Goal: Task Accomplishment & Management: Use online tool/utility

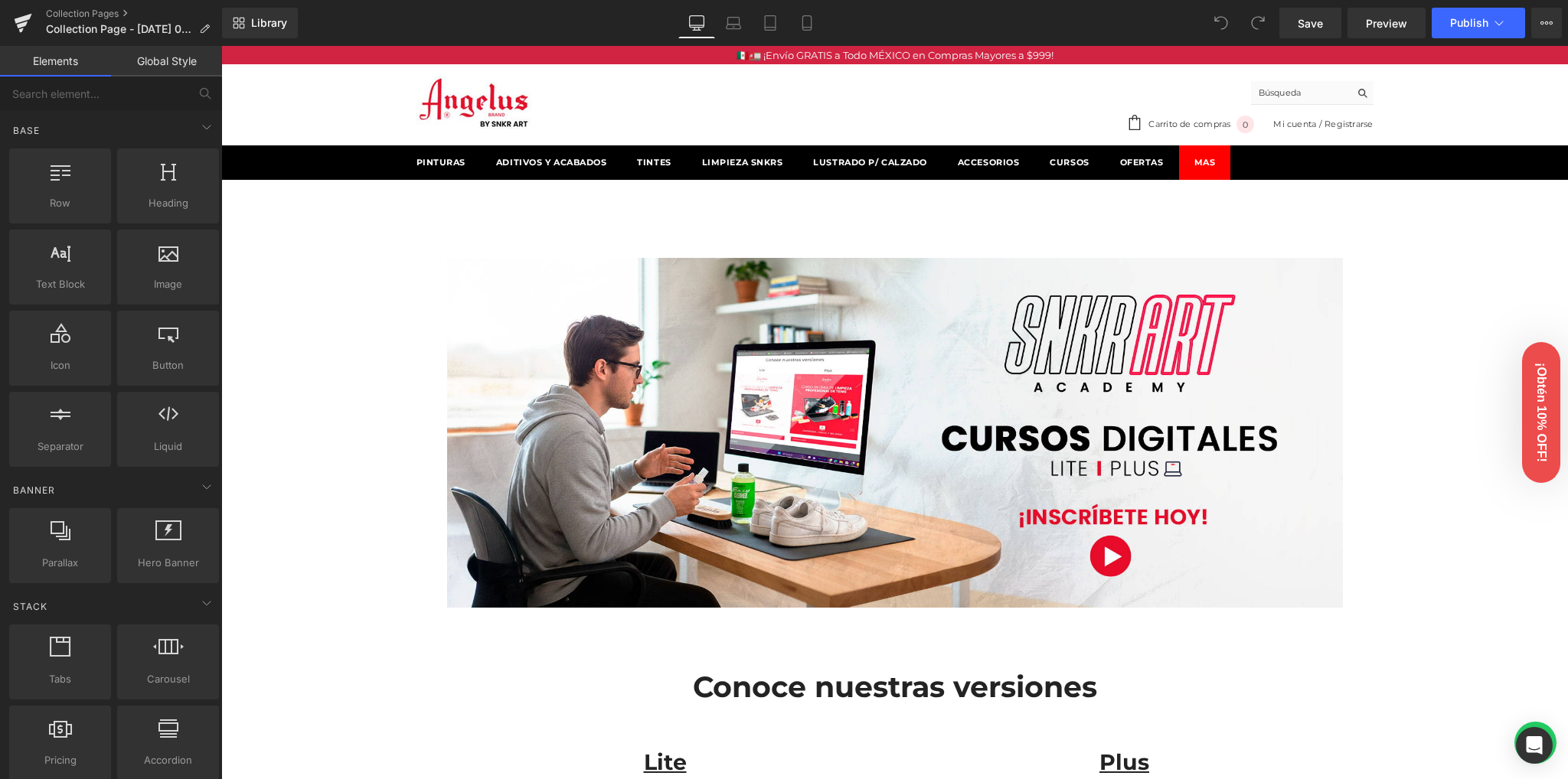
drag, startPoint x: 378, startPoint y: 275, endPoint x: 355, endPoint y: 281, distance: 23.8
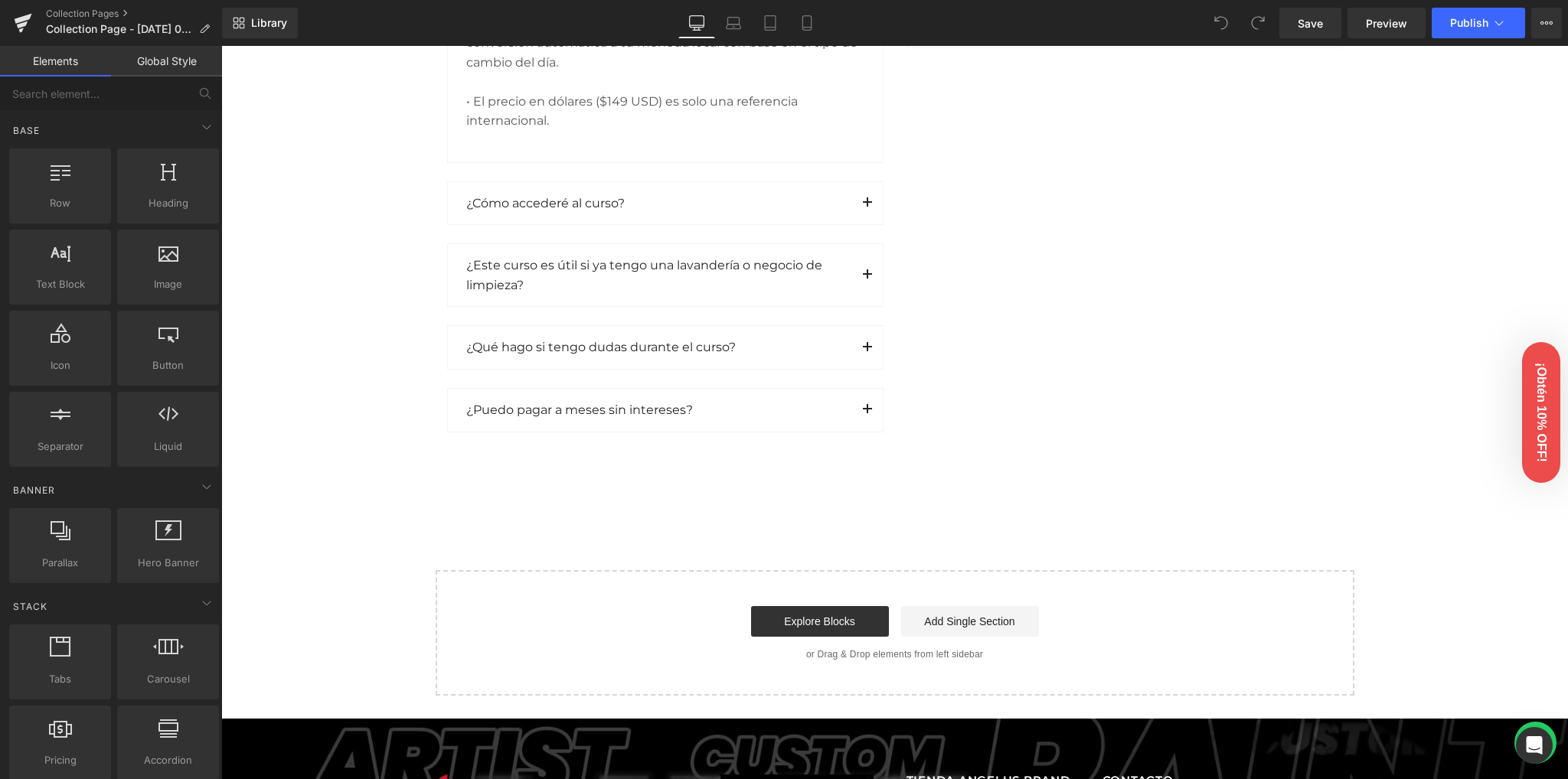
scroll to position [2245, 0]
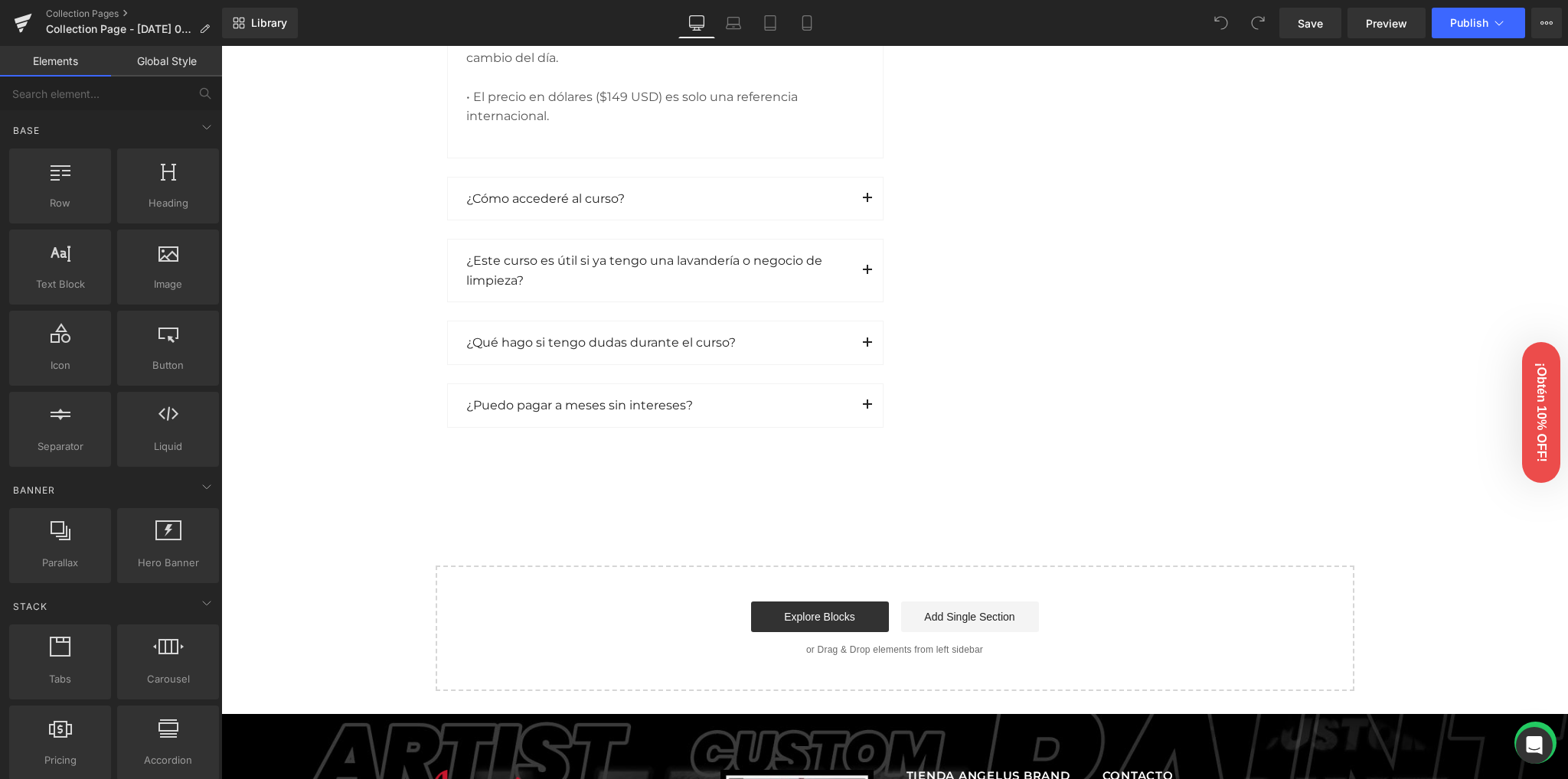
click at [151, 69] on link "Global Style" at bounding box center [167, 61] width 111 height 30
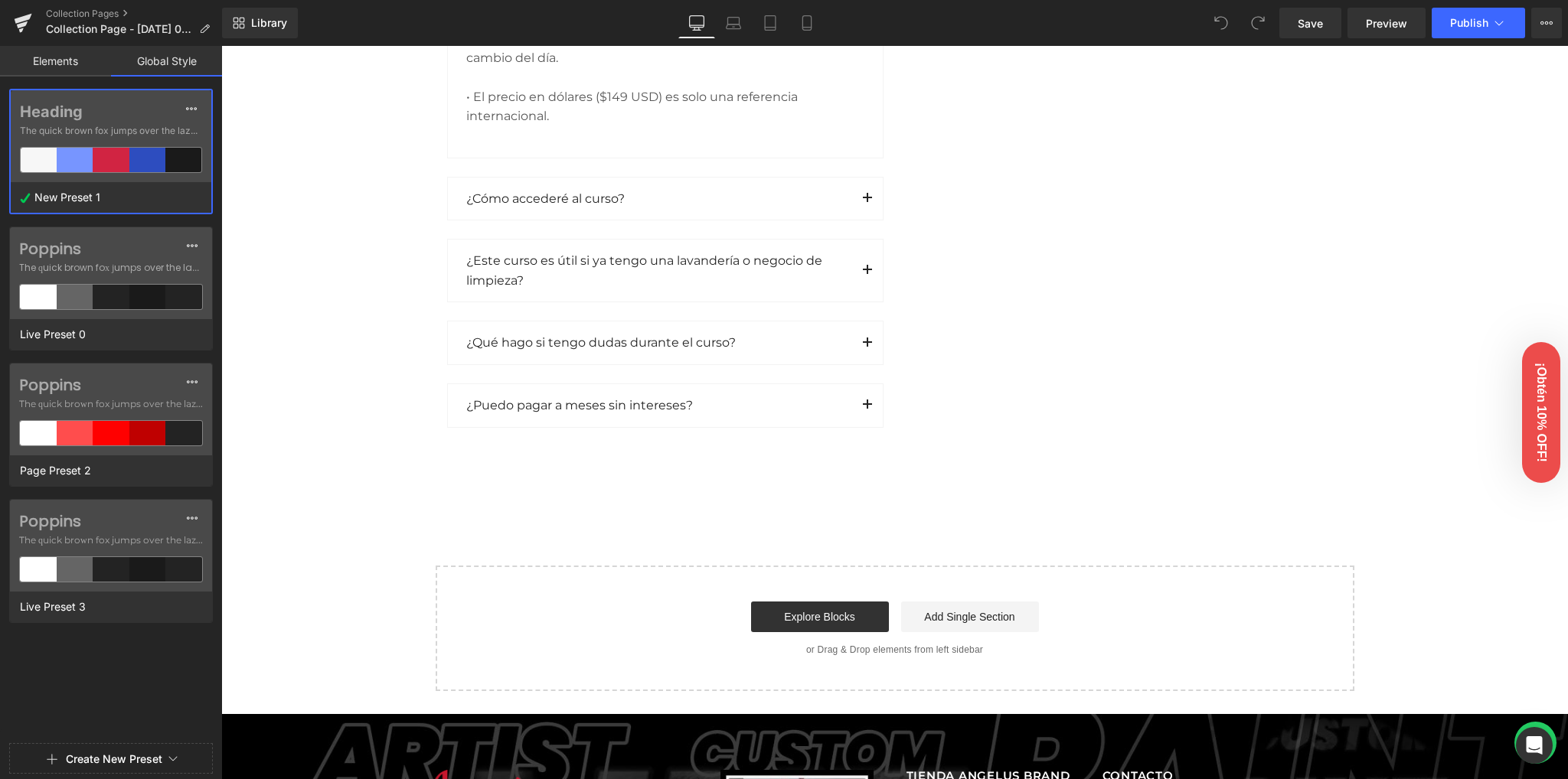
click at [56, 50] on link "Elements" at bounding box center [55, 61] width 111 height 30
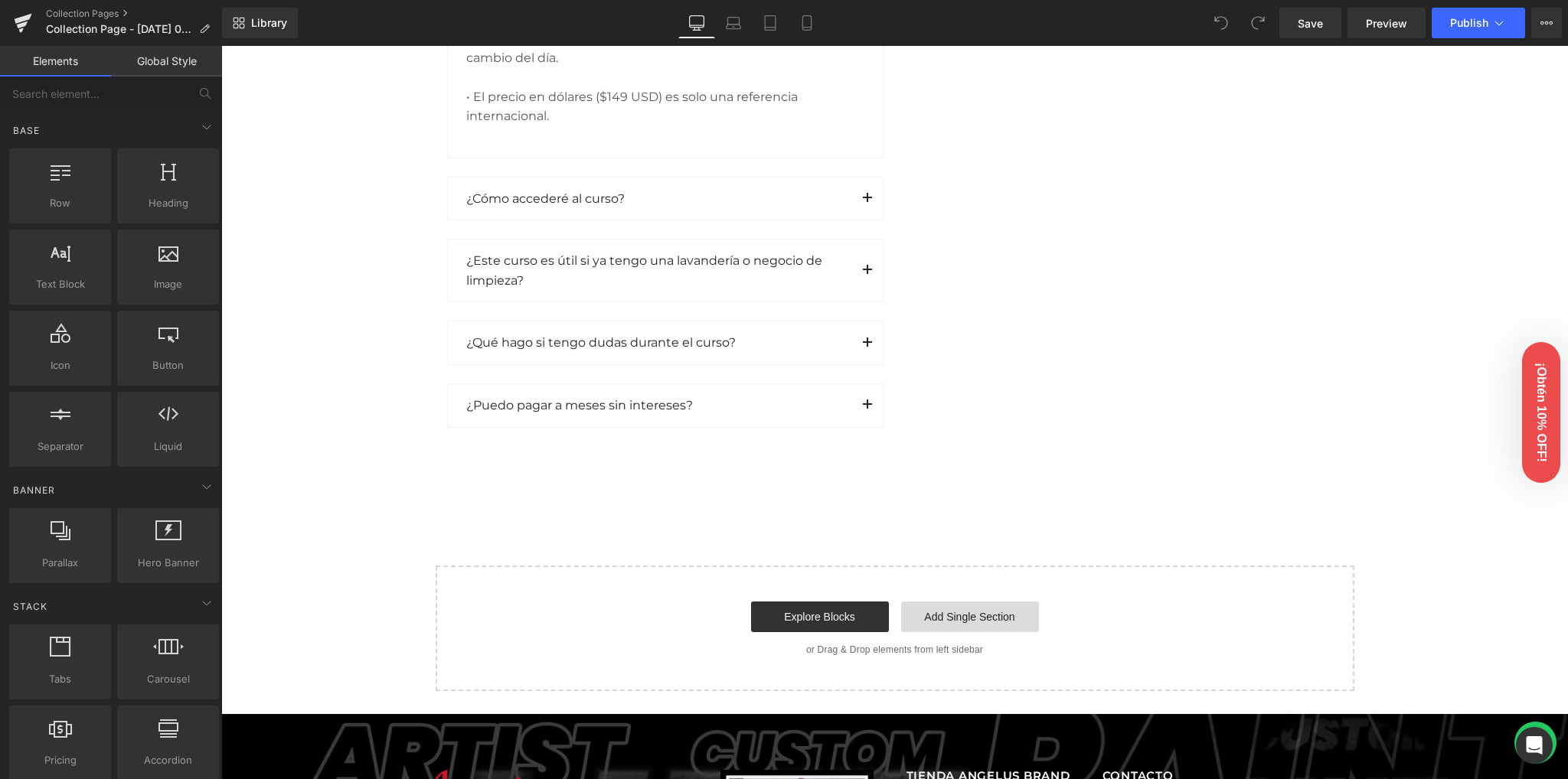
click at [927, 617] on link "Add Single Section" at bounding box center [970, 617] width 138 height 30
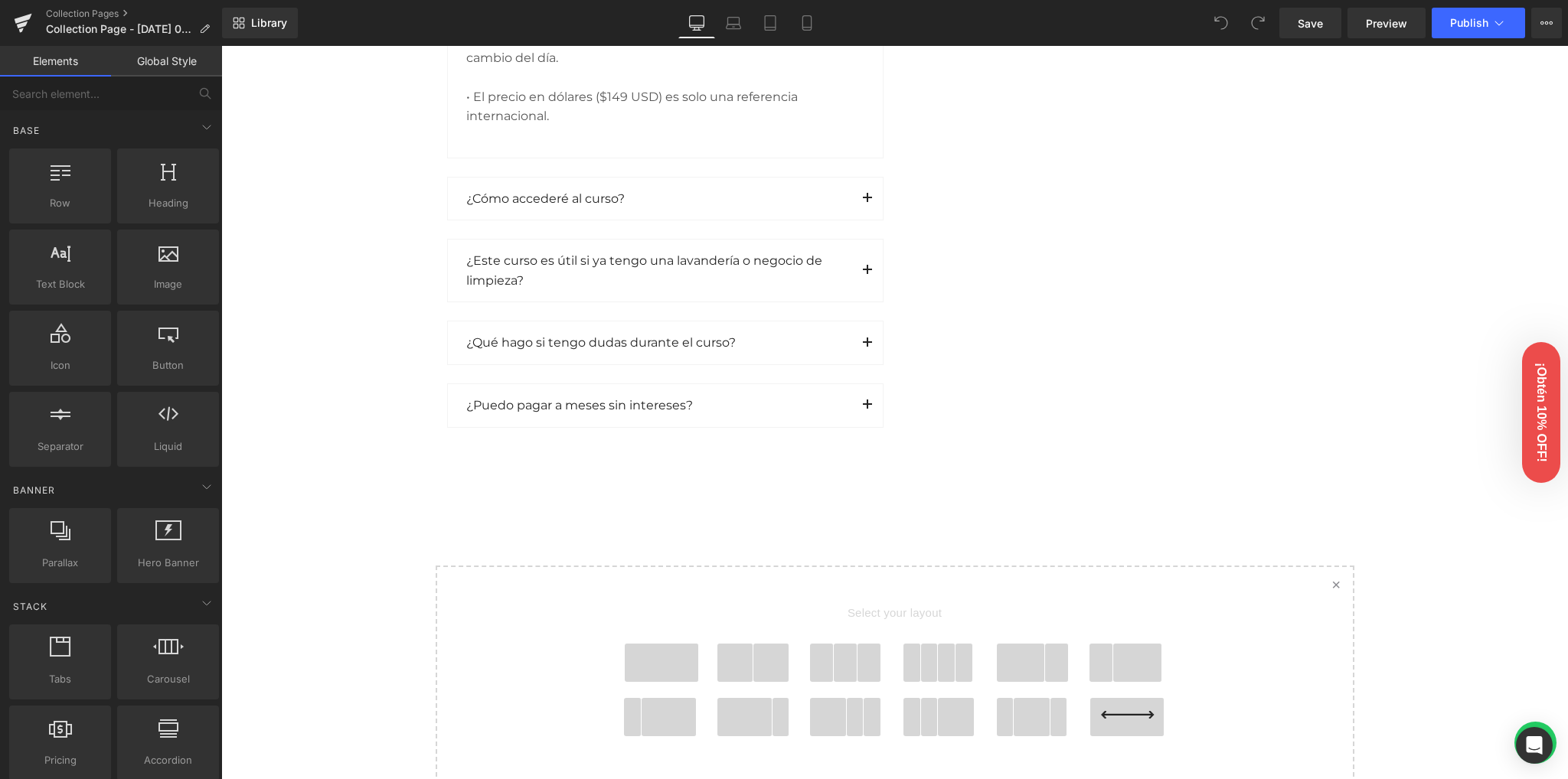
drag, startPoint x: 650, startPoint y: 657, endPoint x: 657, endPoint y: 654, distance: 7.6
click at [653, 656] on span at bounding box center [661, 663] width 73 height 38
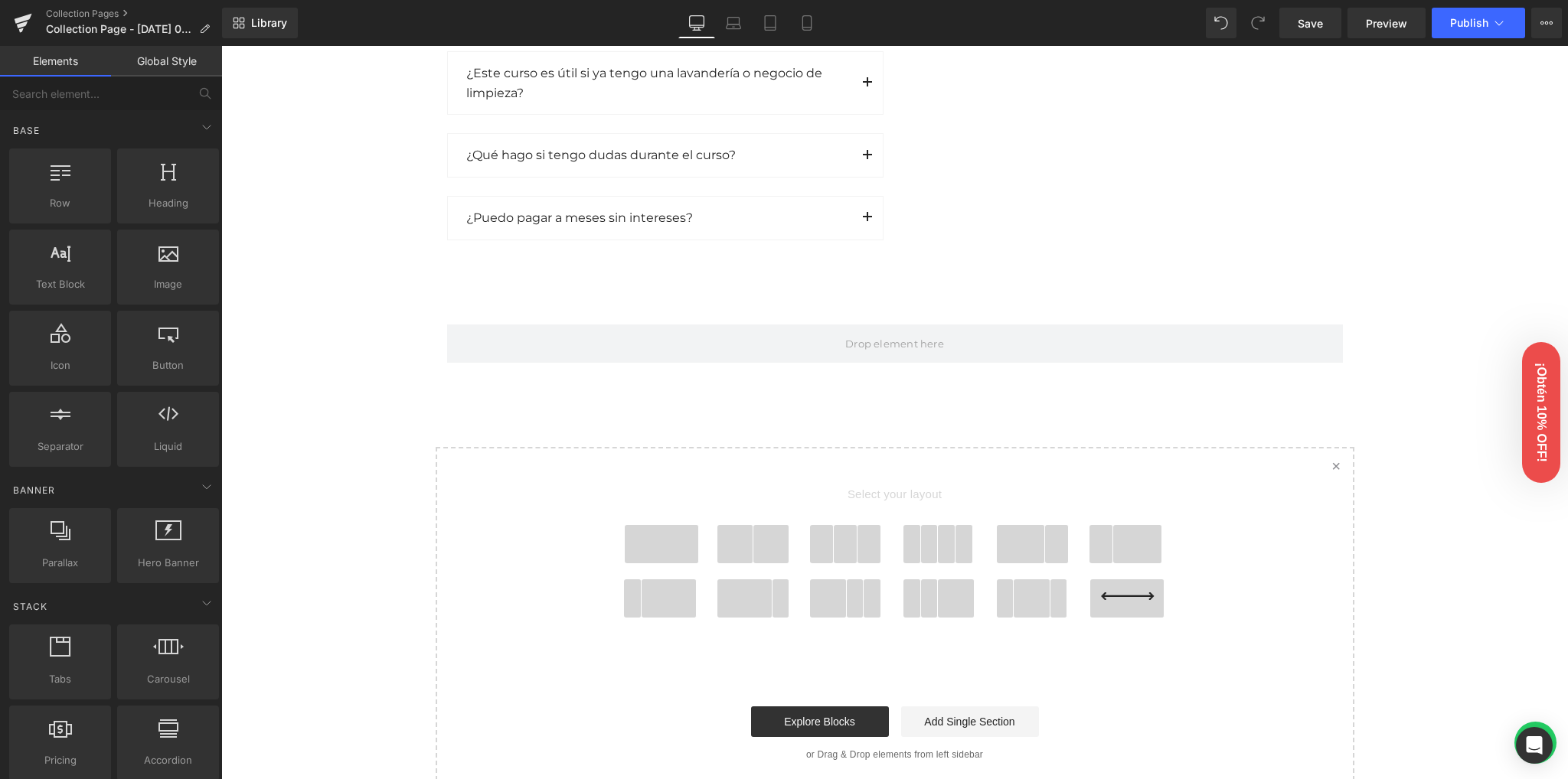
scroll to position [2421, 0]
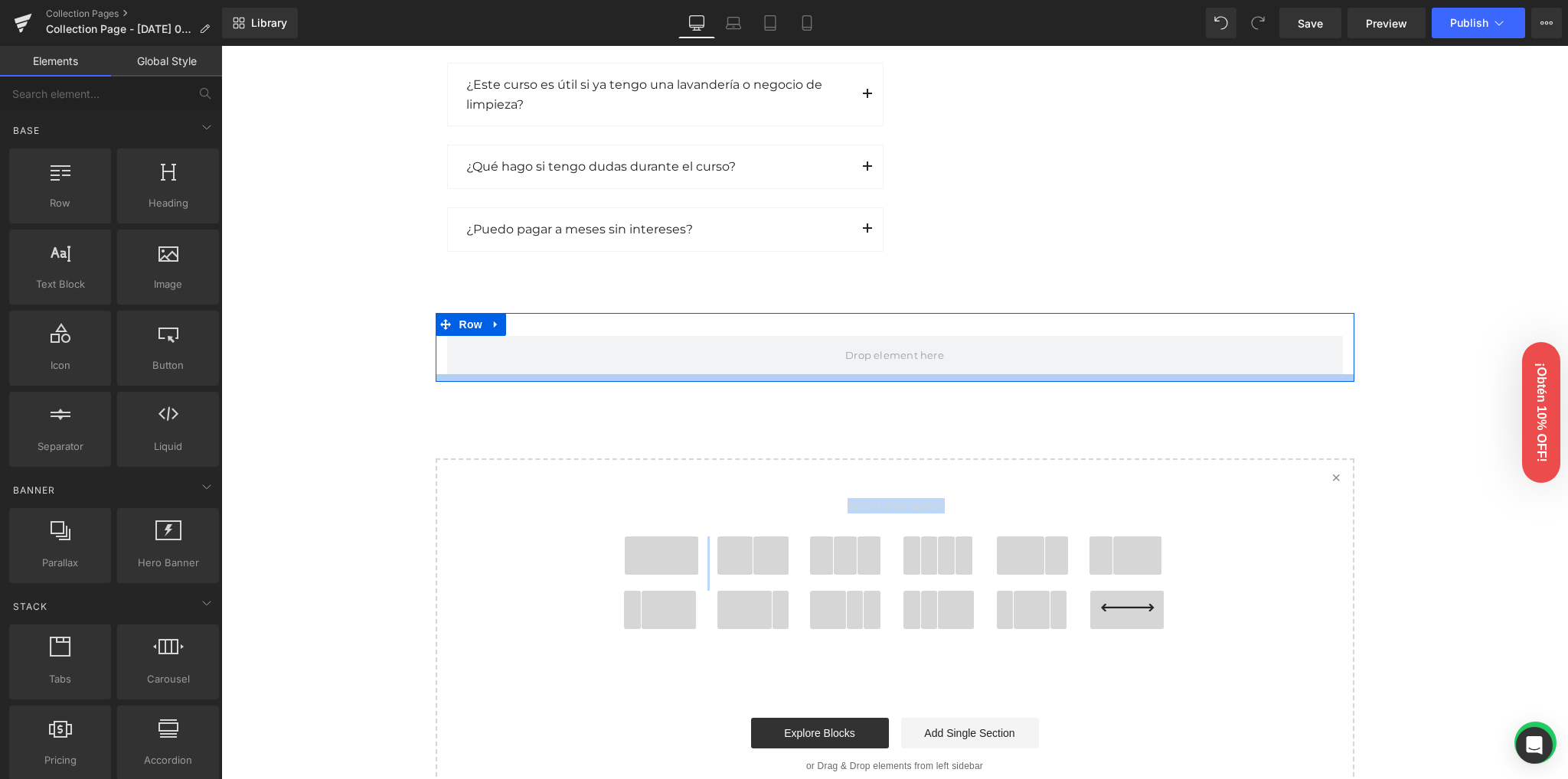
drag, startPoint x: 747, startPoint y: 551, endPoint x: 747, endPoint y: 429, distance: 122.0
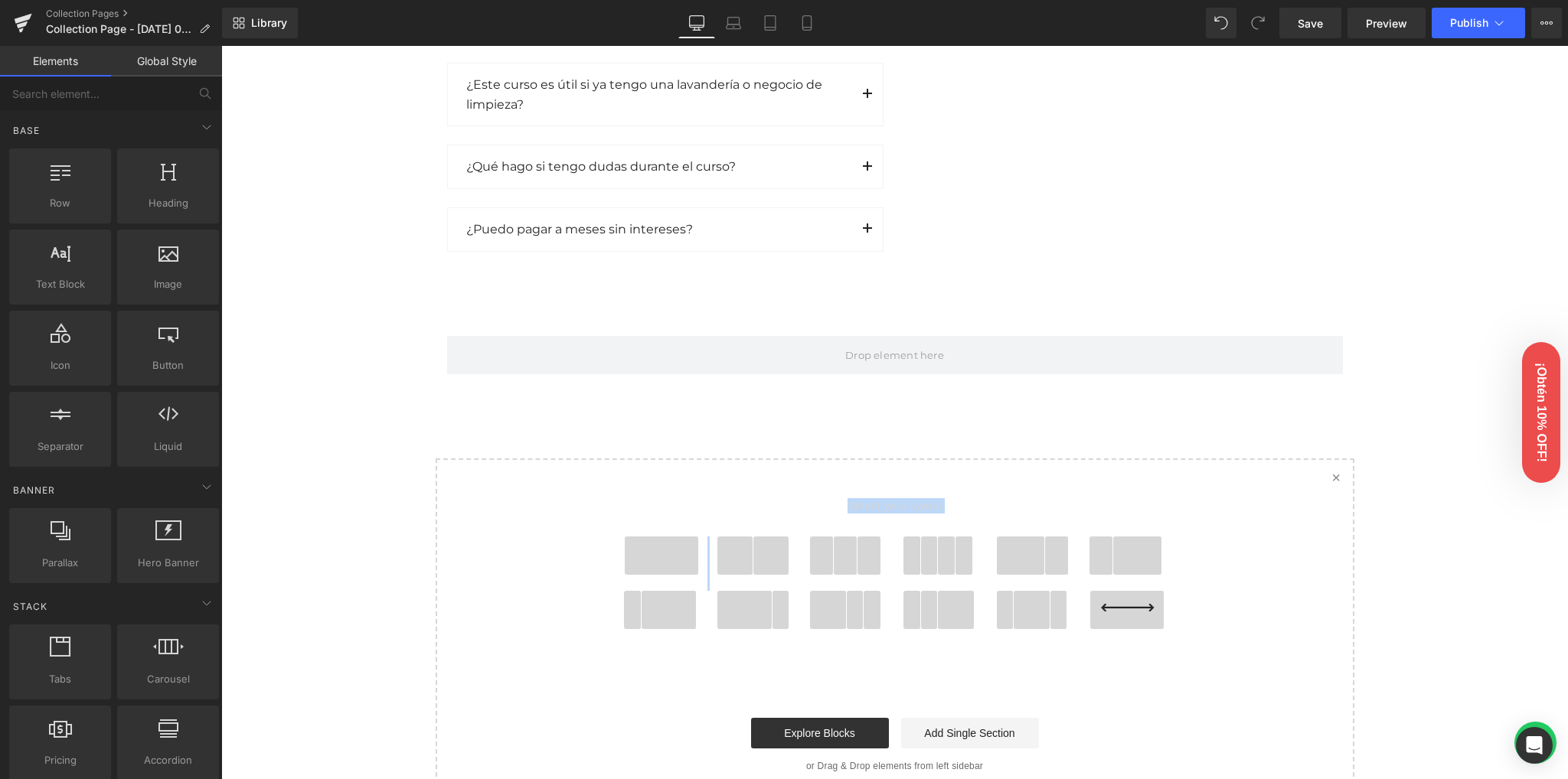
click at [732, 561] on span at bounding box center [735, 555] width 36 height 38
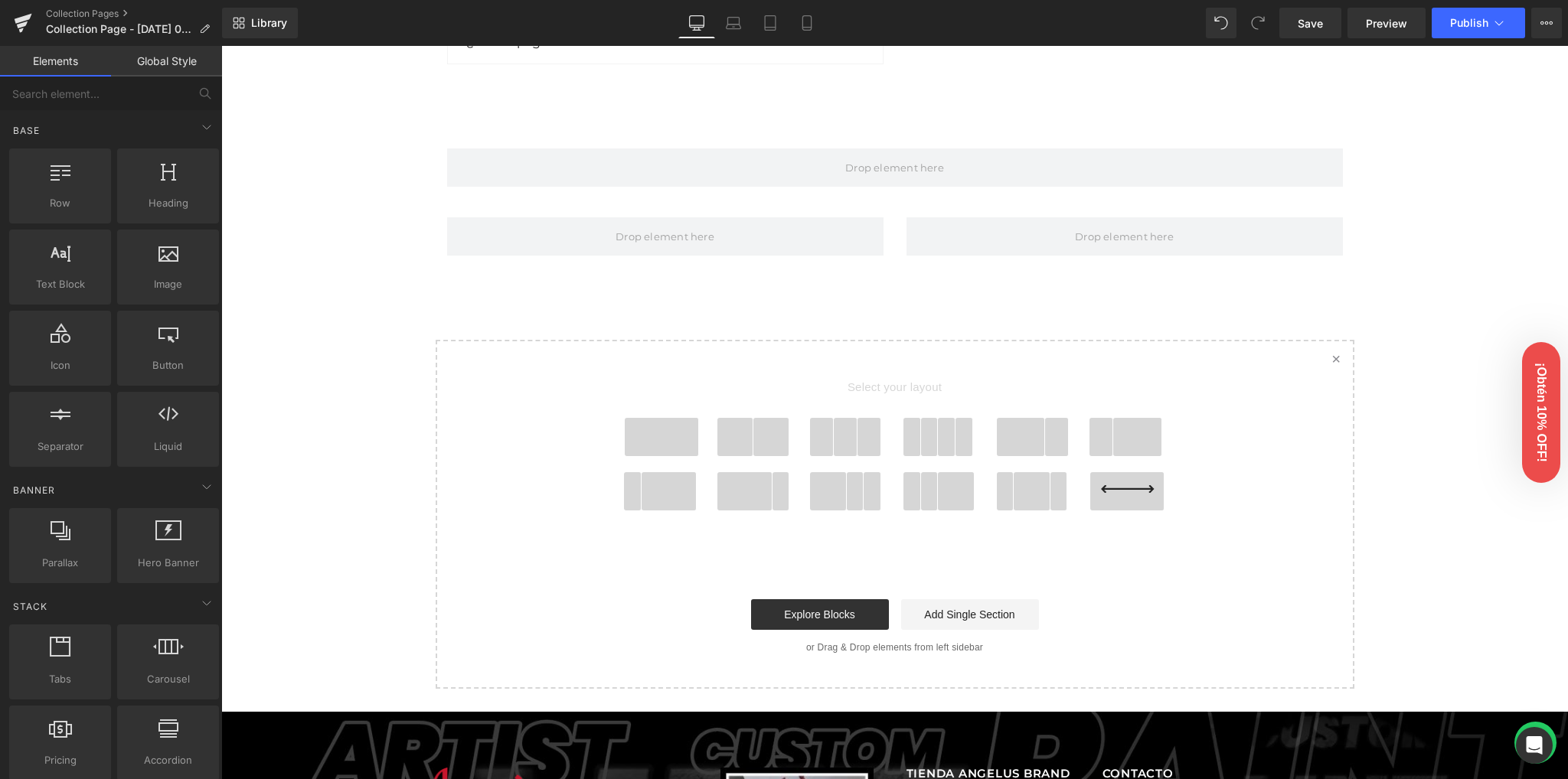
scroll to position [2388, 0]
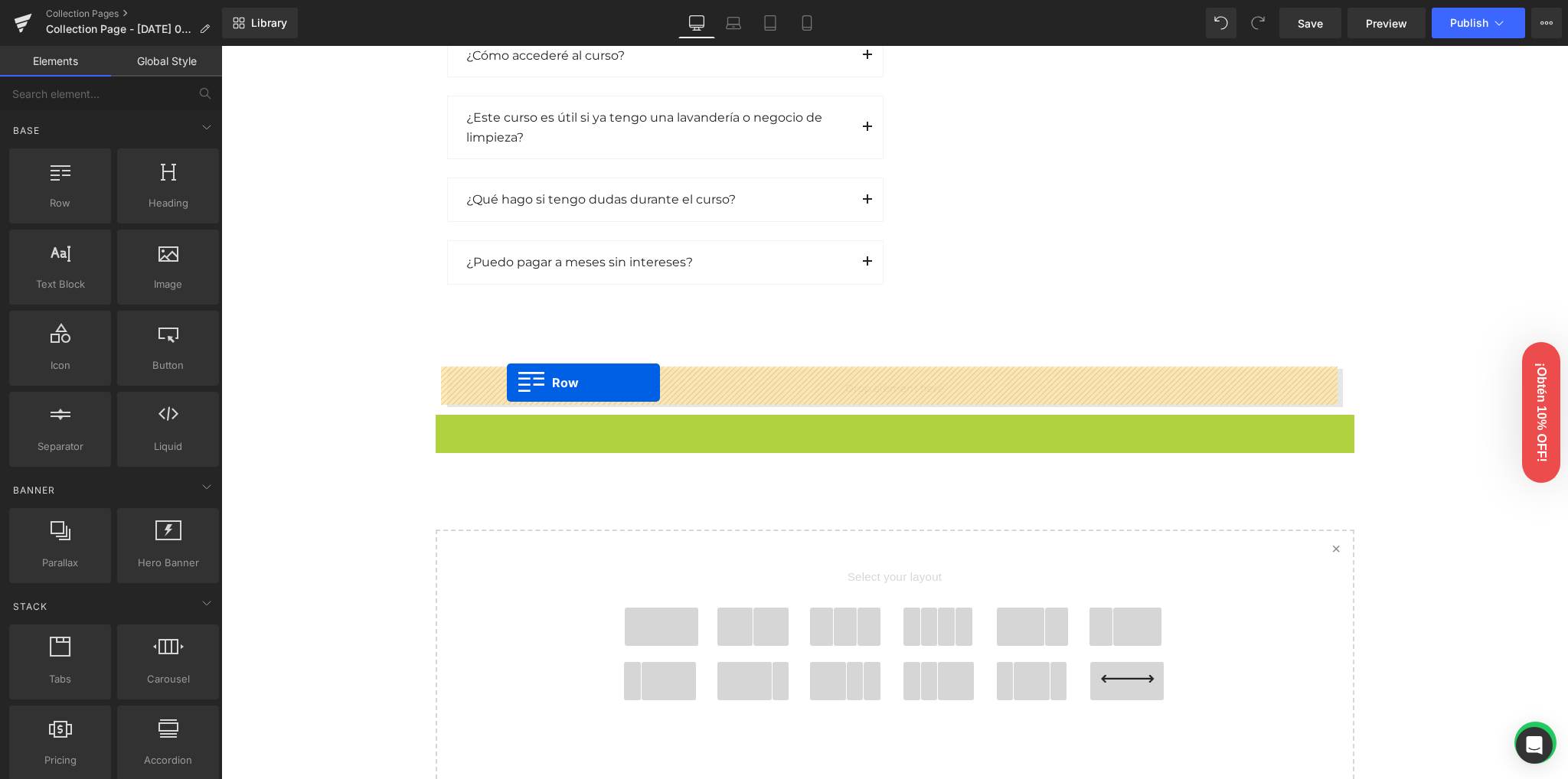
drag, startPoint x: 458, startPoint y: 428, endPoint x: 505, endPoint y: 380, distance: 67.2
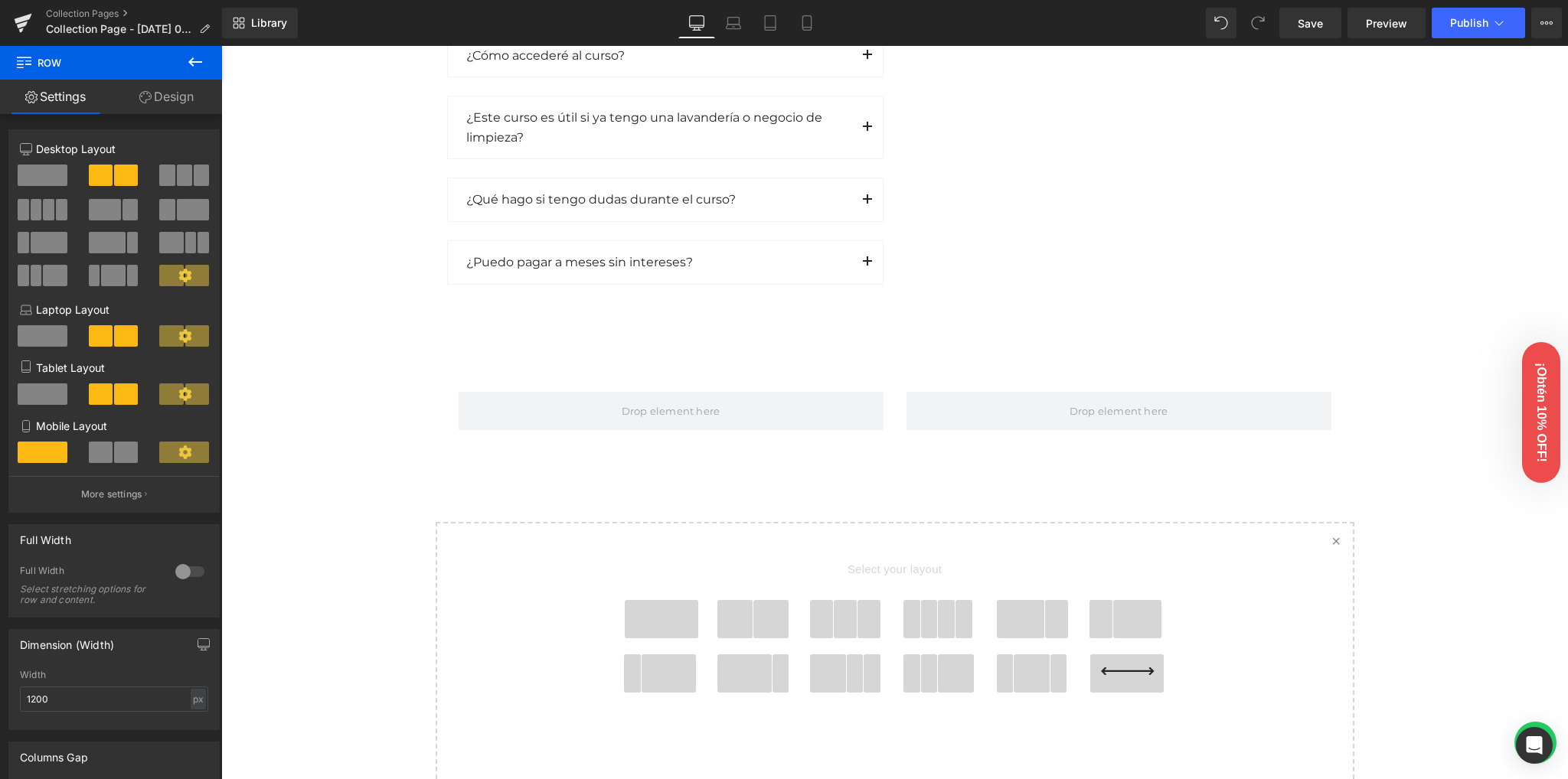
click at [745, 619] on span at bounding box center [735, 619] width 36 height 38
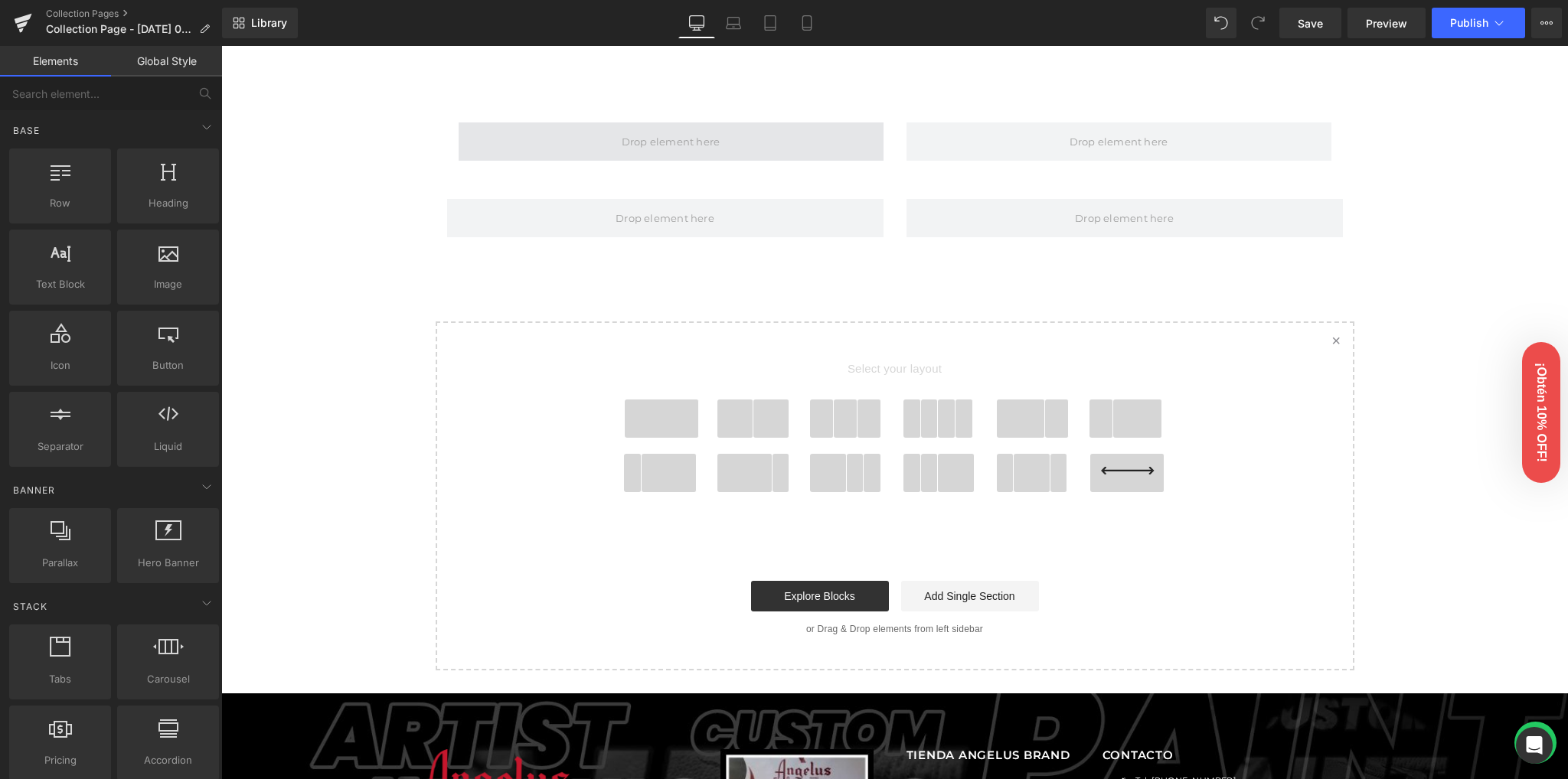
scroll to position [2419, 0]
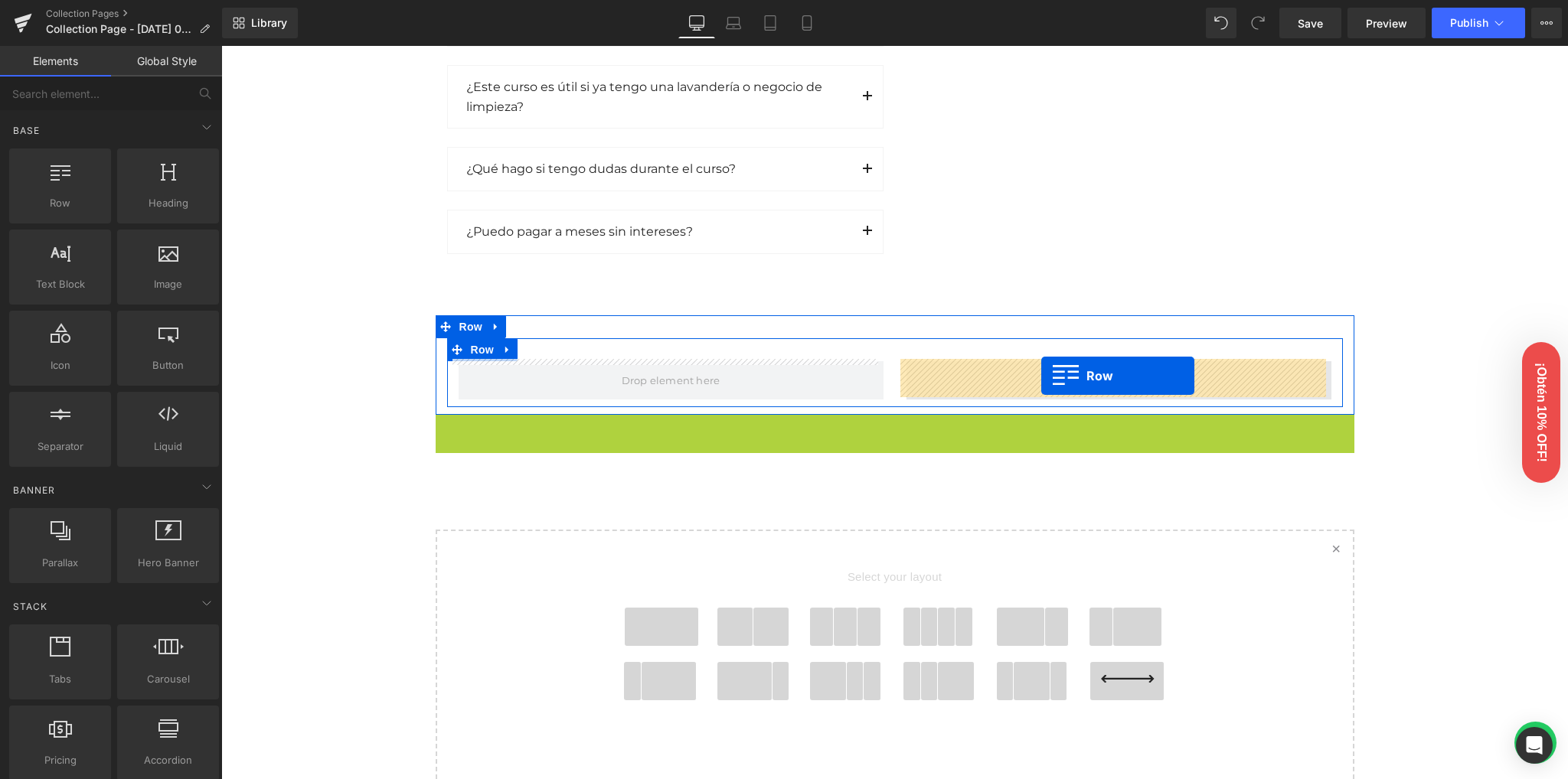
drag, startPoint x: 617, startPoint y: 407, endPoint x: 1041, endPoint y: 376, distance: 425.1
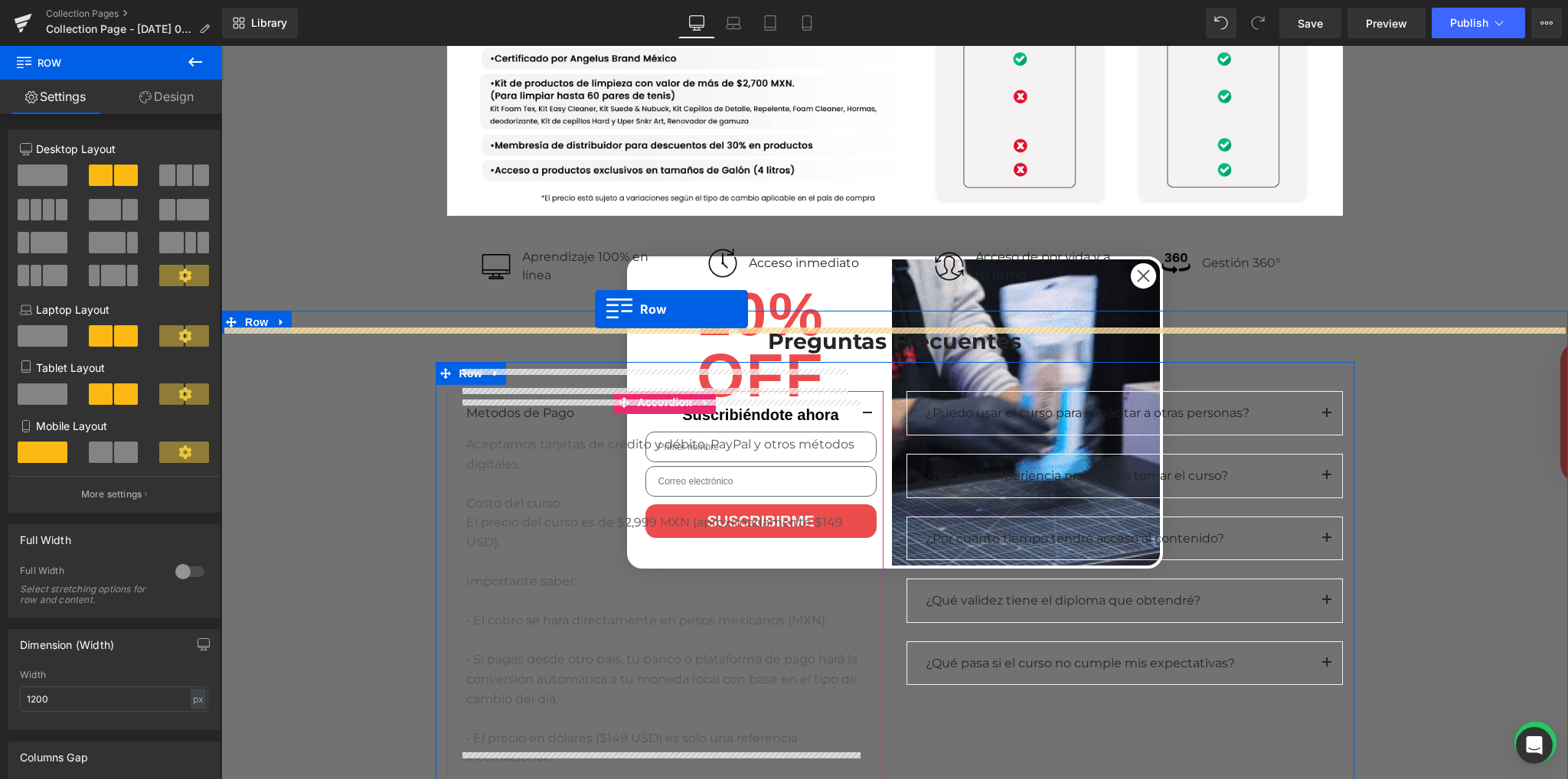
scroll to position [1602, 0]
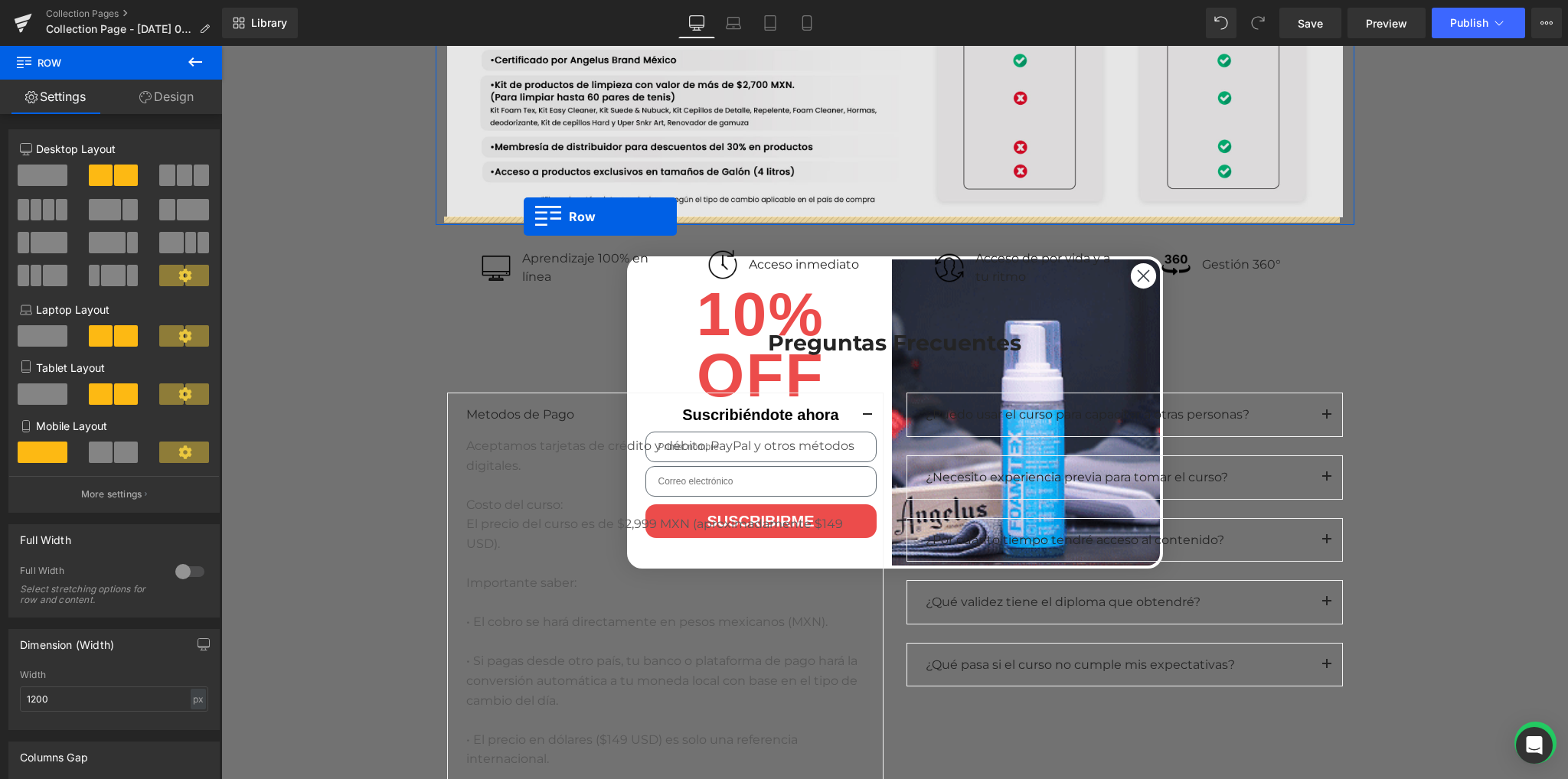
drag, startPoint x: 466, startPoint y: 329, endPoint x: 524, endPoint y: 216, distance: 127.0
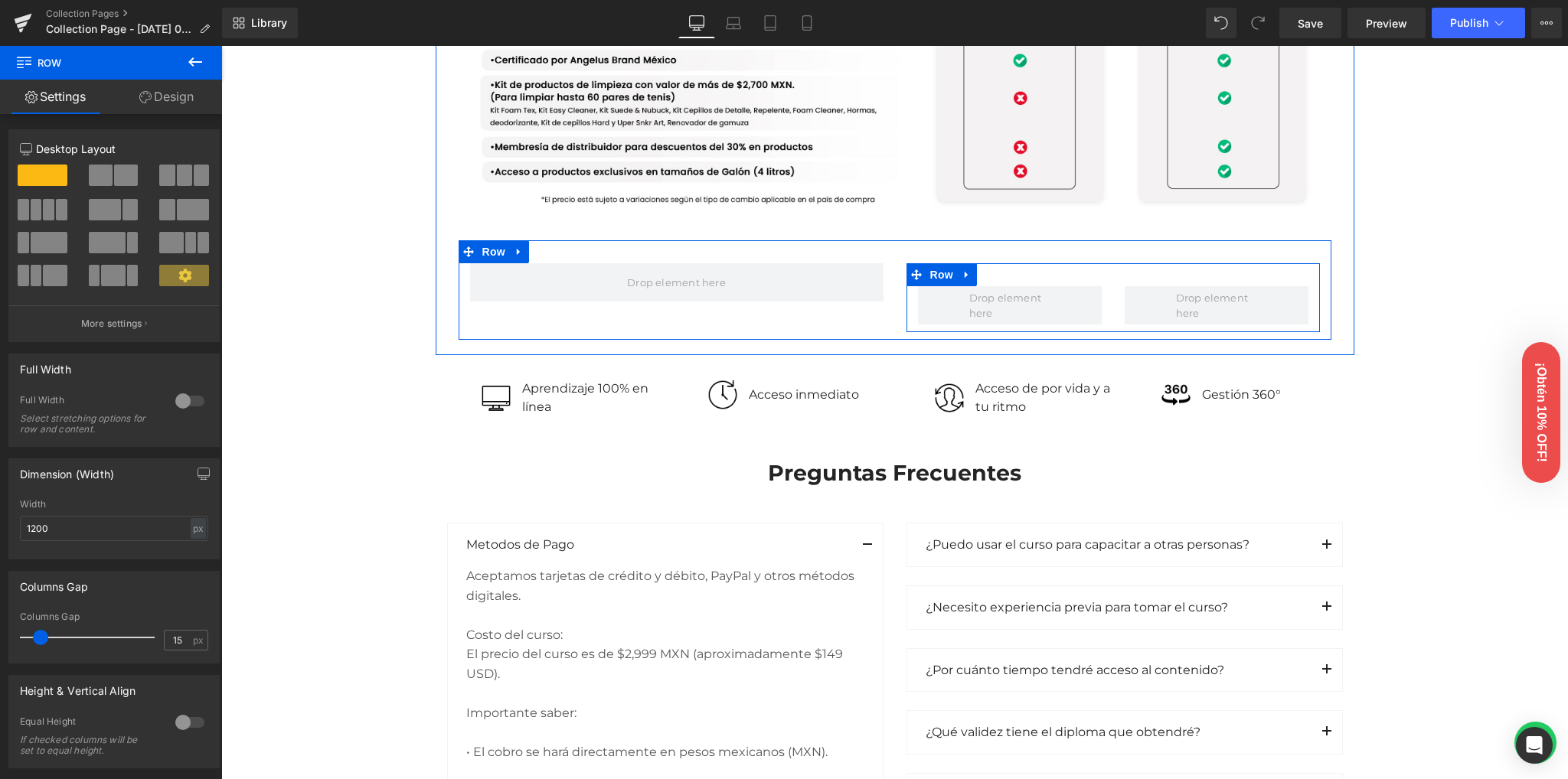
click at [1135, 273] on div "Row" at bounding box center [1114, 297] width 413 height 69
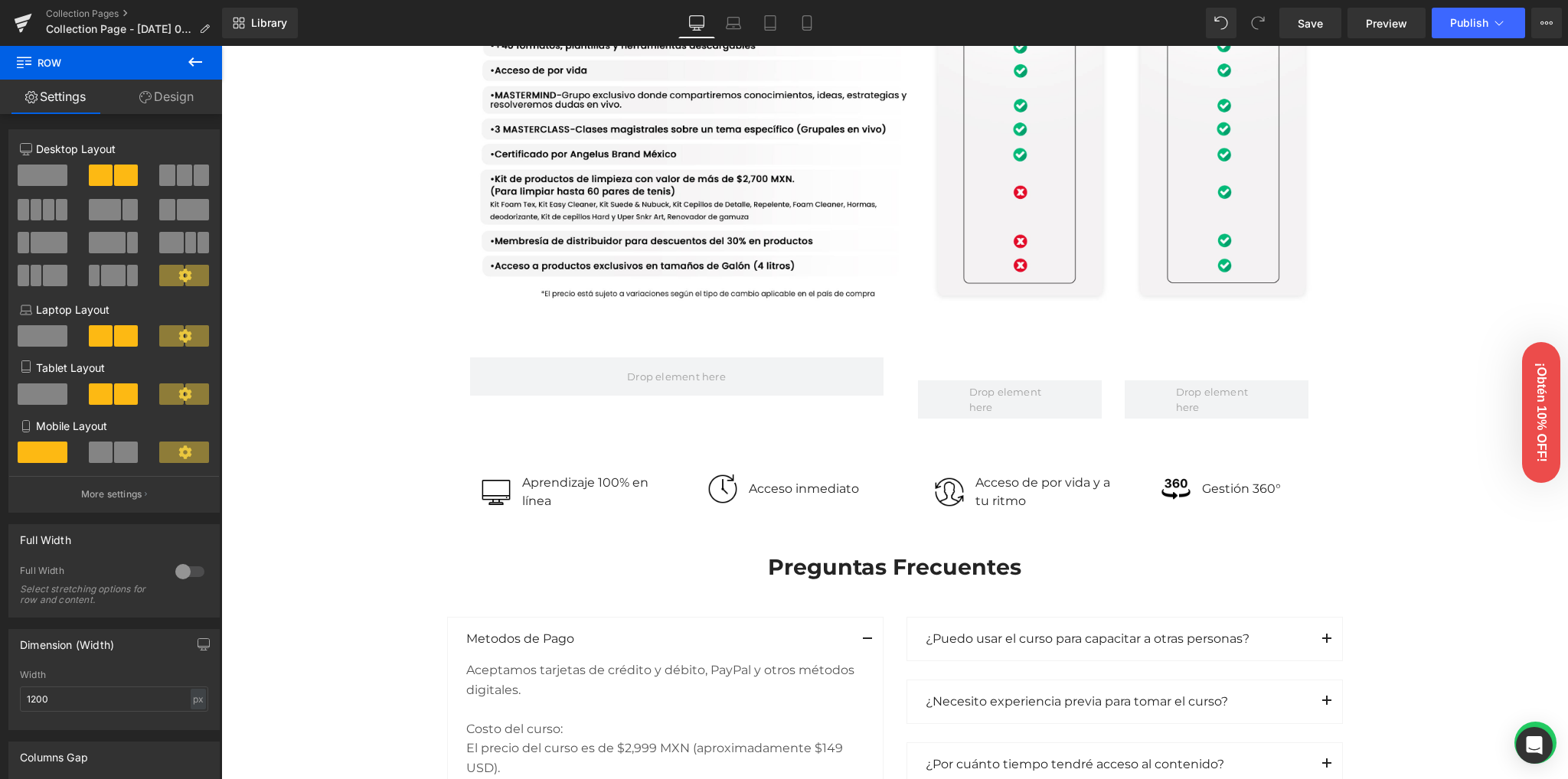
scroll to position [1500, 0]
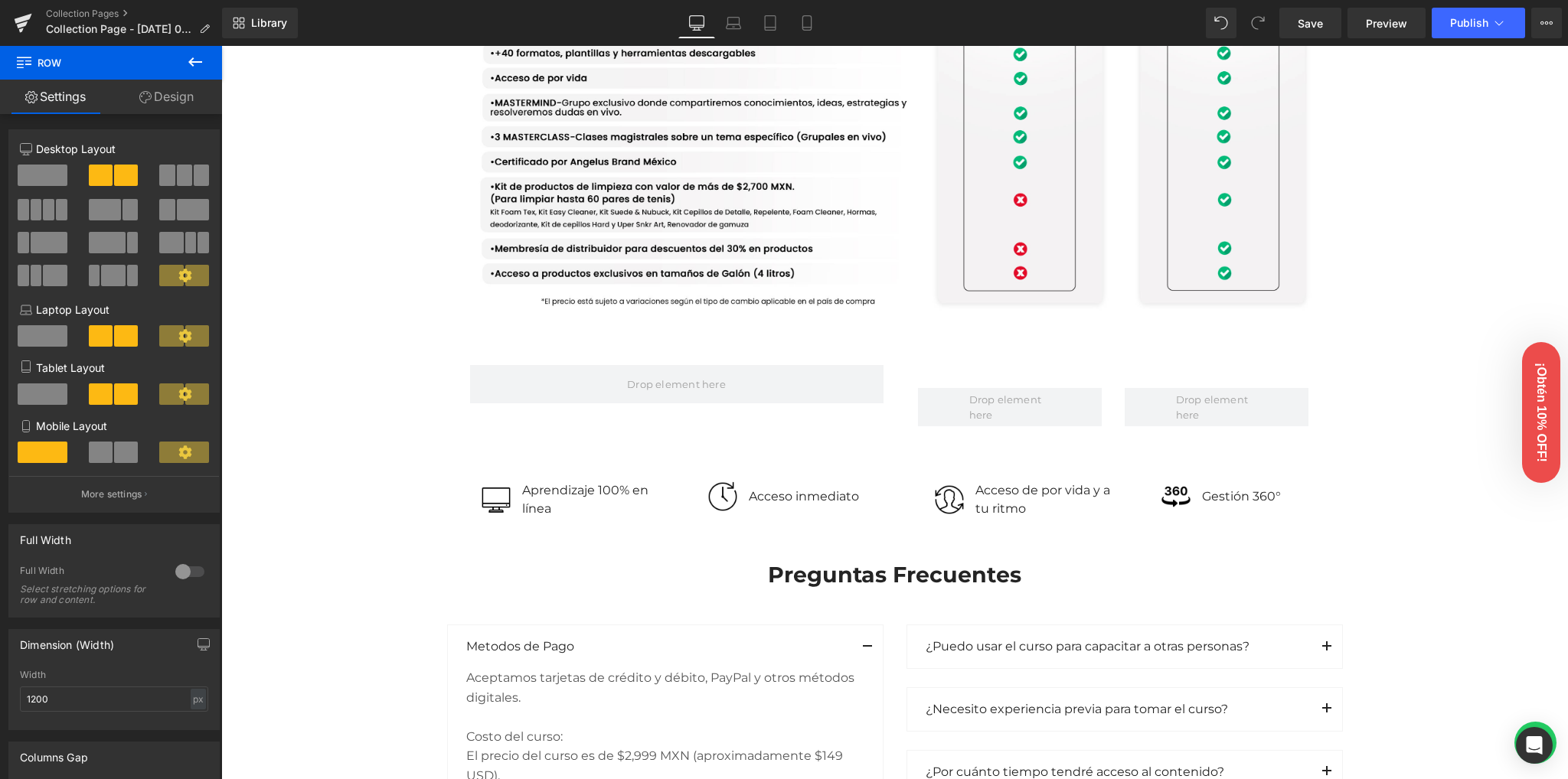
click at [202, 65] on icon at bounding box center [194, 61] width 18 height 18
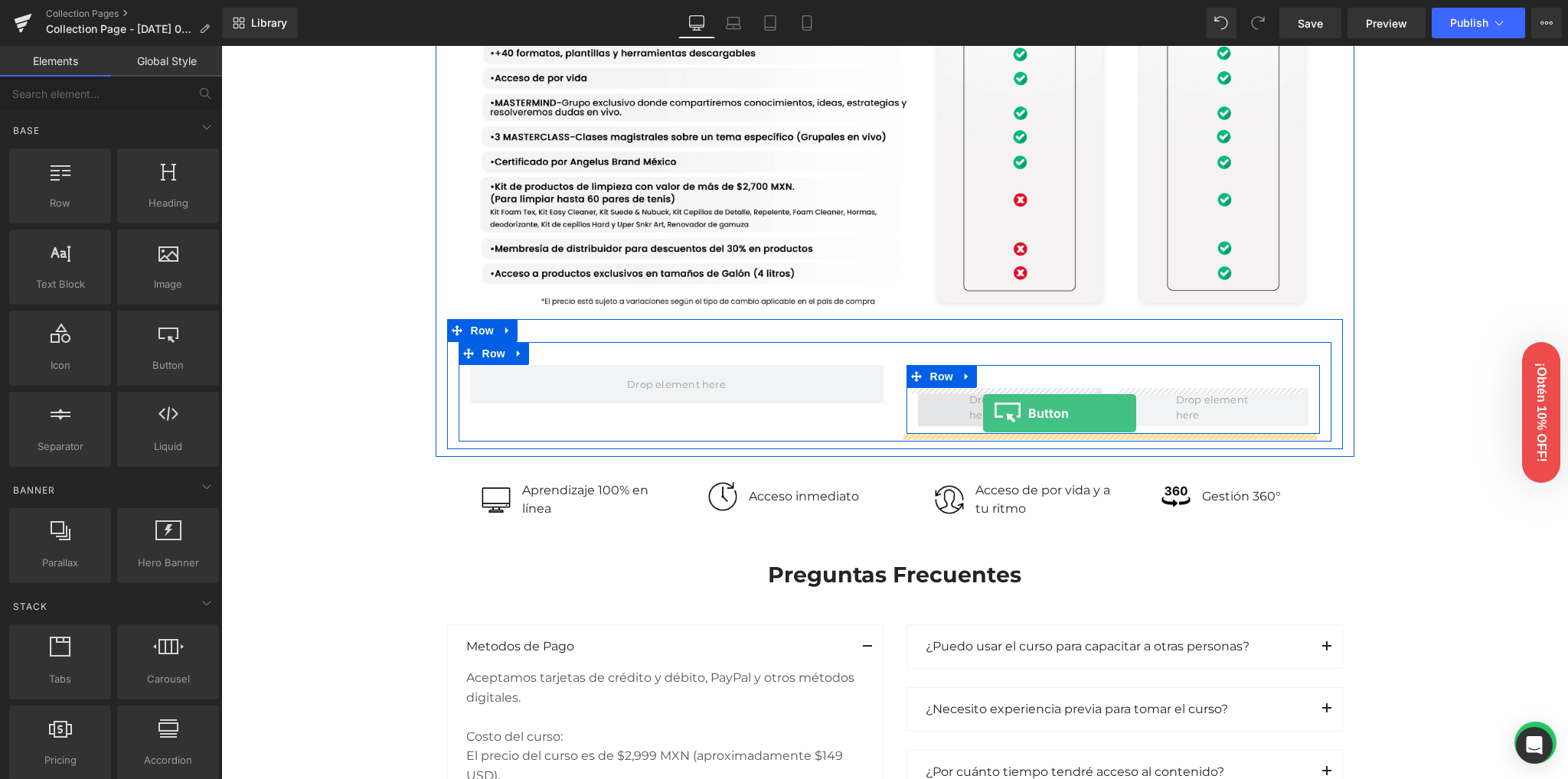
drag, startPoint x: 383, startPoint y: 398, endPoint x: 977, endPoint y: 413, distance: 594.2
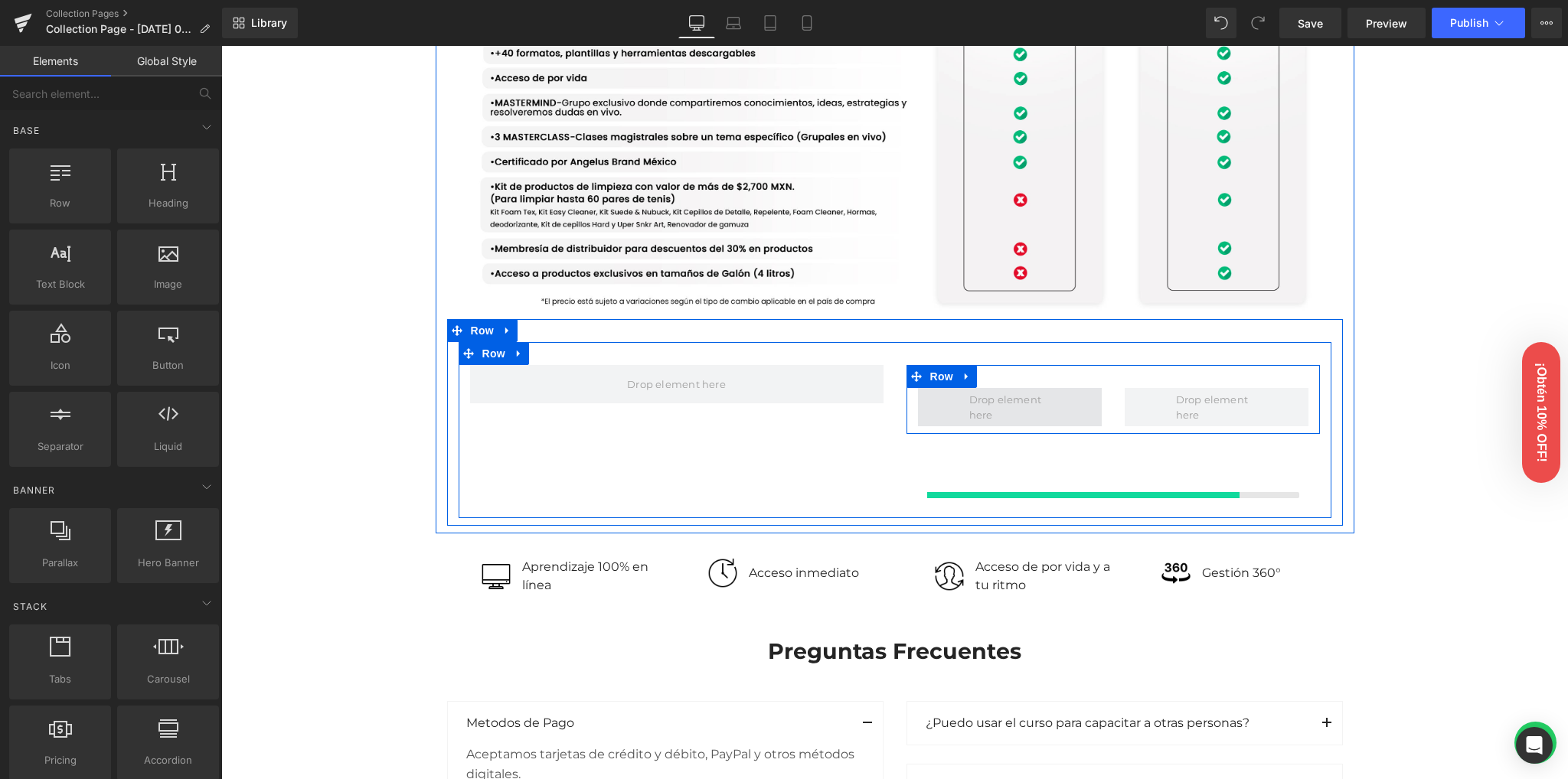
click at [977, 413] on span at bounding box center [1010, 407] width 91 height 38
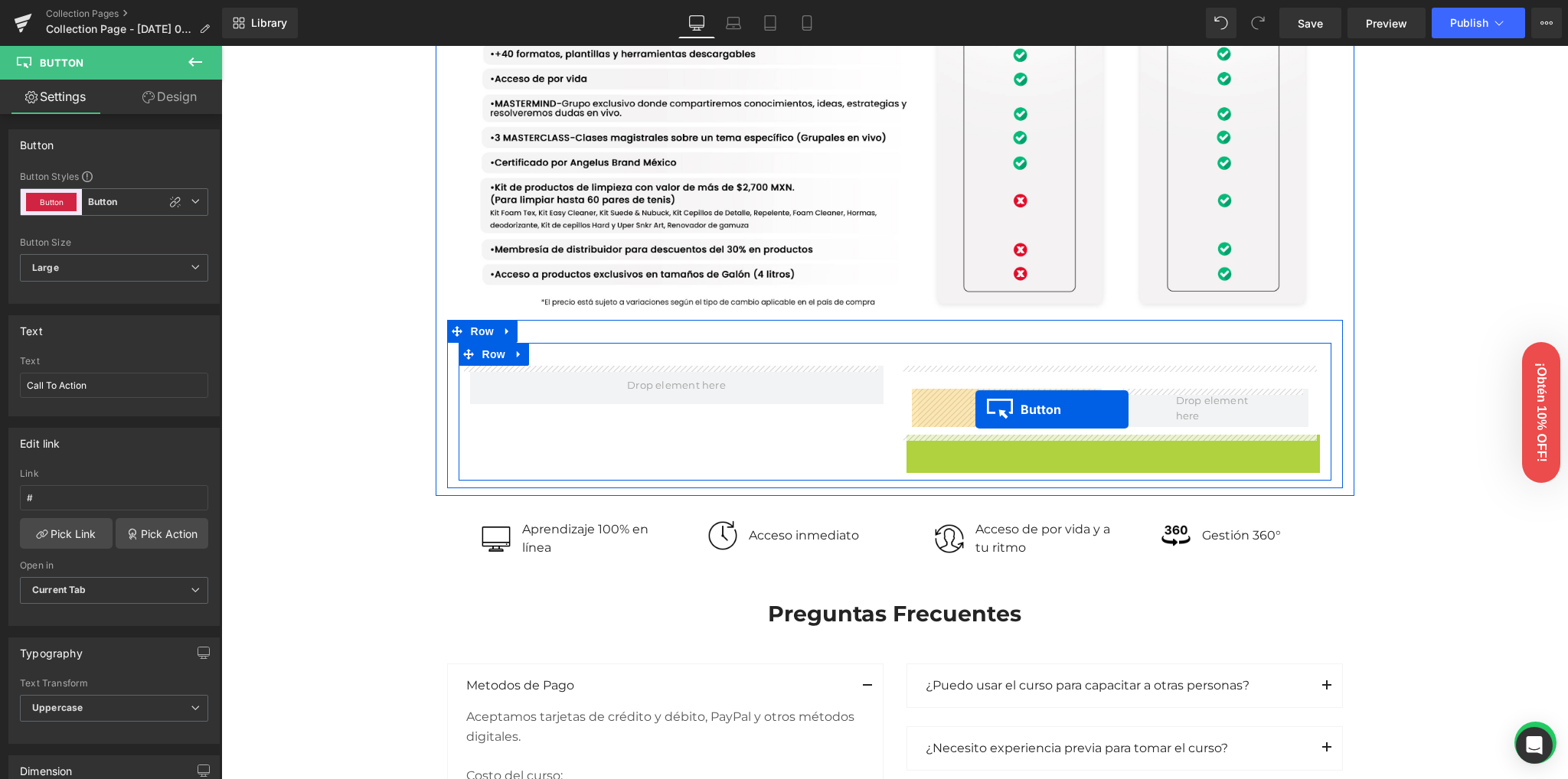
drag, startPoint x: 1094, startPoint y: 448, endPoint x: 975, endPoint y: 409, distance: 125.2
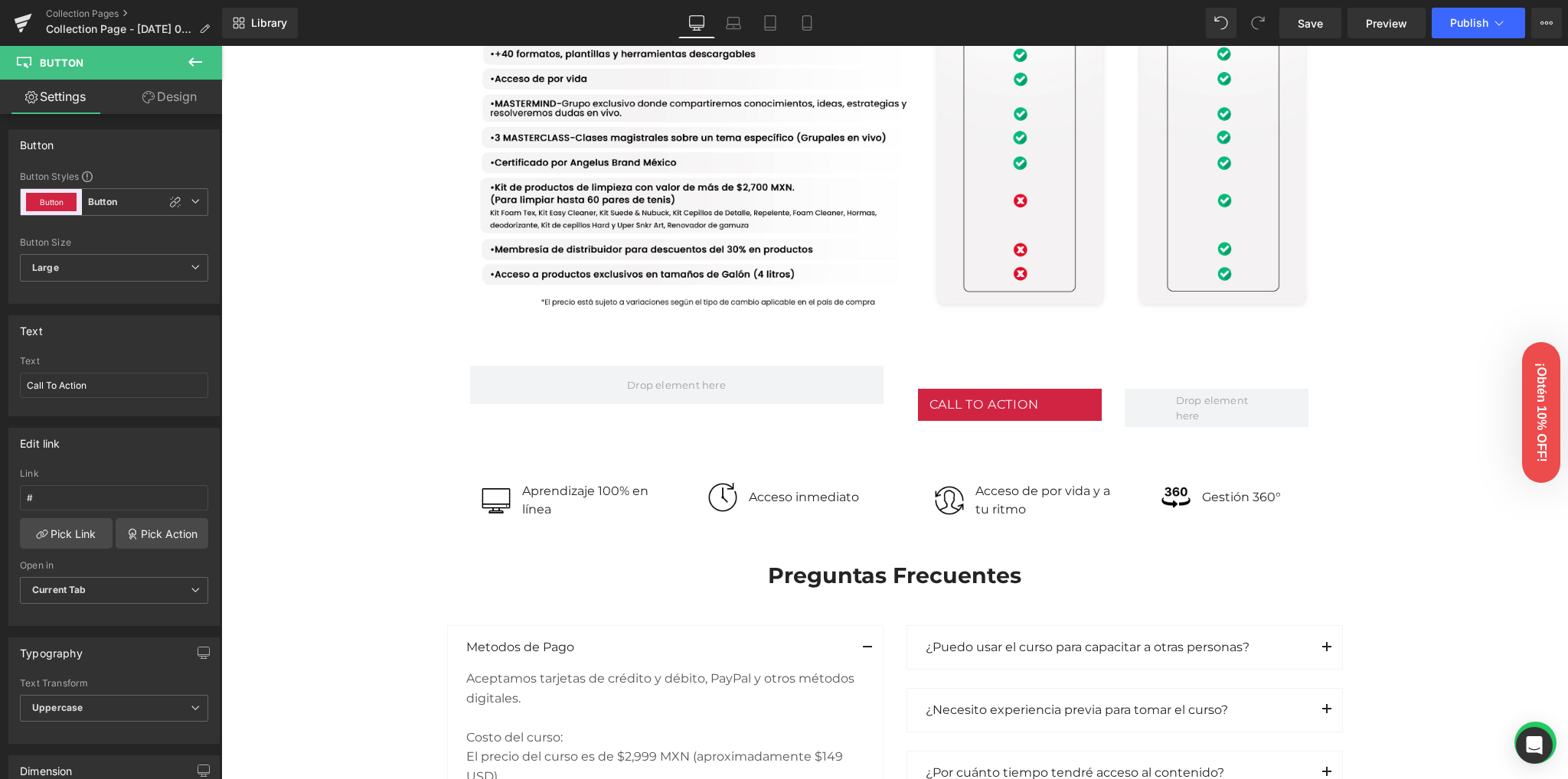
click at [189, 61] on icon at bounding box center [194, 61] width 18 height 18
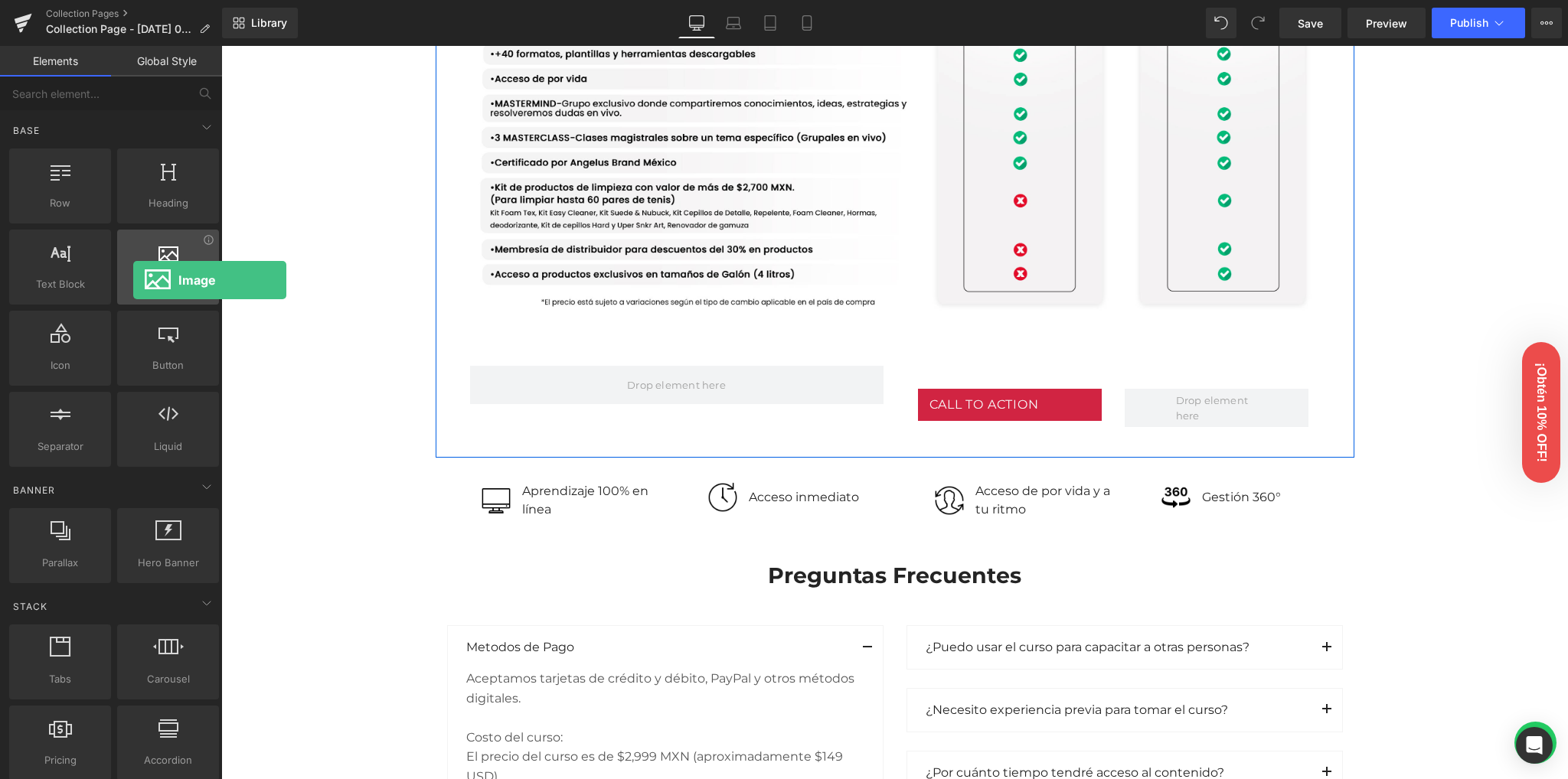
drag, startPoint x: 151, startPoint y: 284, endPoint x: 144, endPoint y: 295, distance: 13.0
click at [133, 281] on span "Image" at bounding box center [168, 284] width 92 height 16
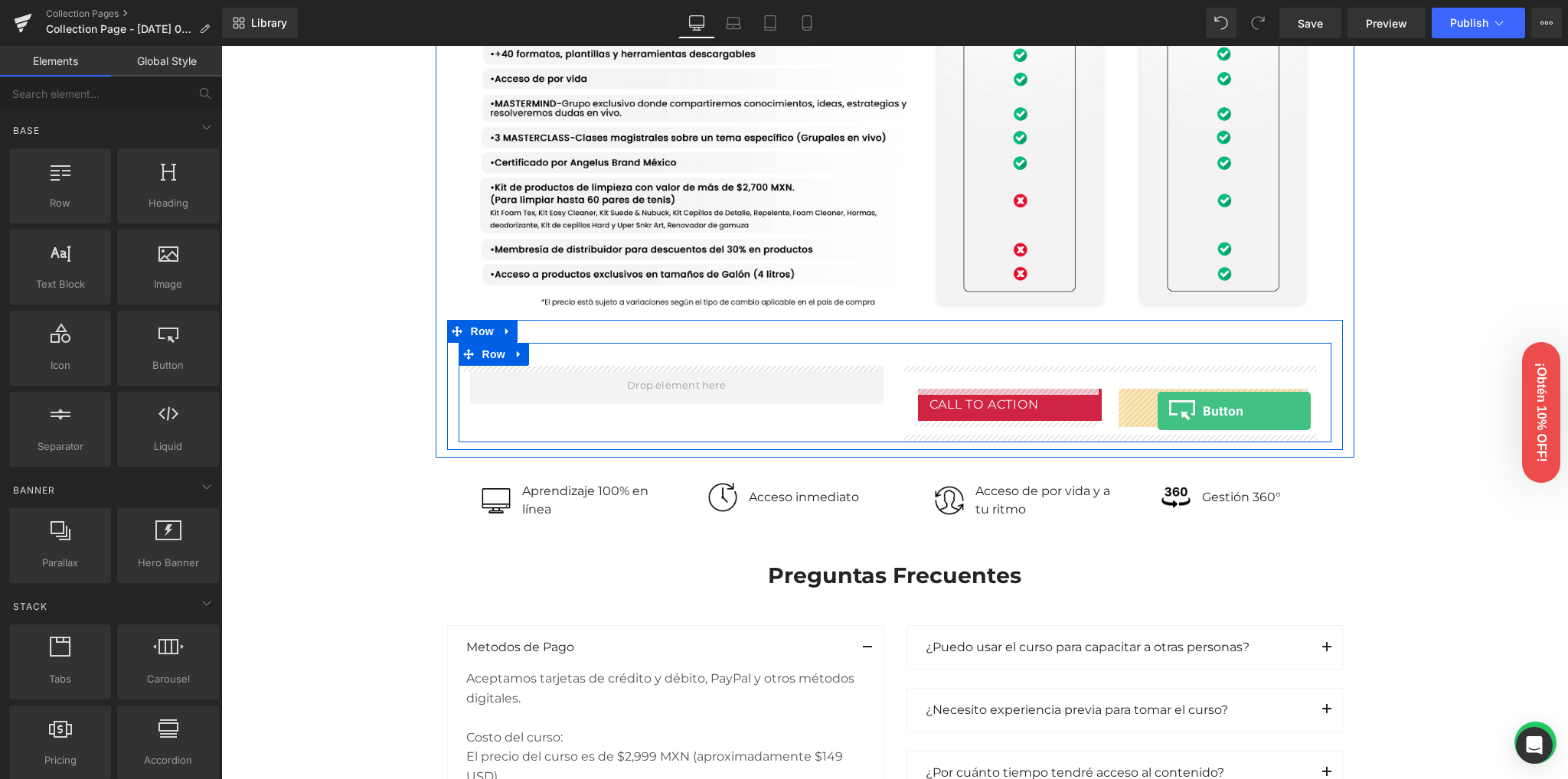
drag, startPoint x: 393, startPoint y: 402, endPoint x: 1157, endPoint y: 411, distance: 764.1
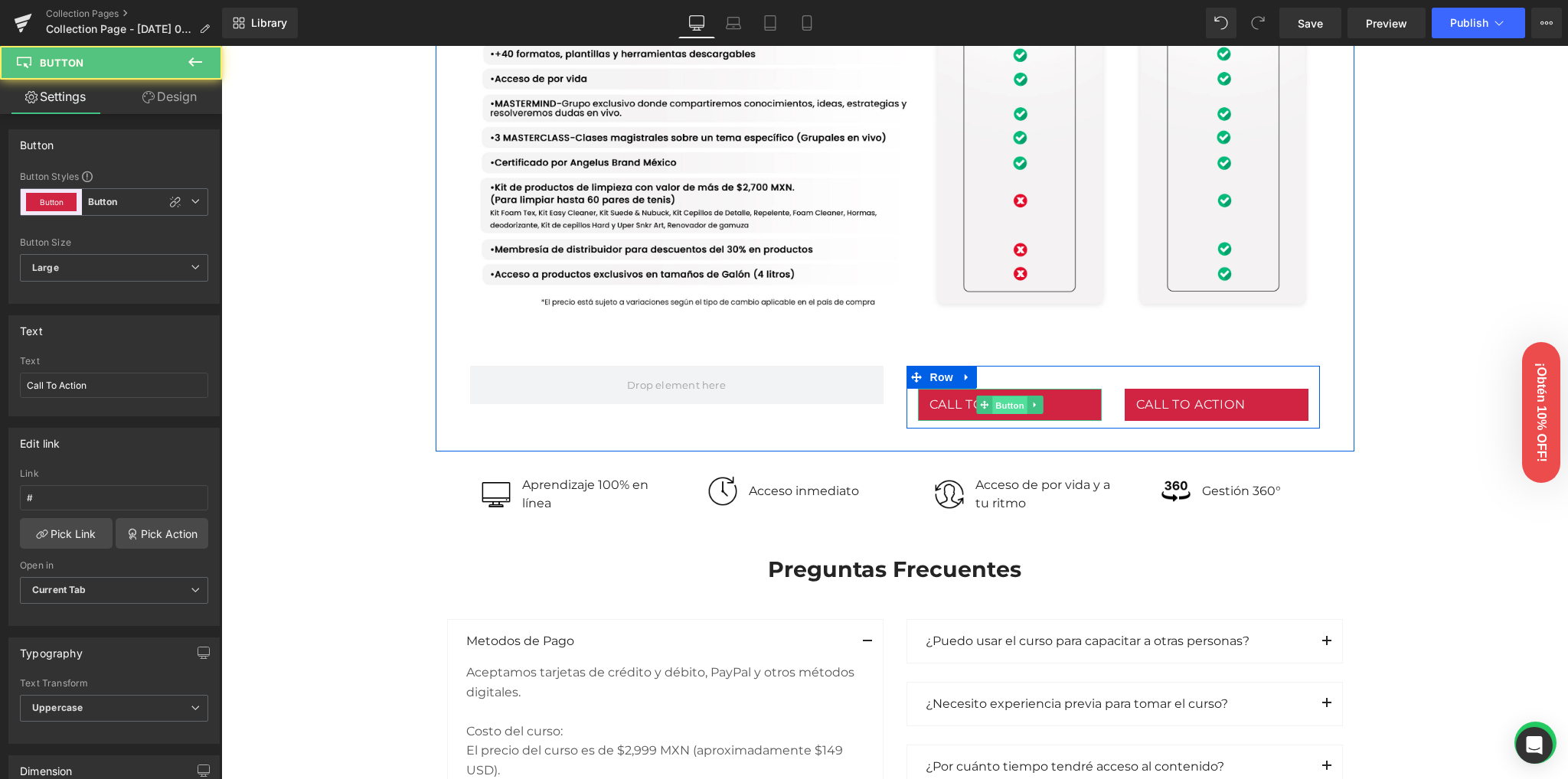
click at [995, 407] on span "Button" at bounding box center [1010, 405] width 35 height 18
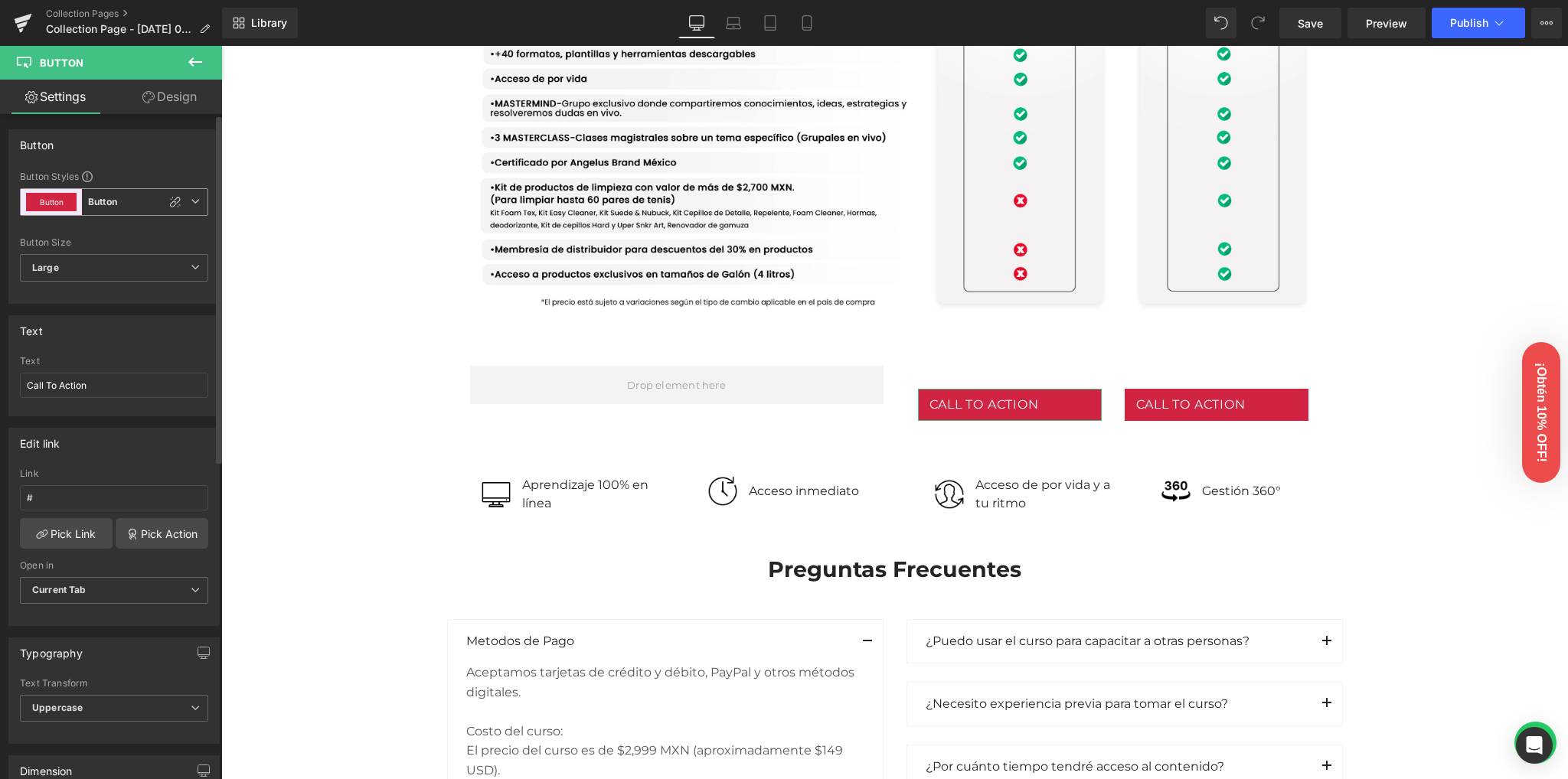
click at [187, 206] on span "Button Button" at bounding box center [114, 202] width 189 height 28
click at [52, 240] on div "Custom" at bounding box center [77, 237] width 60 height 28
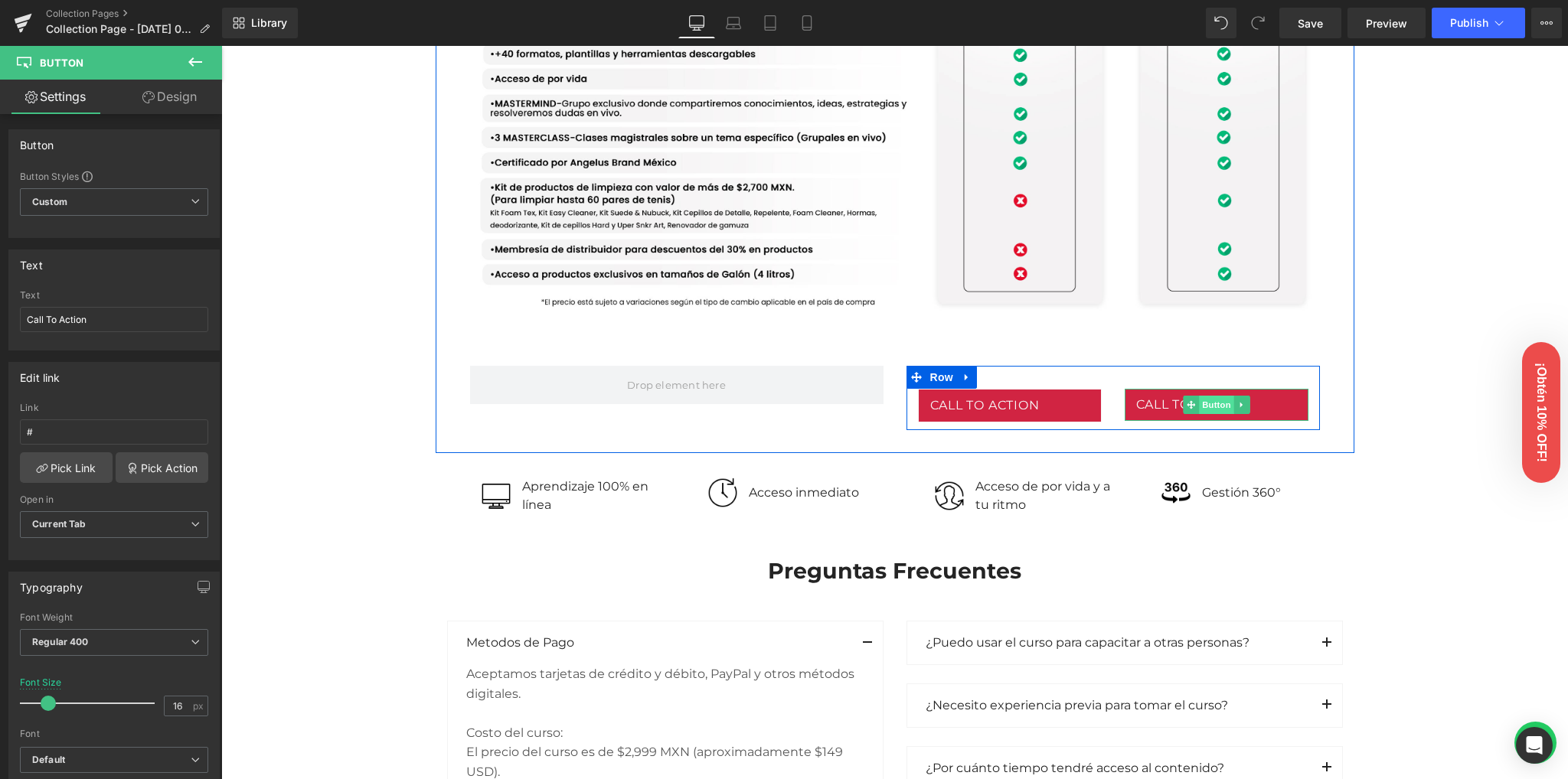
click at [1210, 401] on span "Button" at bounding box center [1216, 405] width 35 height 18
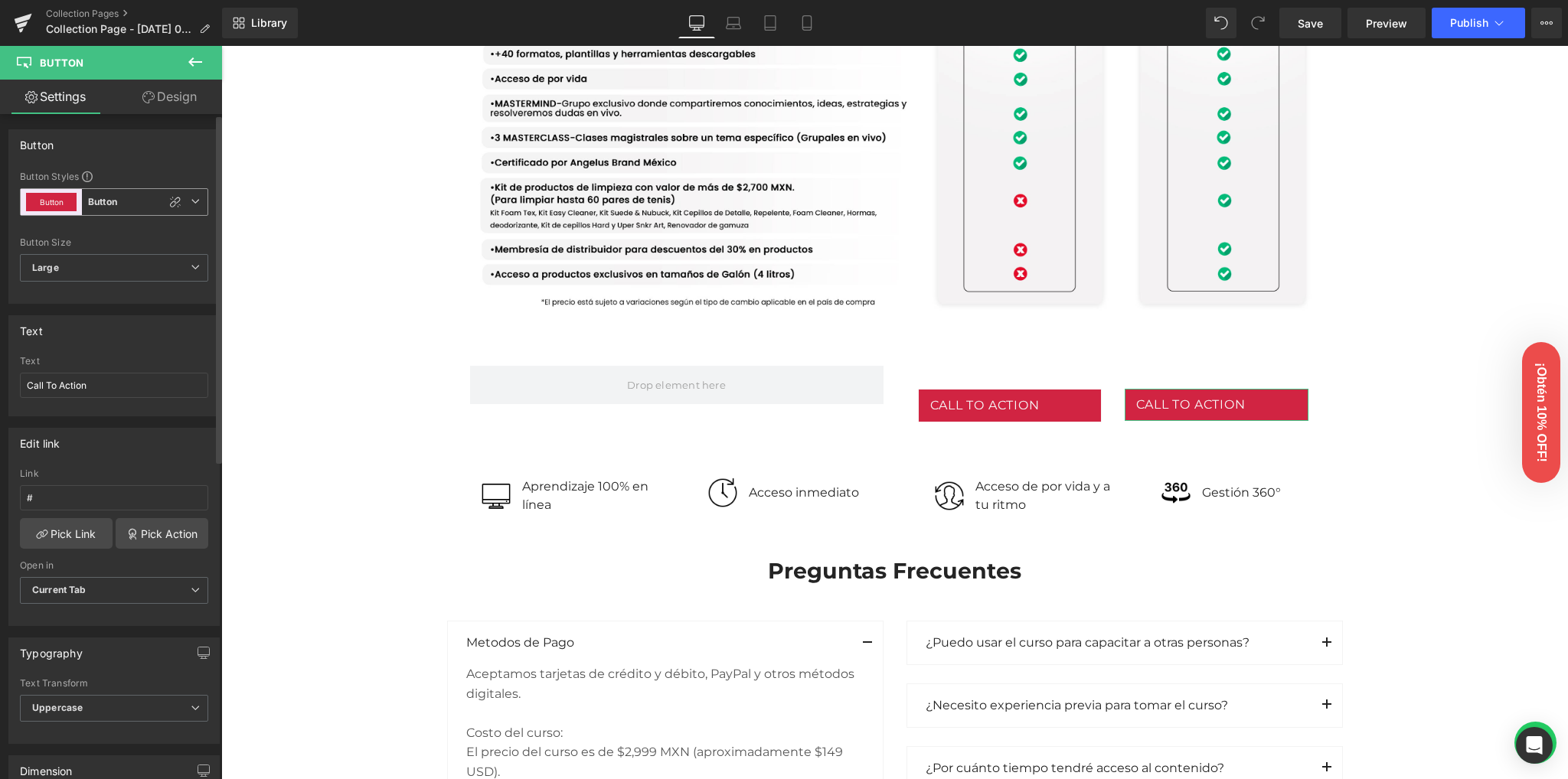
click at [191, 197] on icon at bounding box center [195, 202] width 10 height 10
click at [123, 241] on li "Custom" at bounding box center [111, 237] width 182 height 28
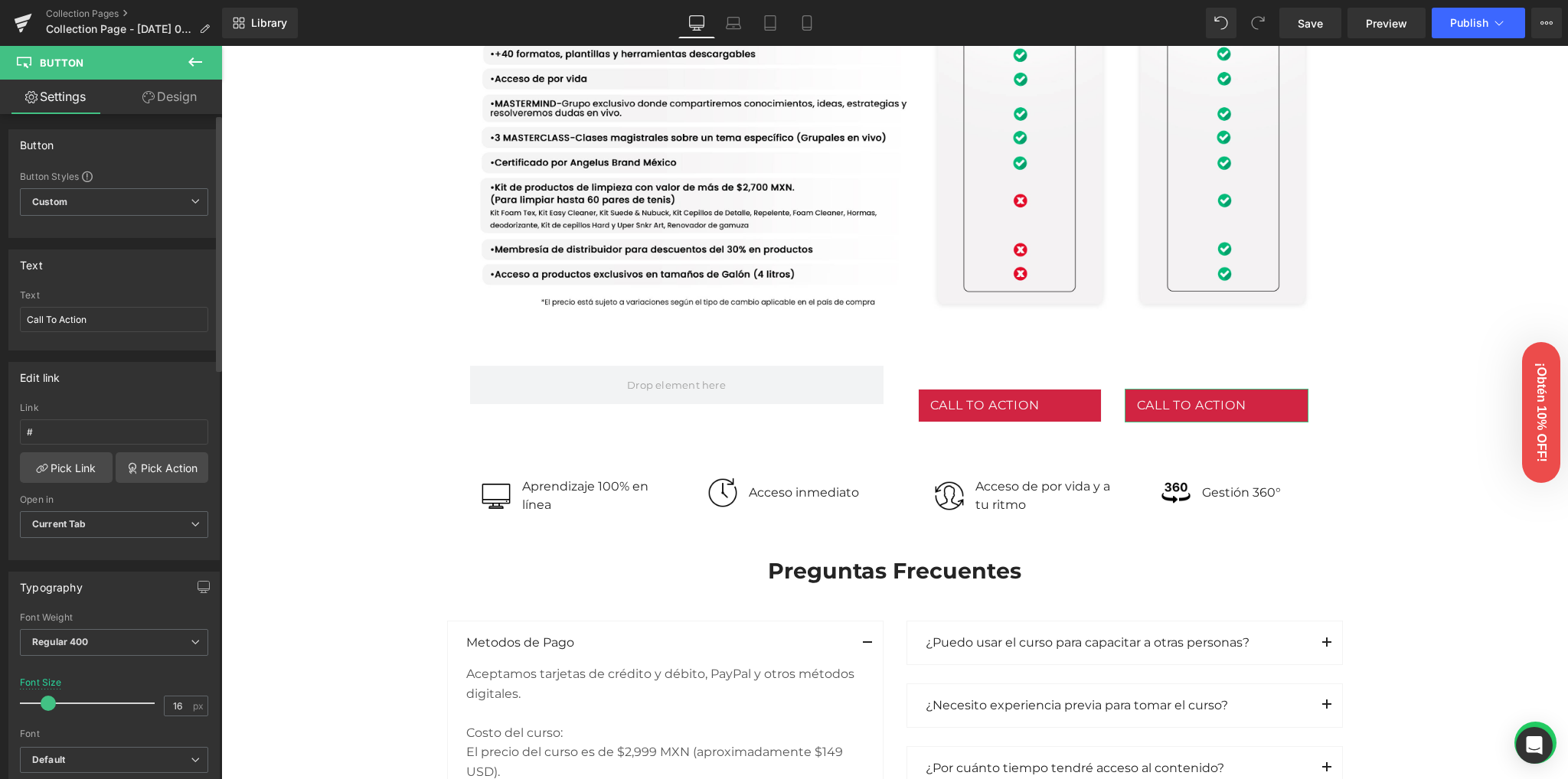
click at [164, 243] on div "Text Call To Action Text Call To Action" at bounding box center [114, 294] width 229 height 112
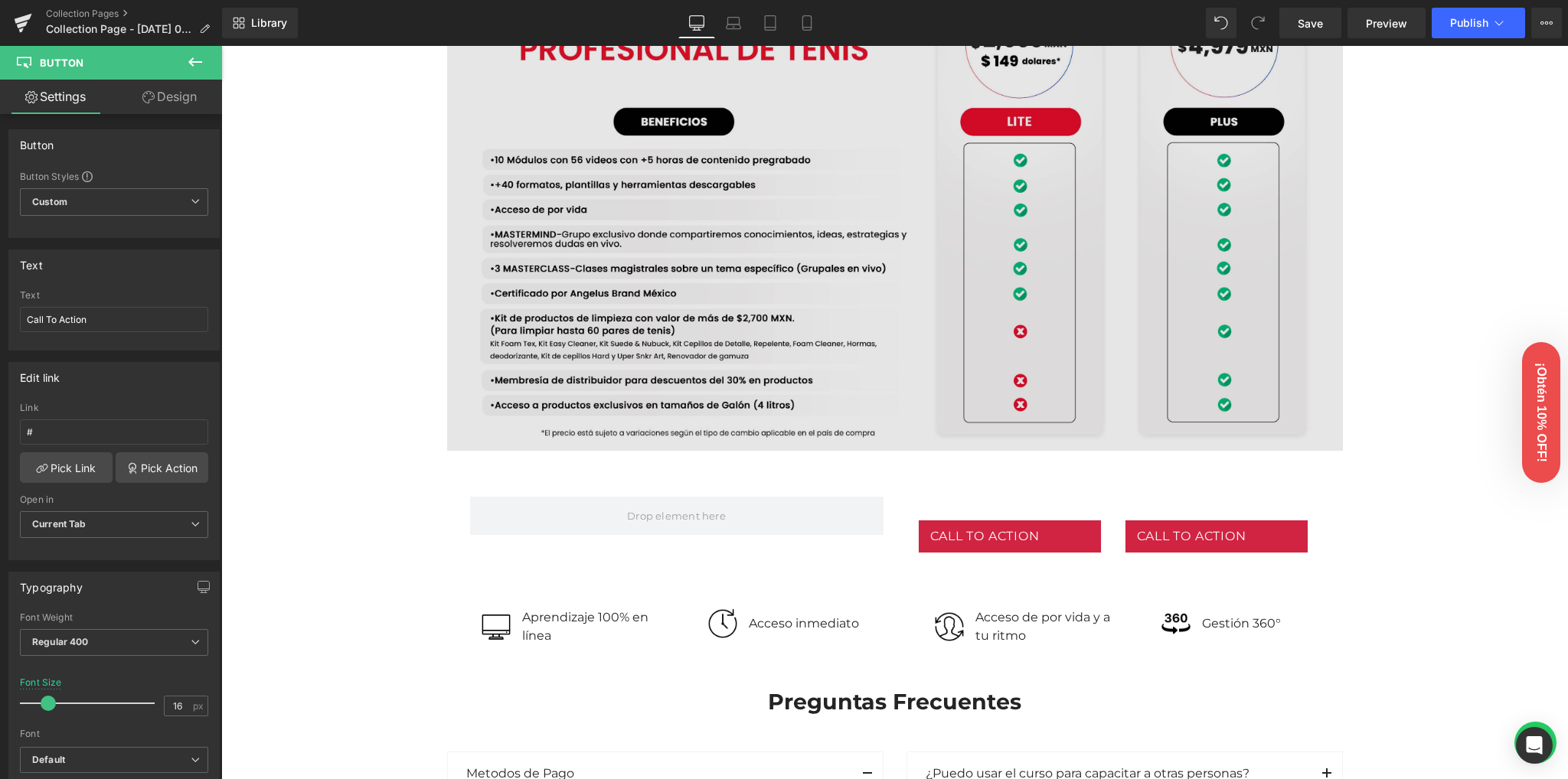
scroll to position [1428, 0]
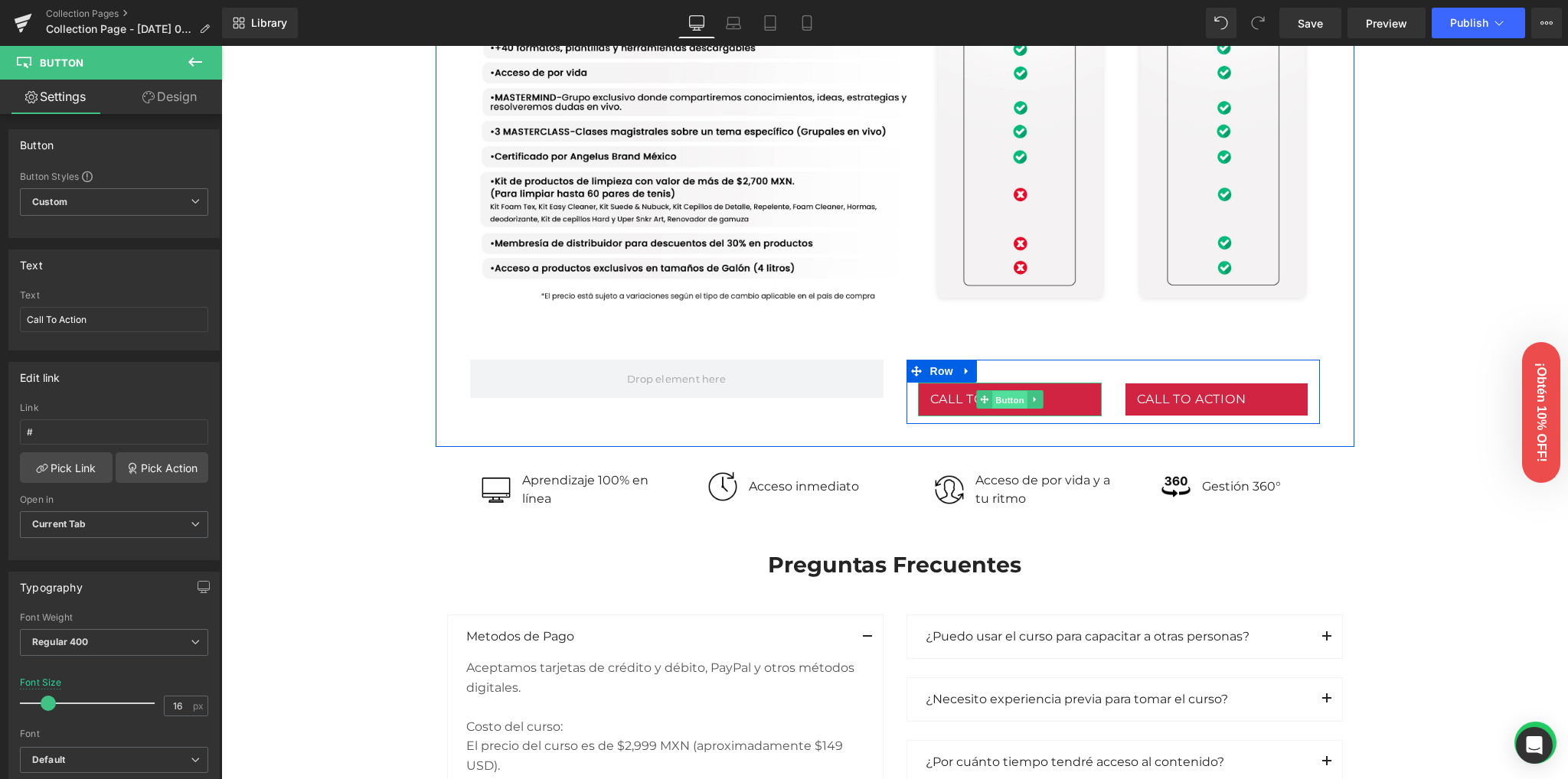
click at [1005, 398] on span "Button" at bounding box center [1010, 400] width 35 height 18
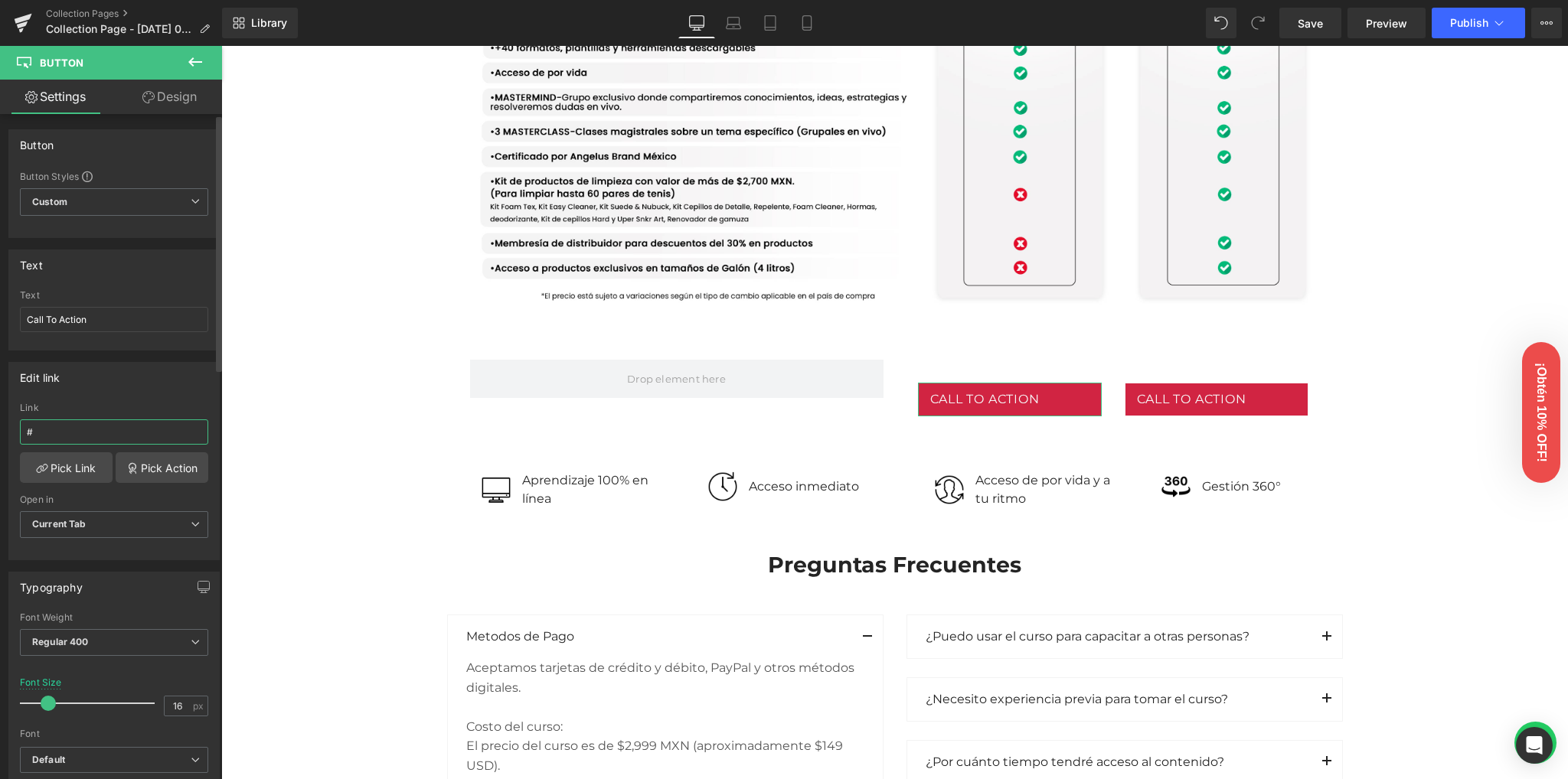
click at [89, 431] on input "#" at bounding box center [114, 431] width 189 height 26
paste input "[URL][DOMAIN_NAME]"
type input "[URL][DOMAIN_NAME]"
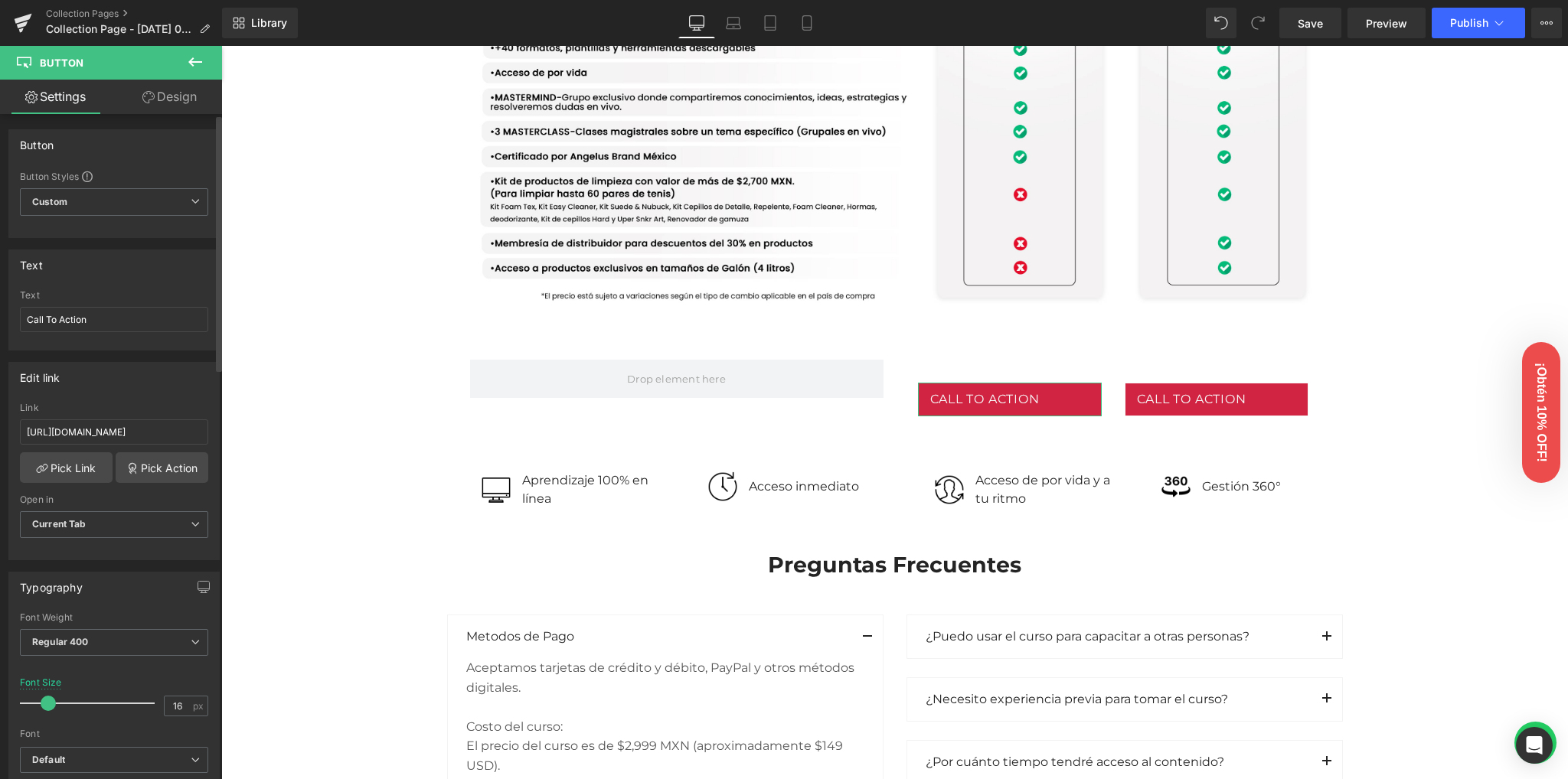
scroll to position [0, 0]
click at [102, 396] on div "Edit link # Link [URL][DOMAIN_NAME] Pick Link Pick Action Current Tab New Tab O…" at bounding box center [114, 461] width 211 height 198
drag, startPoint x: 65, startPoint y: 322, endPoint x: 26, endPoint y: 322, distance: 39.0
click at [26, 322] on input "Call To Action" at bounding box center [114, 319] width 189 height 26
type input "Compra ahora"
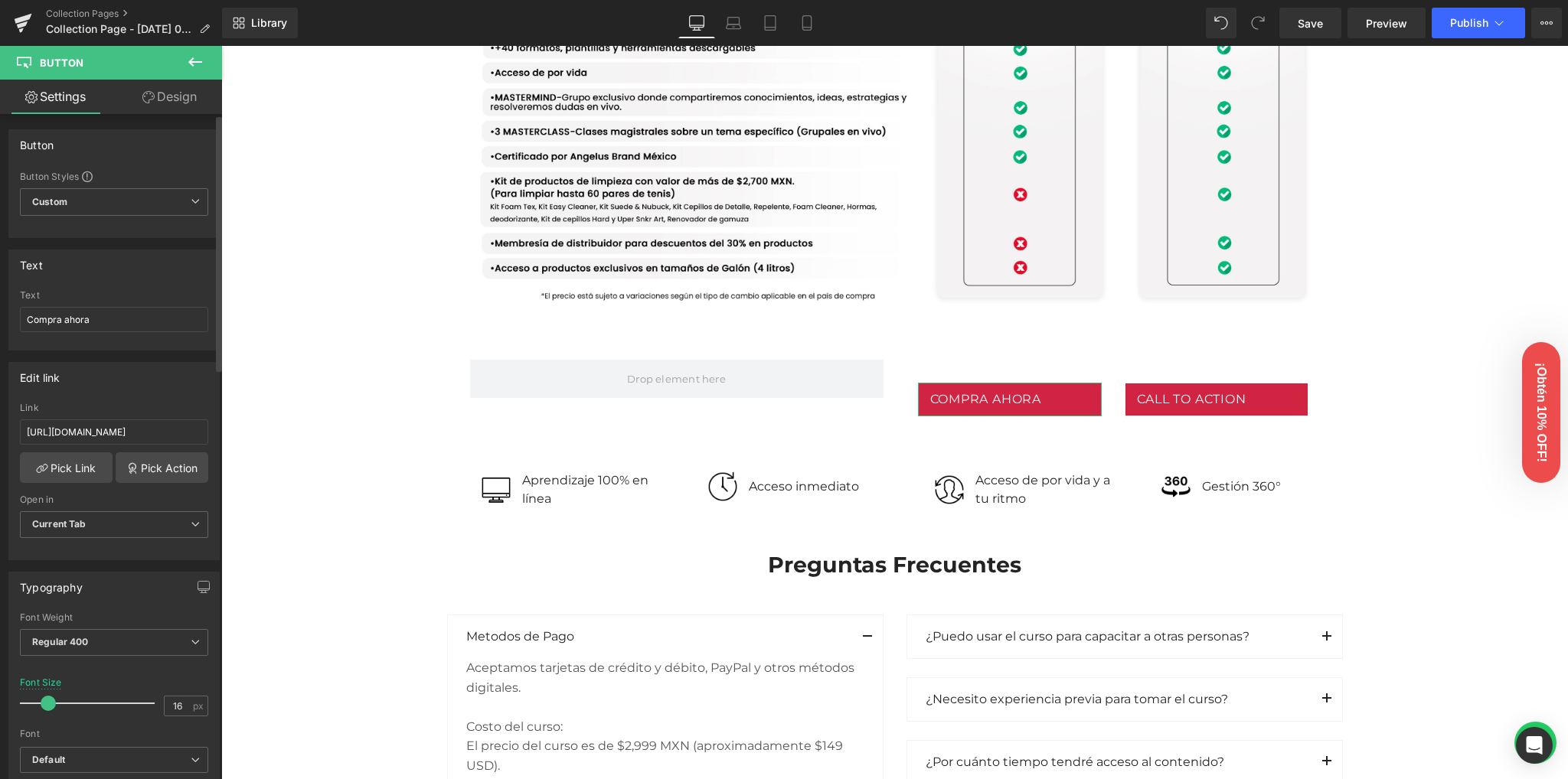
click at [111, 273] on div "Text" at bounding box center [114, 265] width 210 height 30
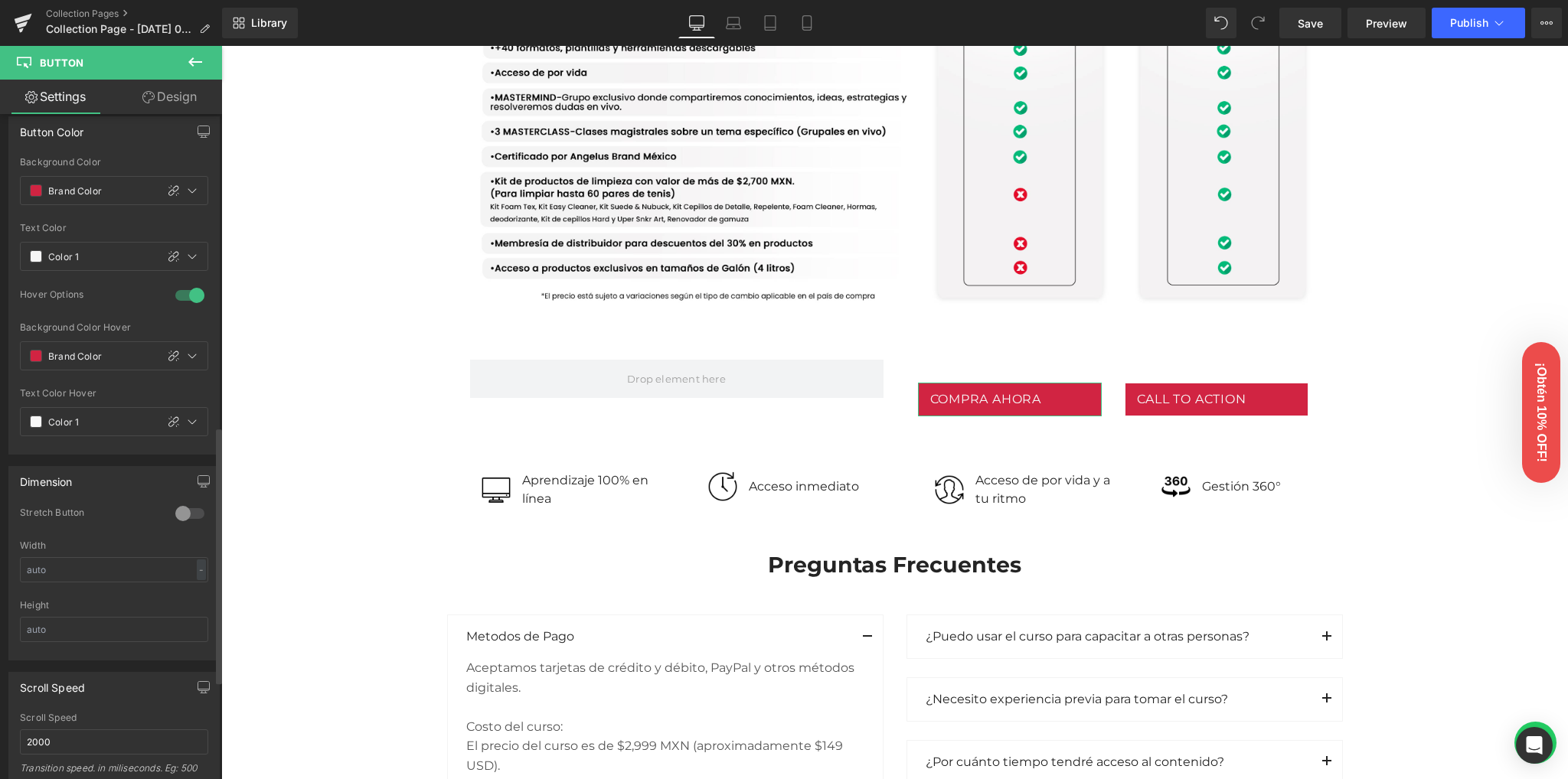
scroll to position [816, 0]
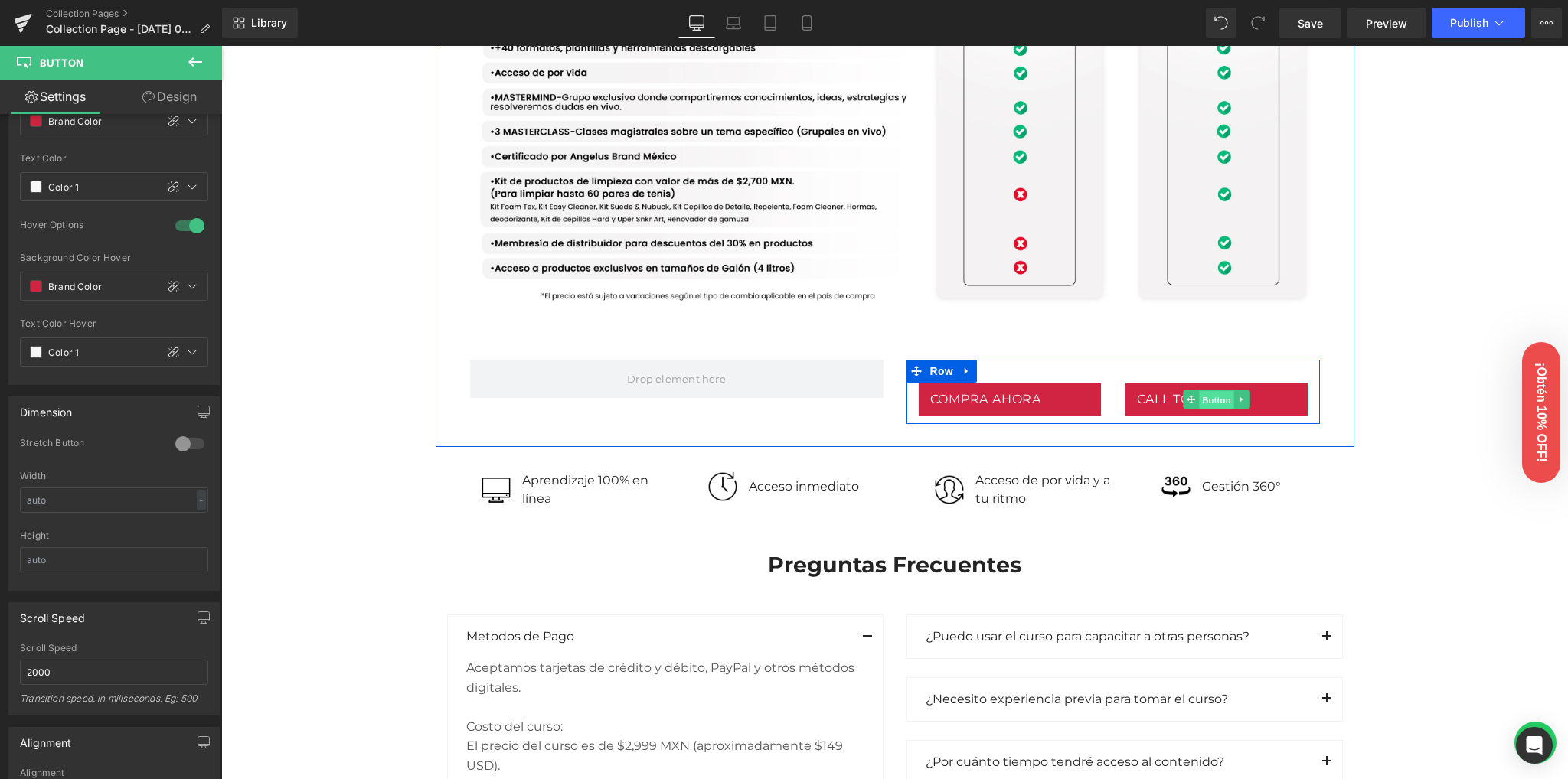
click at [1206, 400] on span "Button" at bounding box center [1216, 400] width 35 height 18
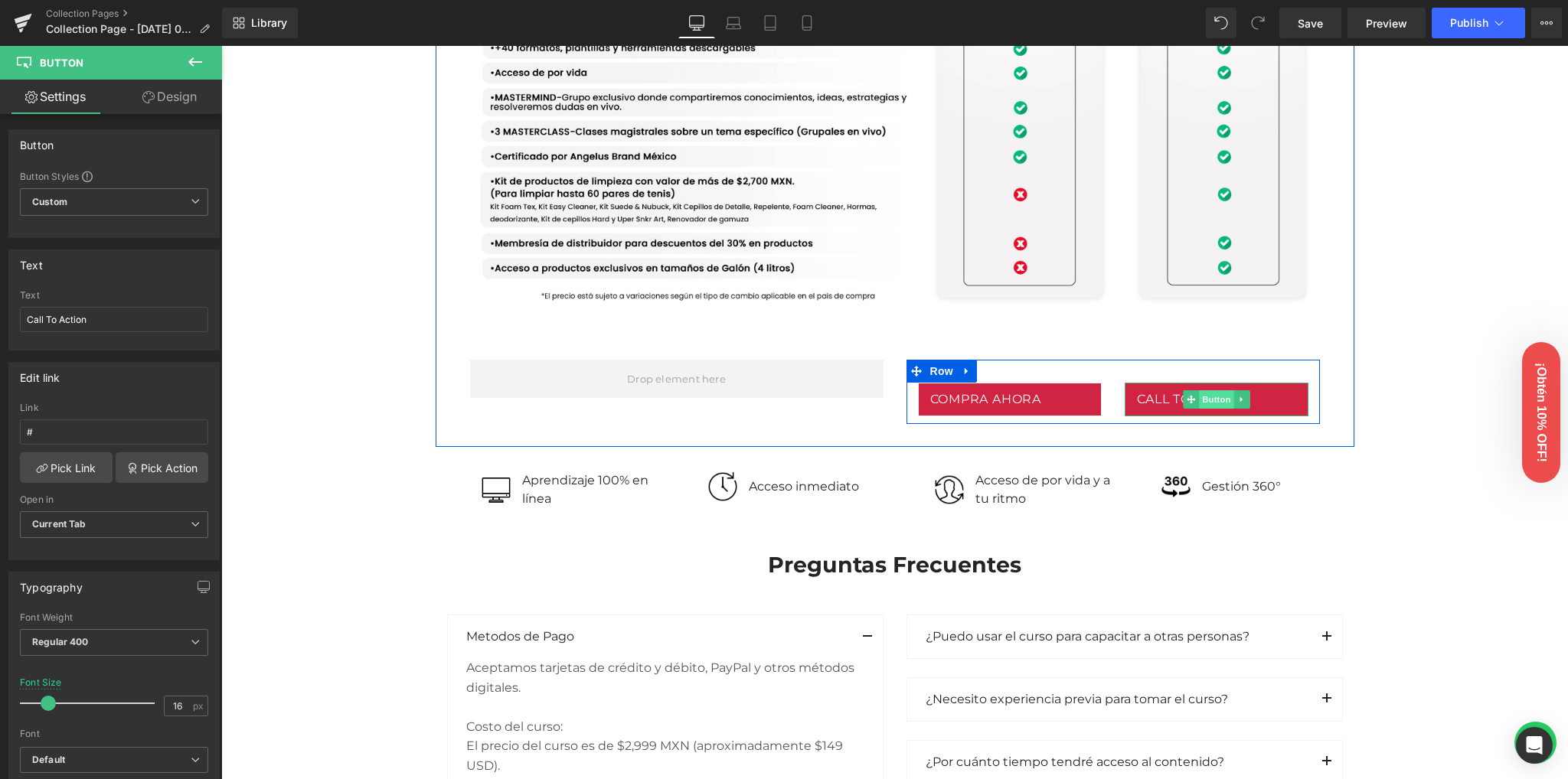
click at [1200, 402] on span "Button" at bounding box center [1216, 399] width 35 height 18
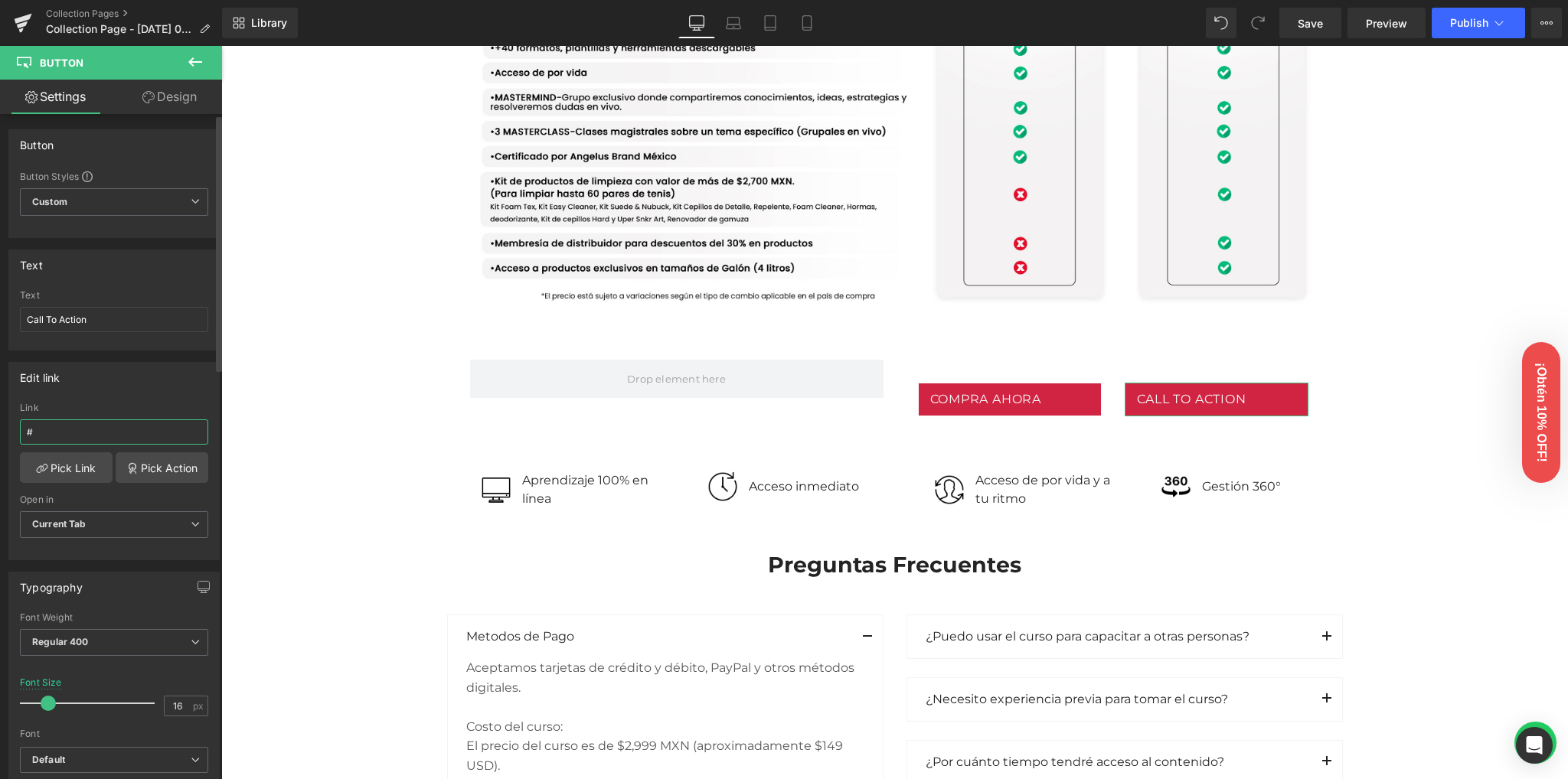
click at [83, 426] on input "#" at bounding box center [114, 431] width 189 height 26
paste input "[URL][DOMAIN_NAME]"
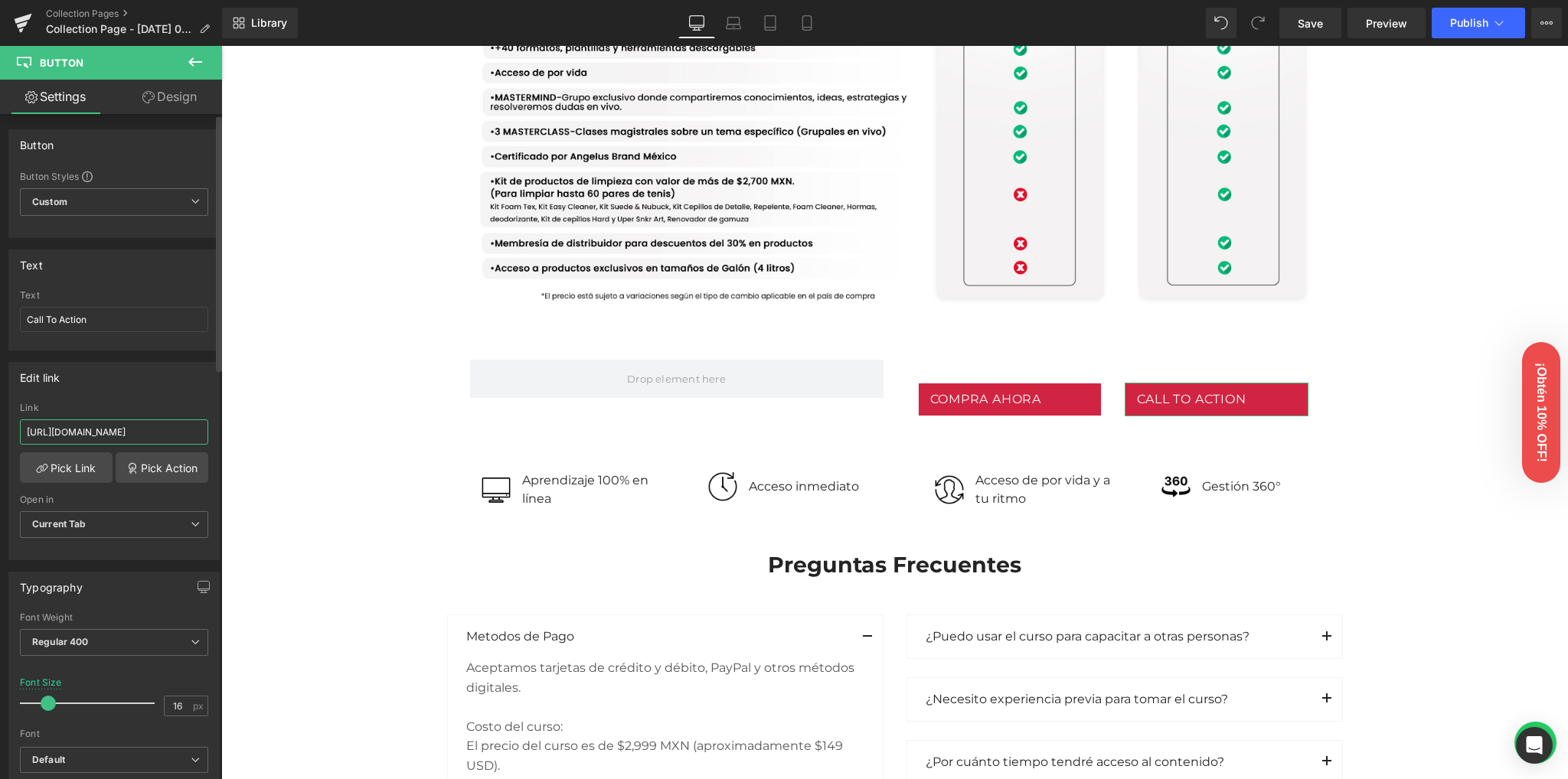
type input "[URL][DOMAIN_NAME]"
click at [132, 390] on div "Edit link # Link [URL][DOMAIN_NAME] Pick Link Pick Action Current Tab New Tab O…" at bounding box center [114, 461] width 211 height 198
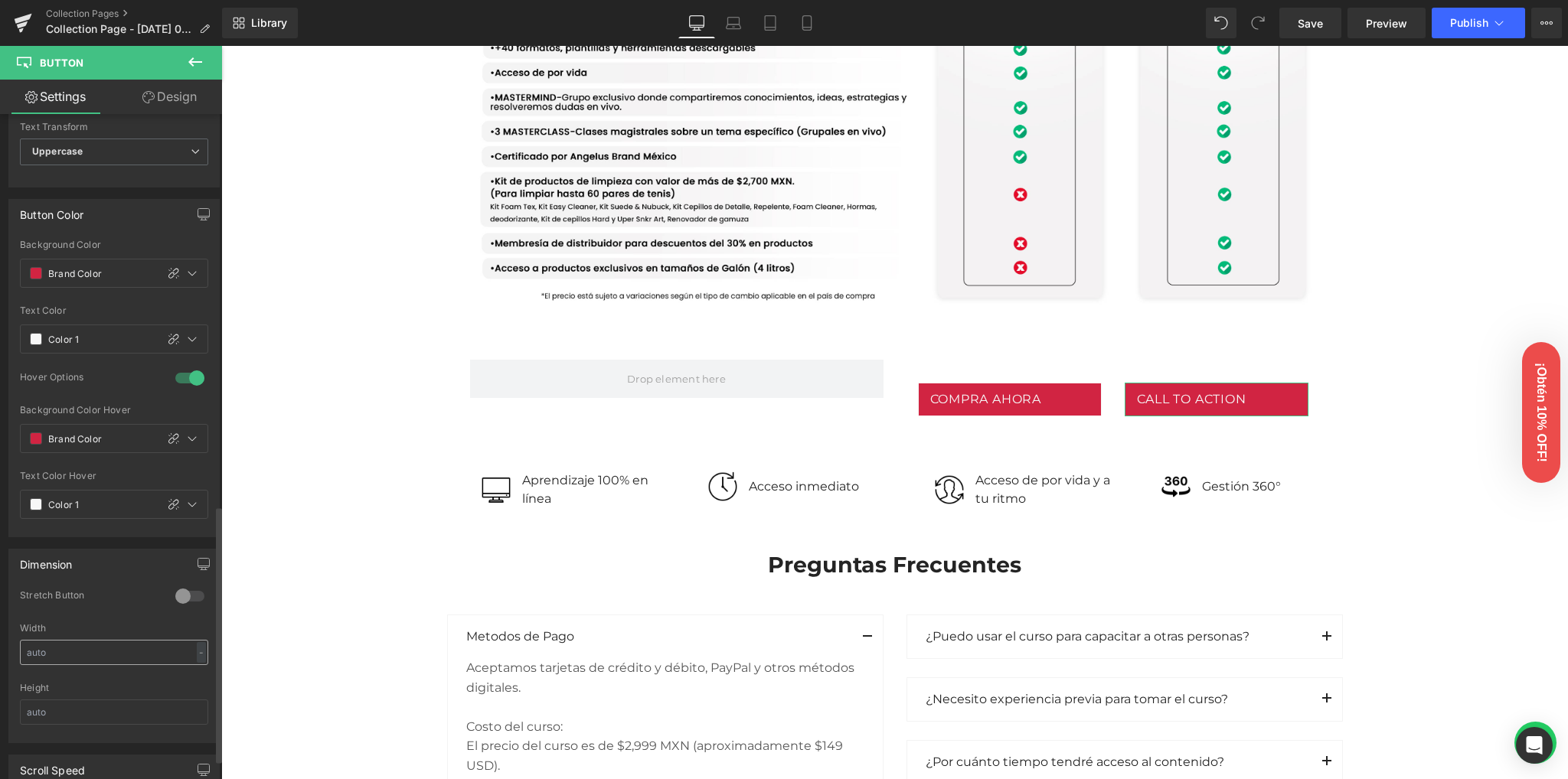
scroll to position [612, 0]
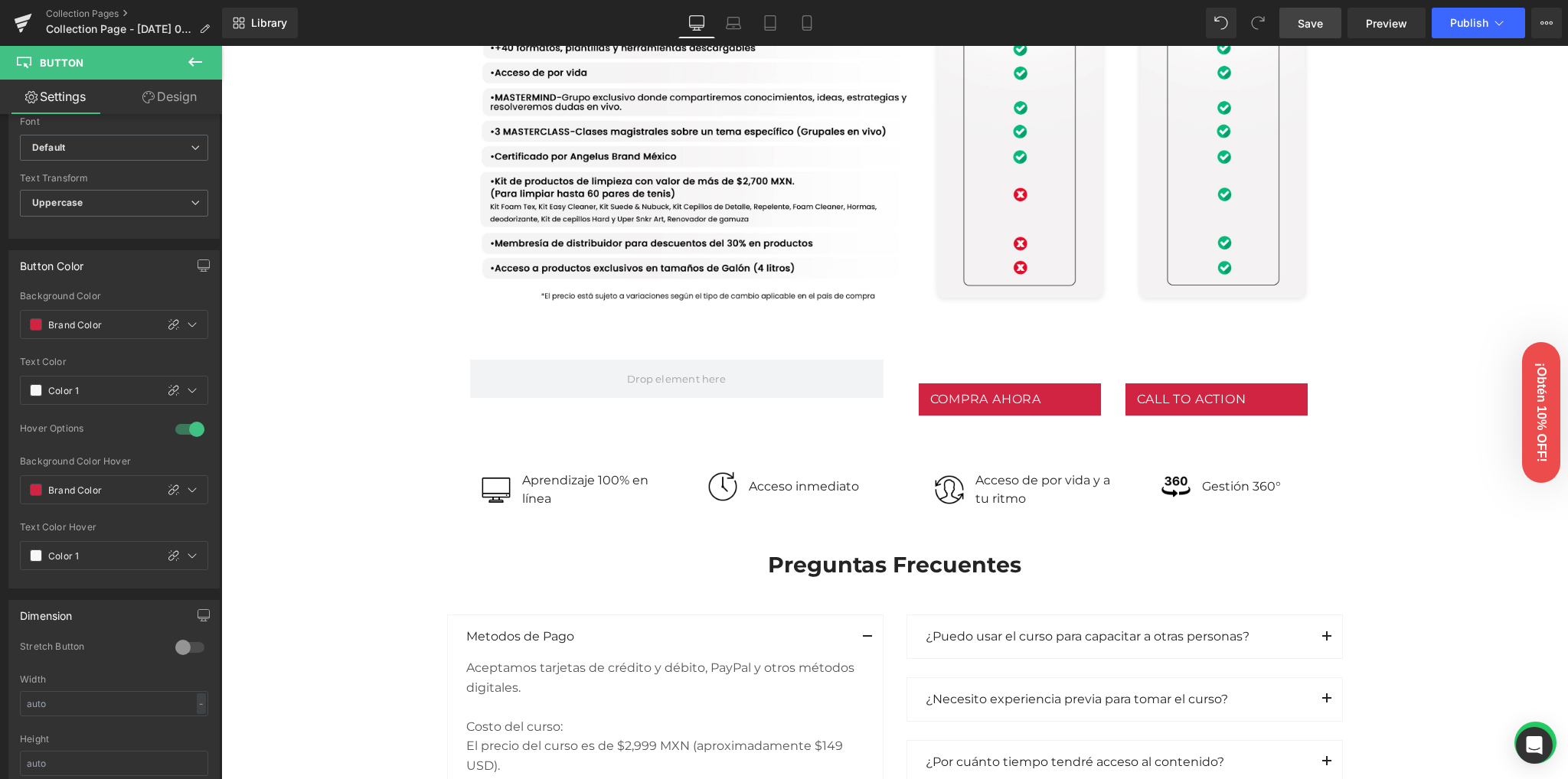
drag, startPoint x: 1297, startPoint y: 30, endPoint x: 1104, endPoint y: 153, distance: 228.9
click at [1297, 30] on link "Save" at bounding box center [1310, 23] width 62 height 30
click at [1379, 5] on div "Library Desktop Desktop Laptop Tablet Mobile Save Preview Publish Scheduled Vie…" at bounding box center [895, 23] width 1346 height 46
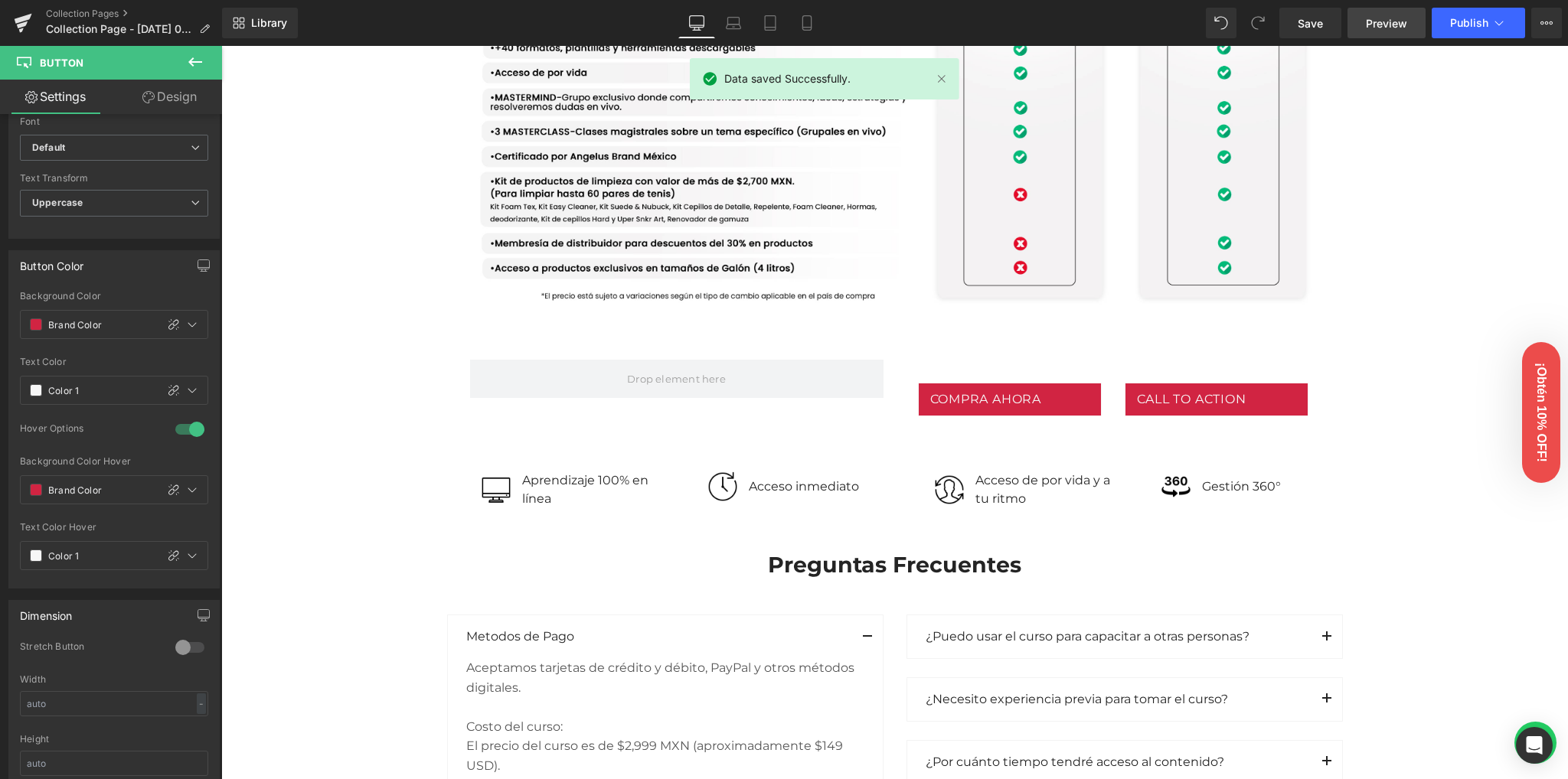
click at [1376, 19] on span "Preview" at bounding box center [1386, 23] width 41 height 16
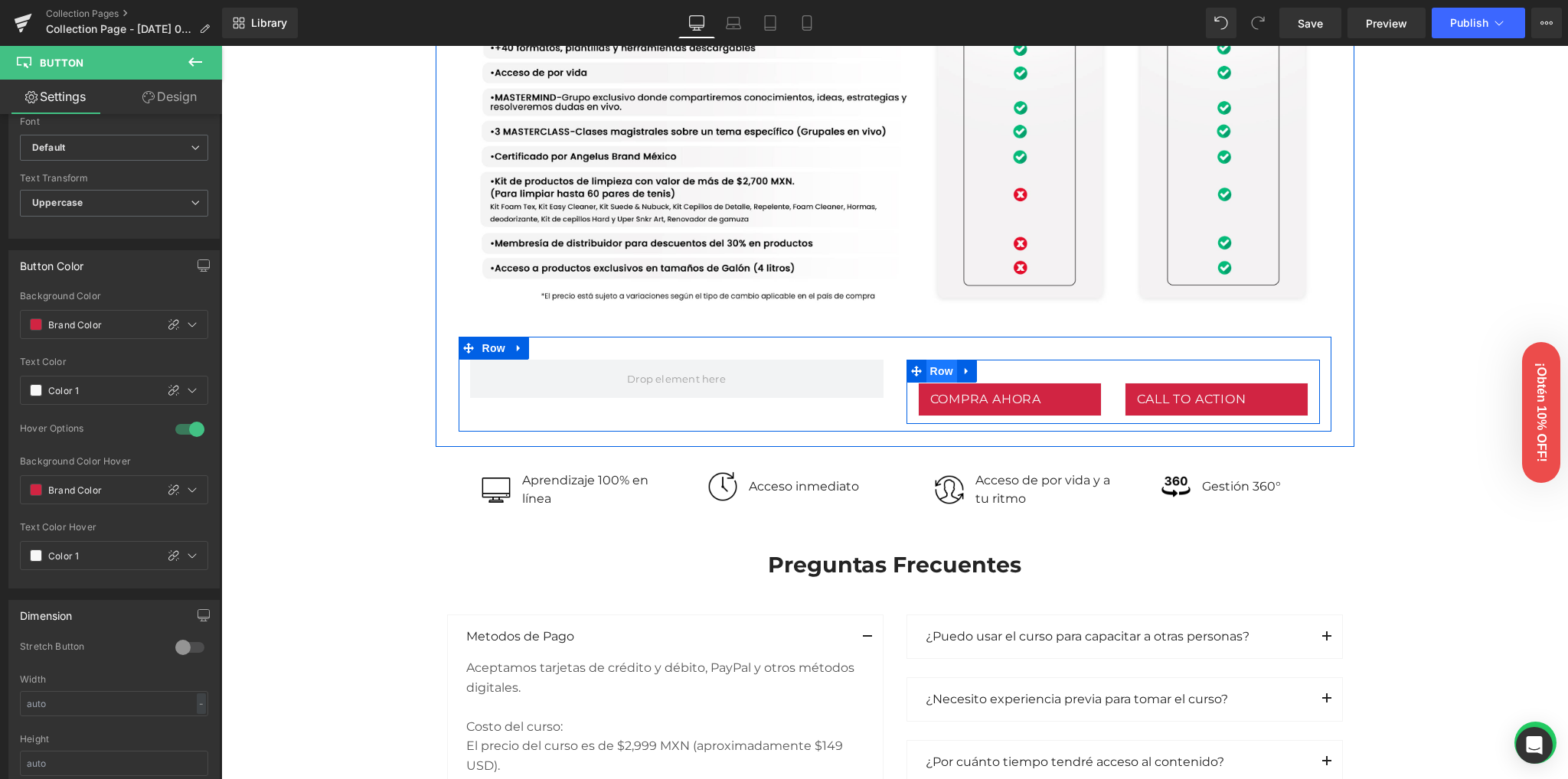
click at [937, 375] on span "Row" at bounding box center [942, 371] width 30 height 23
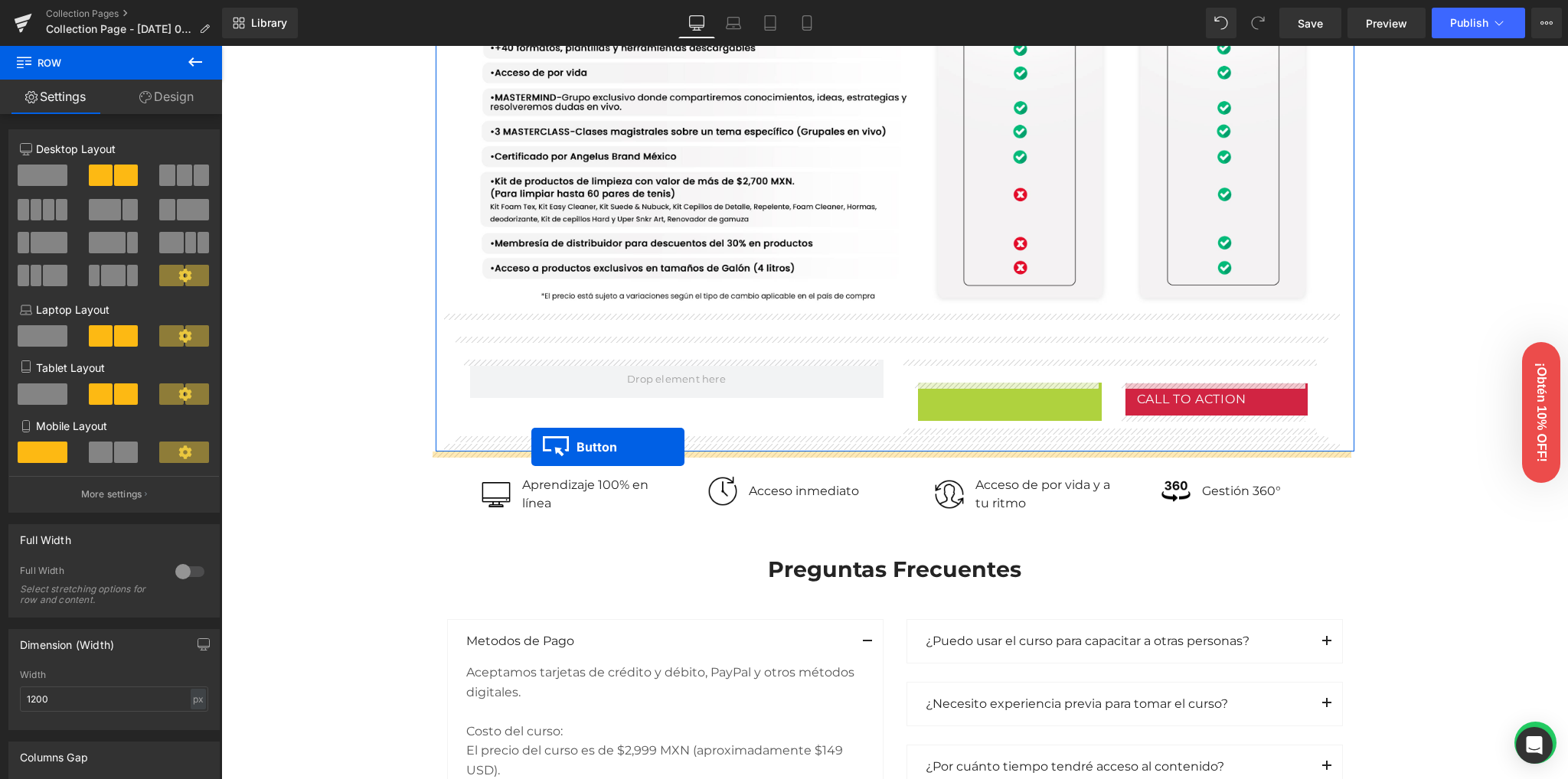
drag, startPoint x: 989, startPoint y: 397, endPoint x: 532, endPoint y: 447, distance: 459.7
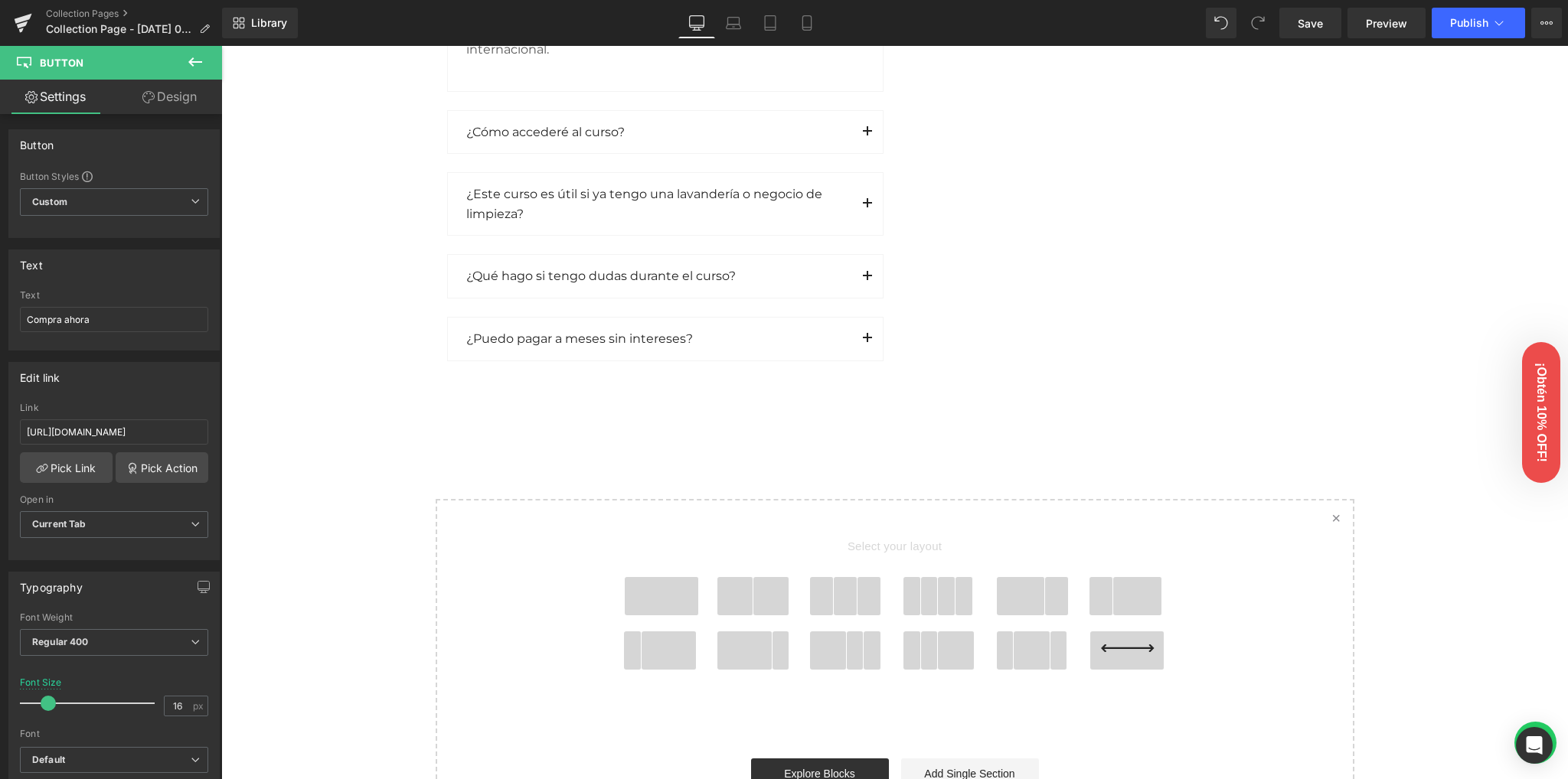
scroll to position [2653, 0]
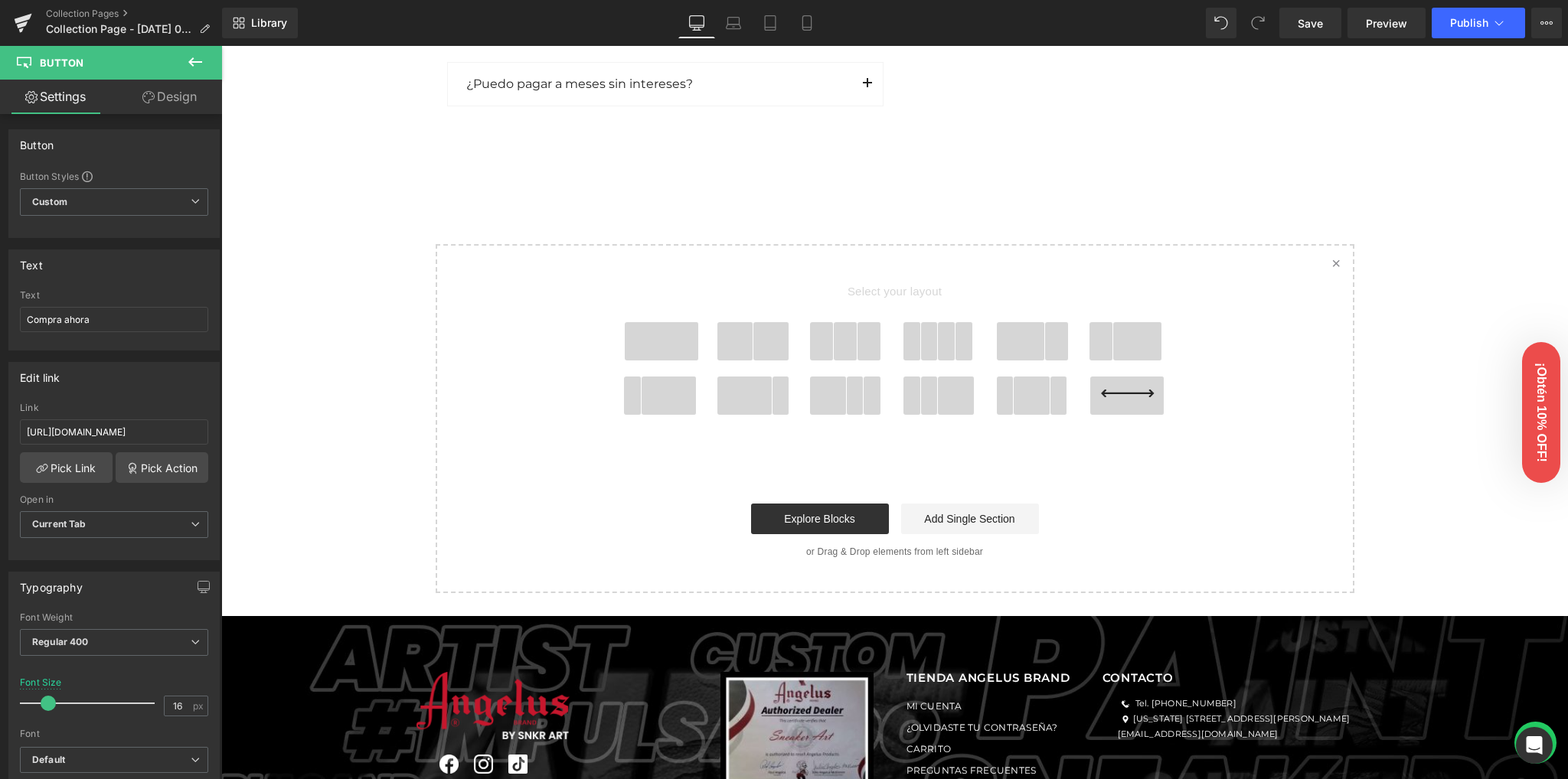
click at [760, 334] on span at bounding box center [772, 341] width 36 height 38
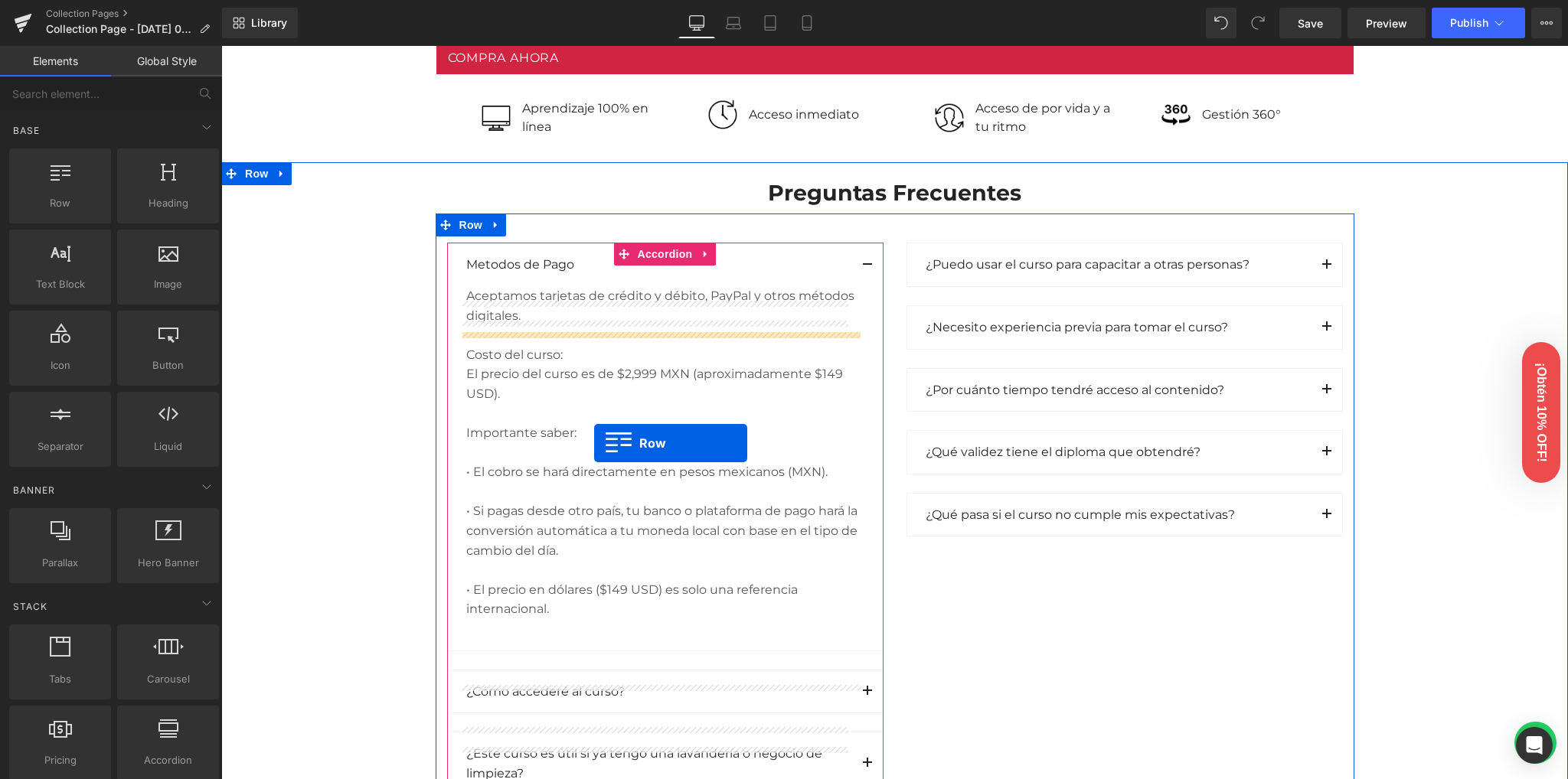
scroll to position [1487, 0]
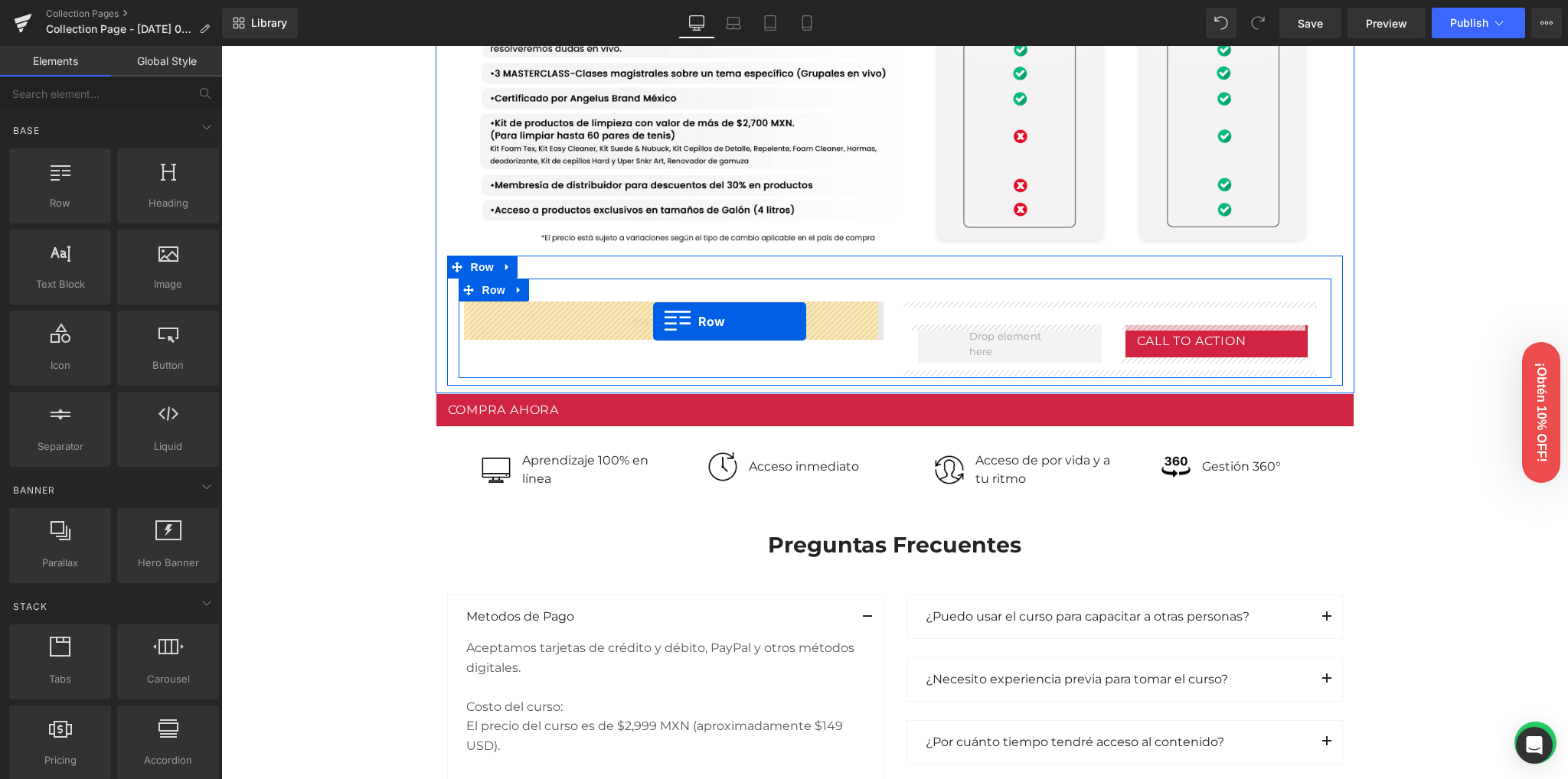
drag, startPoint x: 468, startPoint y: 422, endPoint x: 653, endPoint y: 322, distance: 210.3
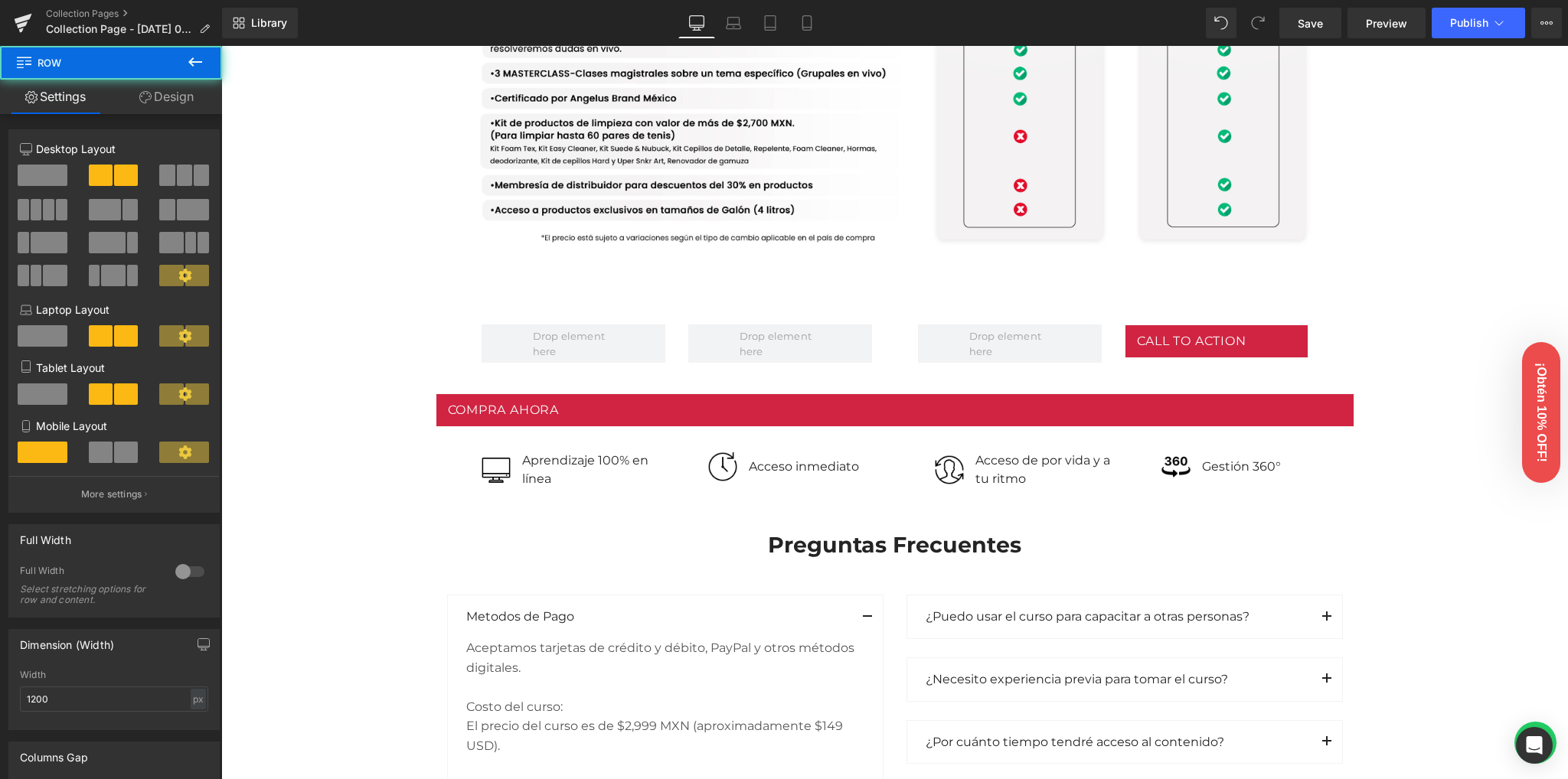
click at [306, 384] on div "Image Row 102px Image Row Conoce nuestras versiones Heading Row Lite Heading Pl…" at bounding box center [895, 188] width 1347 height 3144
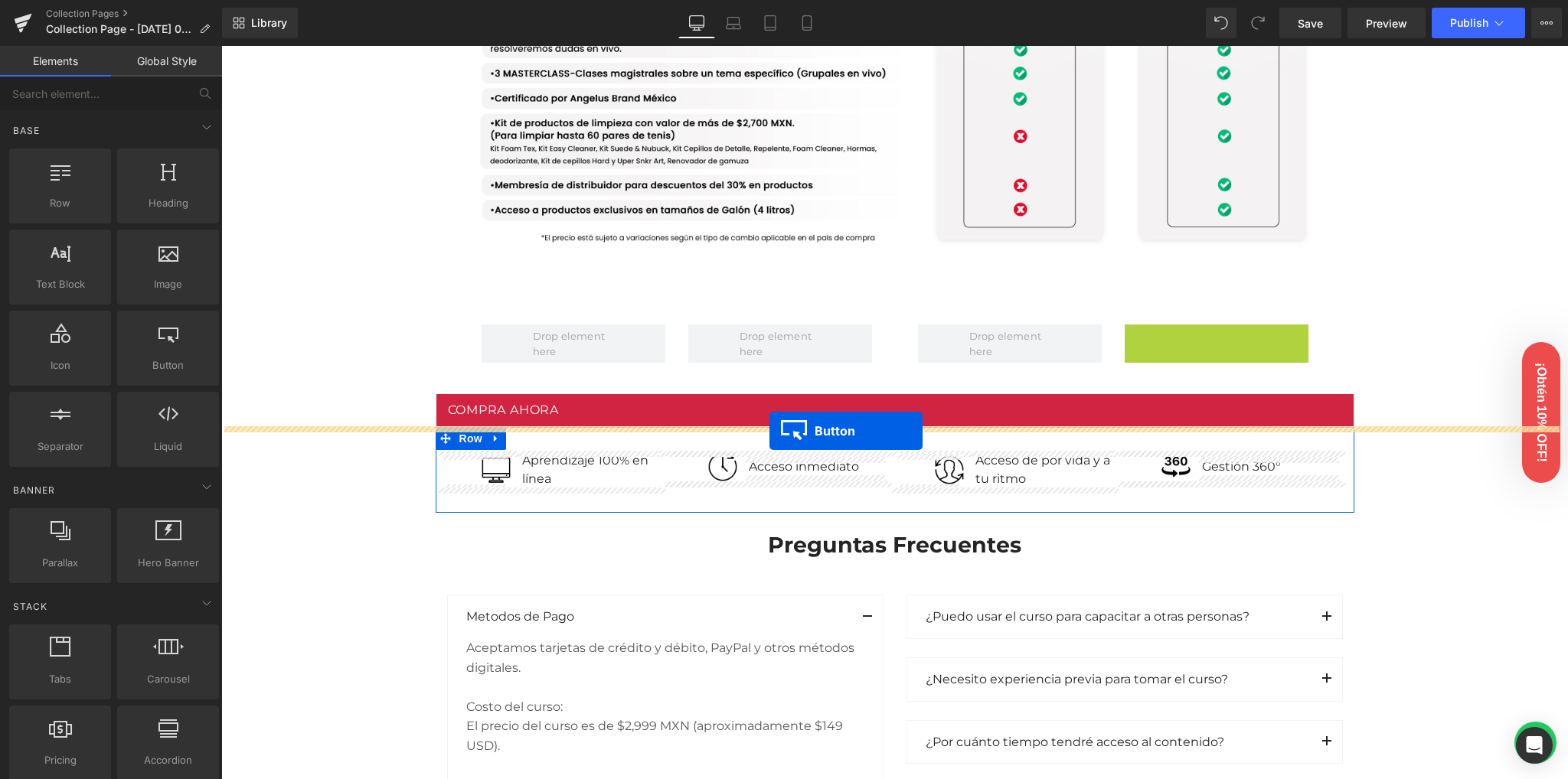
drag, startPoint x: 1197, startPoint y: 338, endPoint x: 770, endPoint y: 430, distance: 436.8
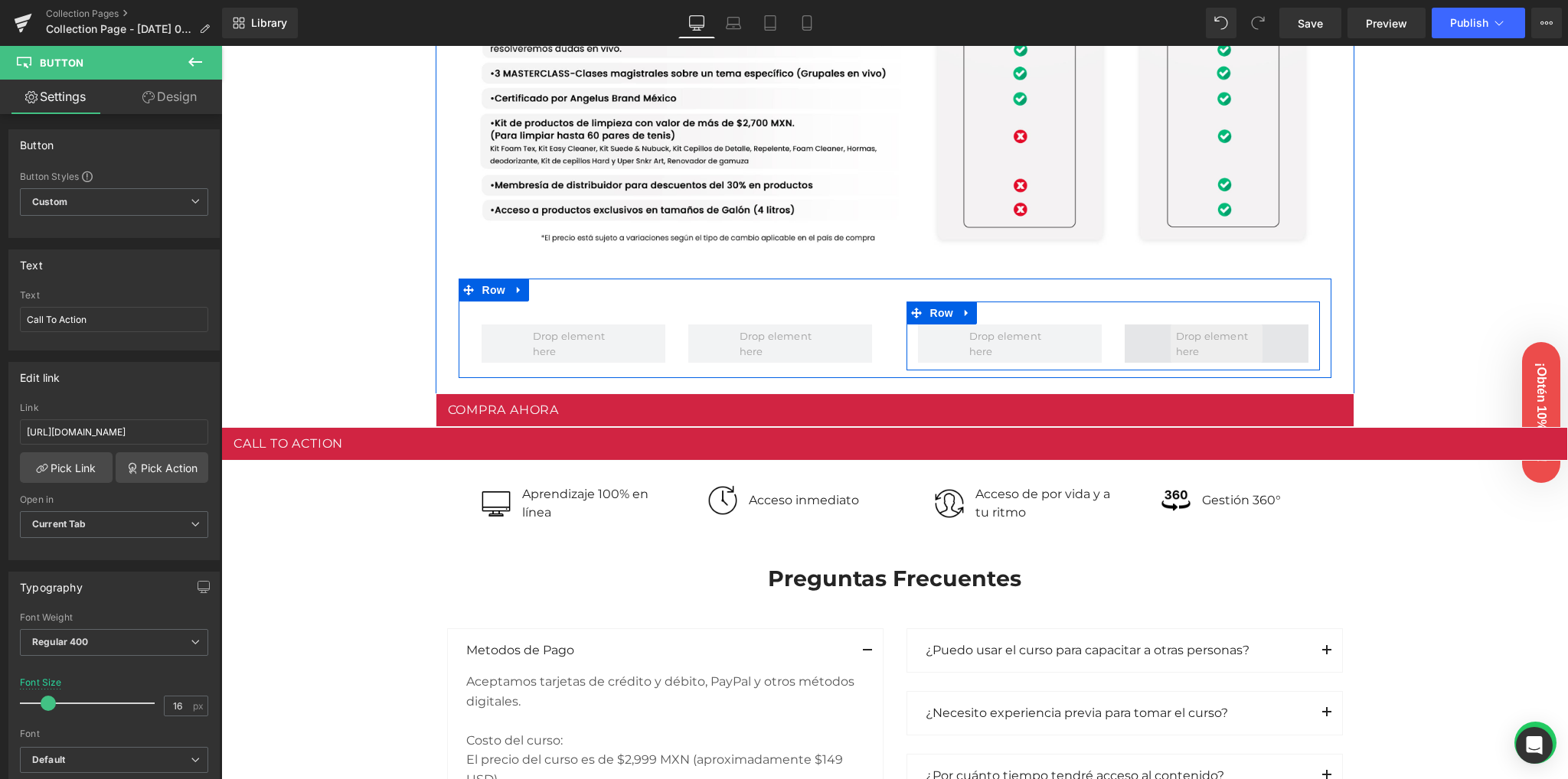
click at [1192, 339] on span at bounding box center [1216, 344] width 91 height 38
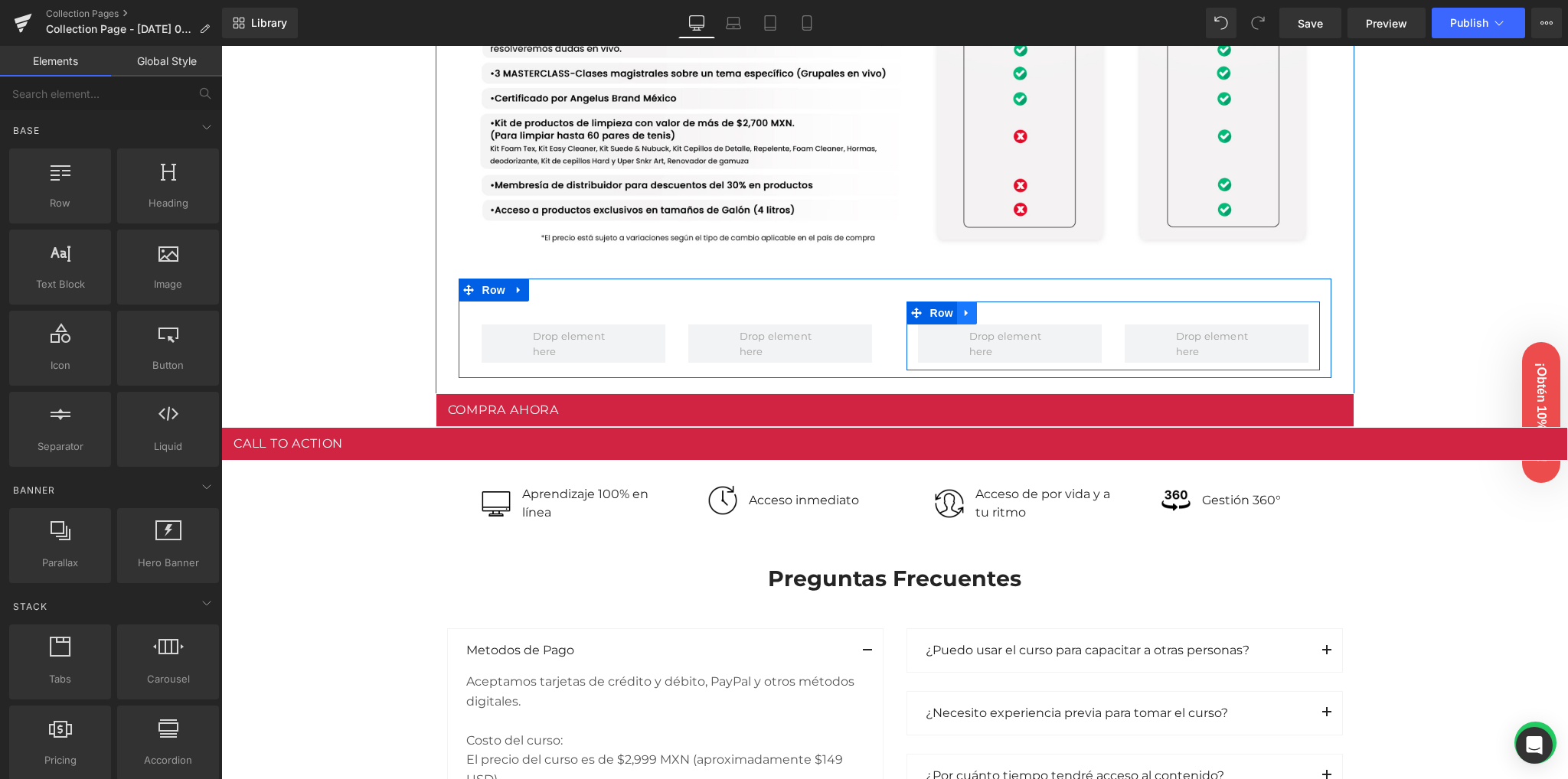
click at [965, 310] on icon at bounding box center [966, 313] width 10 height 11
click at [1002, 320] on link at bounding box center [1006, 313] width 20 height 23
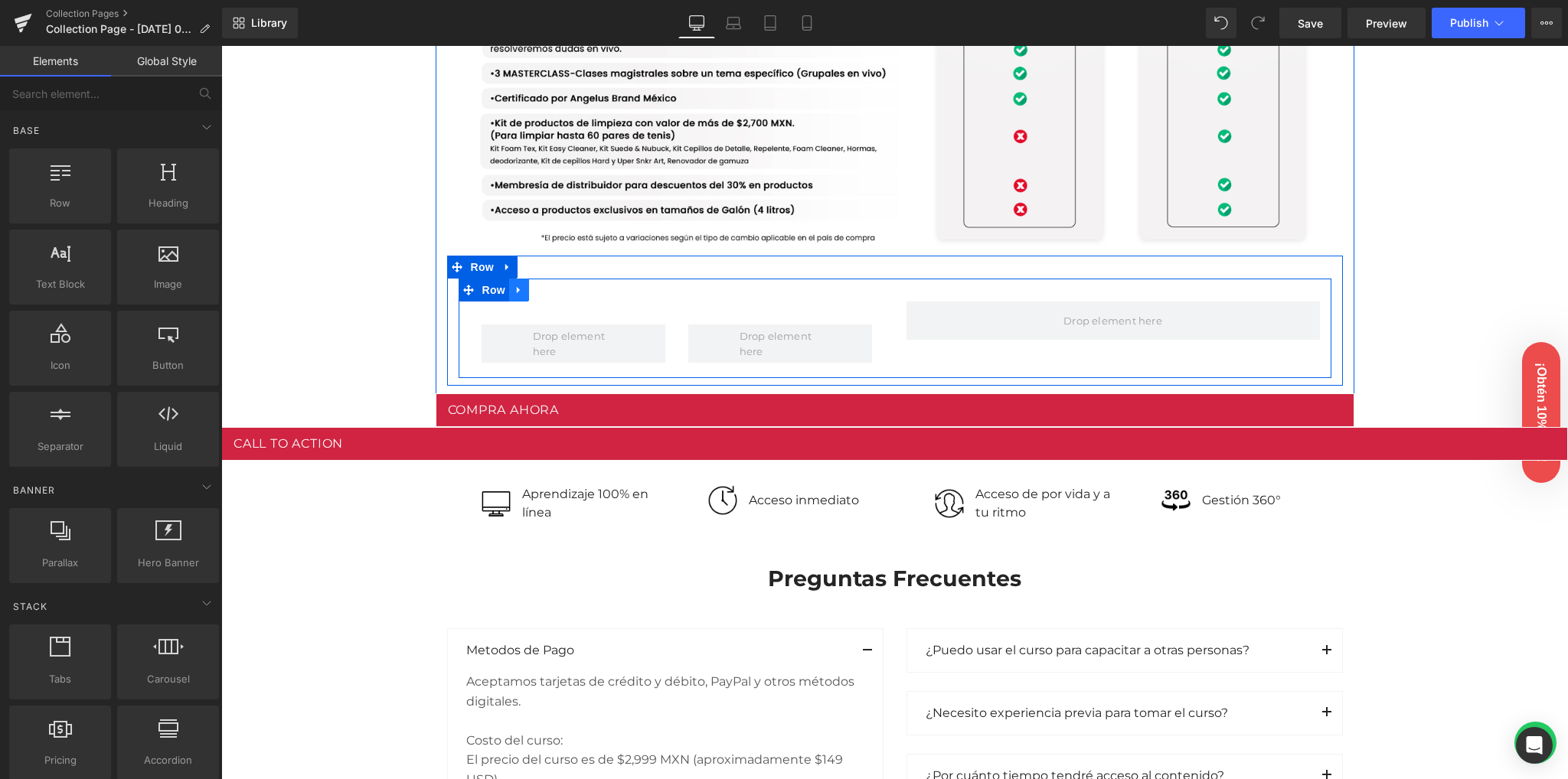
click at [514, 290] on icon at bounding box center [518, 290] width 10 height 11
click at [553, 294] on icon at bounding box center [558, 290] width 10 height 10
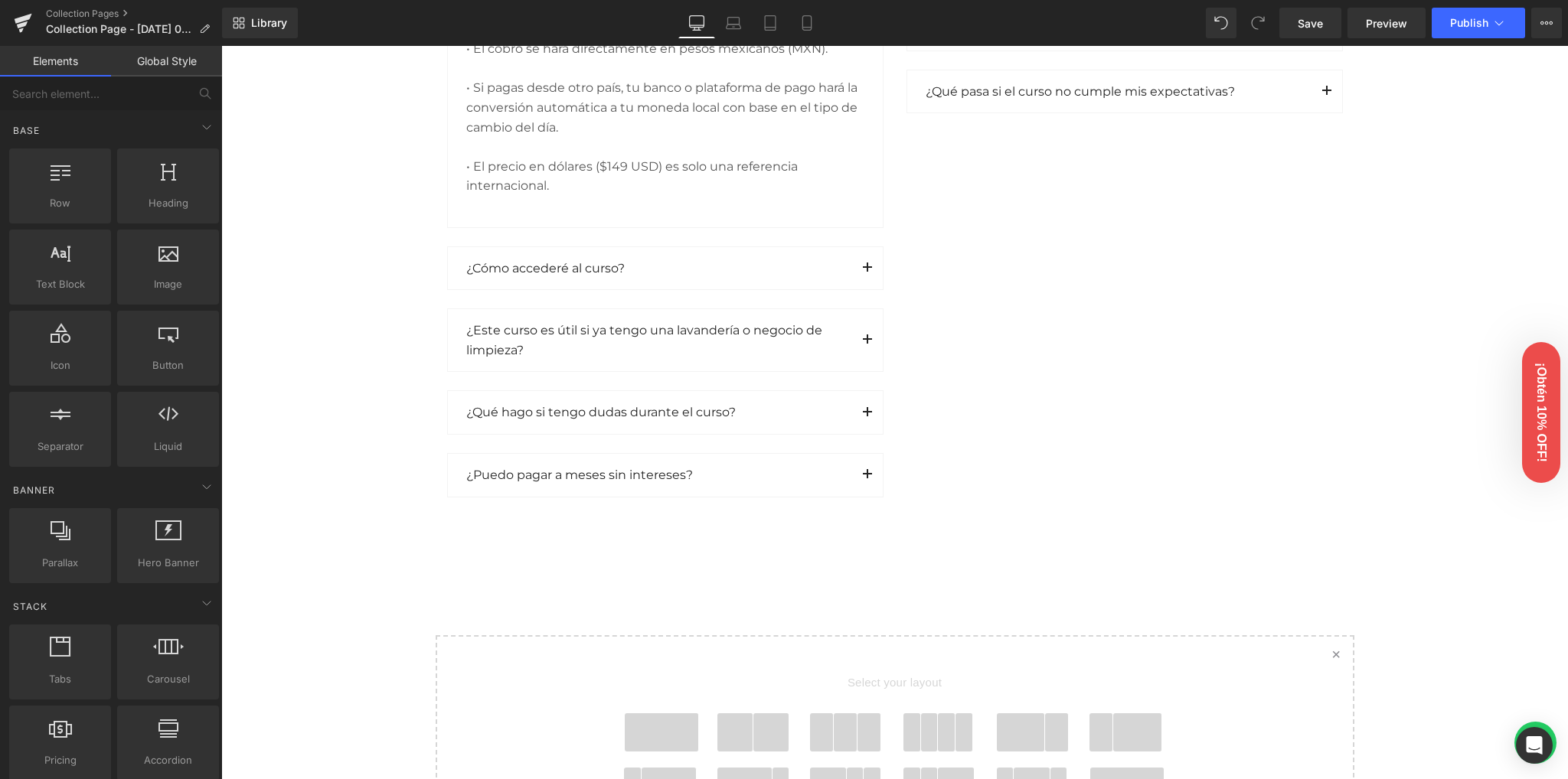
scroll to position [2507, 0]
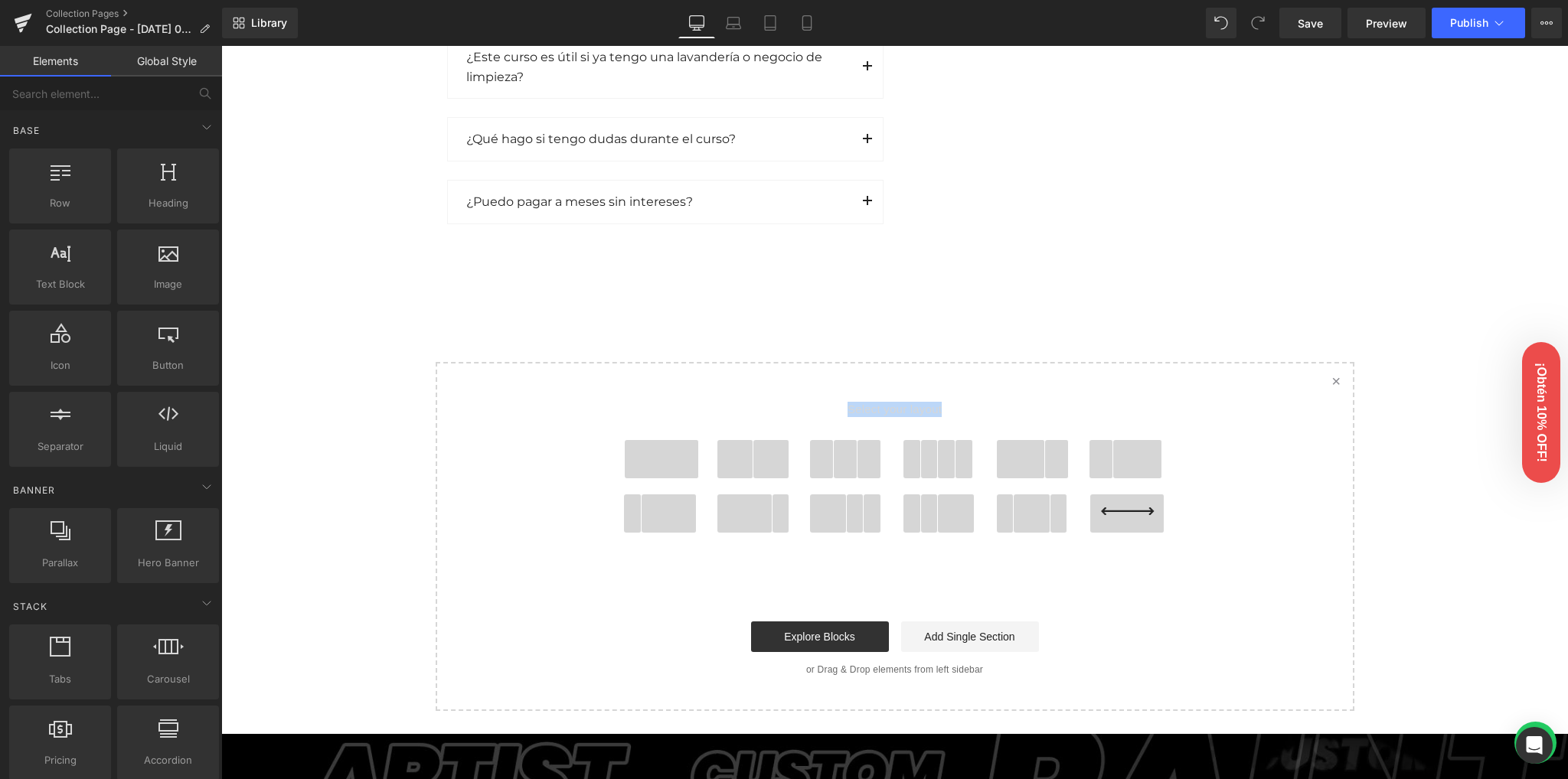
drag, startPoint x: 666, startPoint y: 460, endPoint x: 662, endPoint y: 361, distance: 99.1
click at [698, 397] on div "Select your layout" at bounding box center [895, 475] width 613 height 224
drag, startPoint x: 737, startPoint y: 445, endPoint x: 724, endPoint y: 430, distance: 19.8
click at [737, 445] on span at bounding box center [735, 459] width 36 height 38
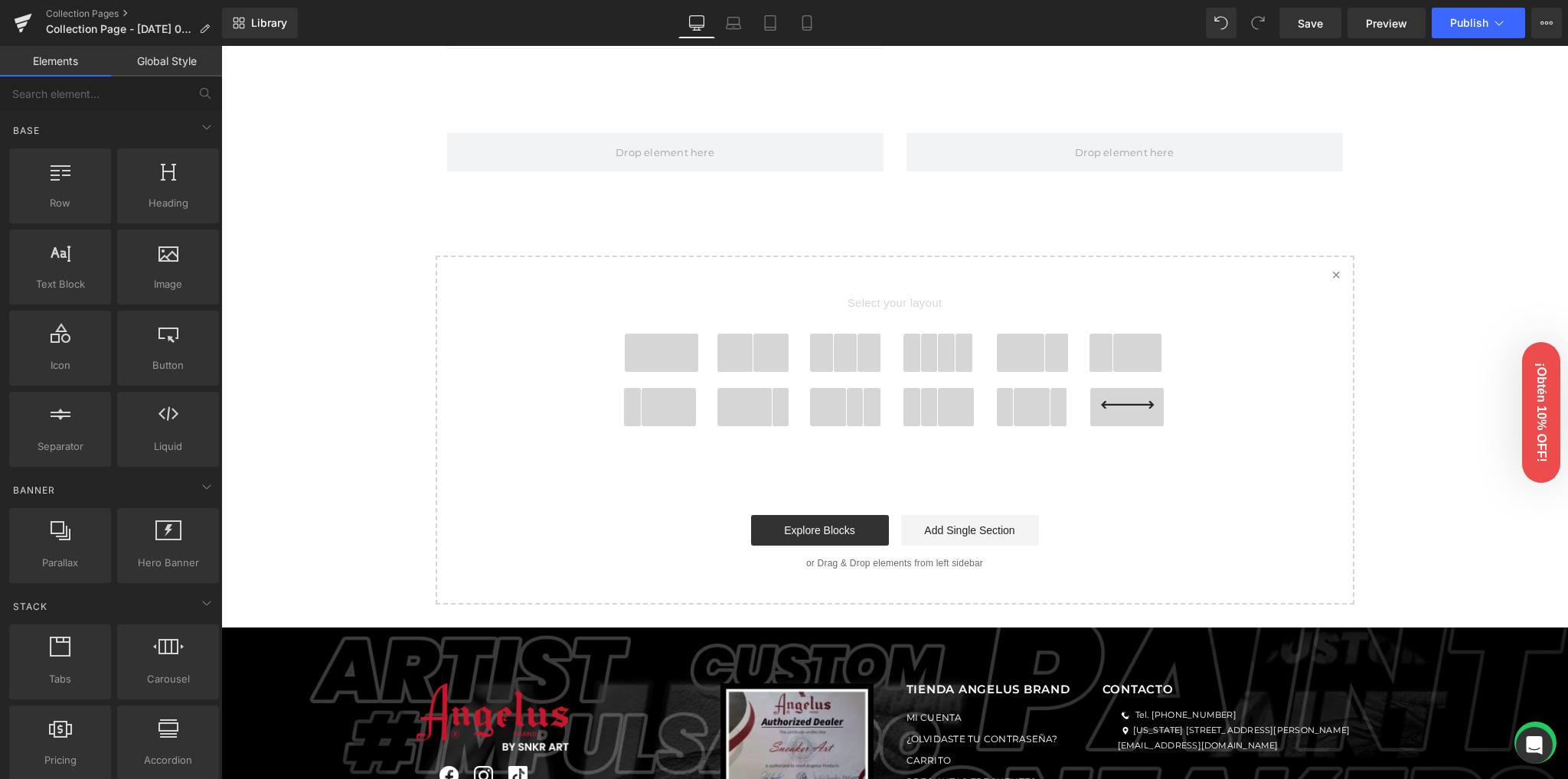
drag, startPoint x: 467, startPoint y: 289, endPoint x: 408, endPoint y: 250, distance: 70.7
click at [455, 266] on div "Select your layout" at bounding box center [895, 429] width 918 height 350
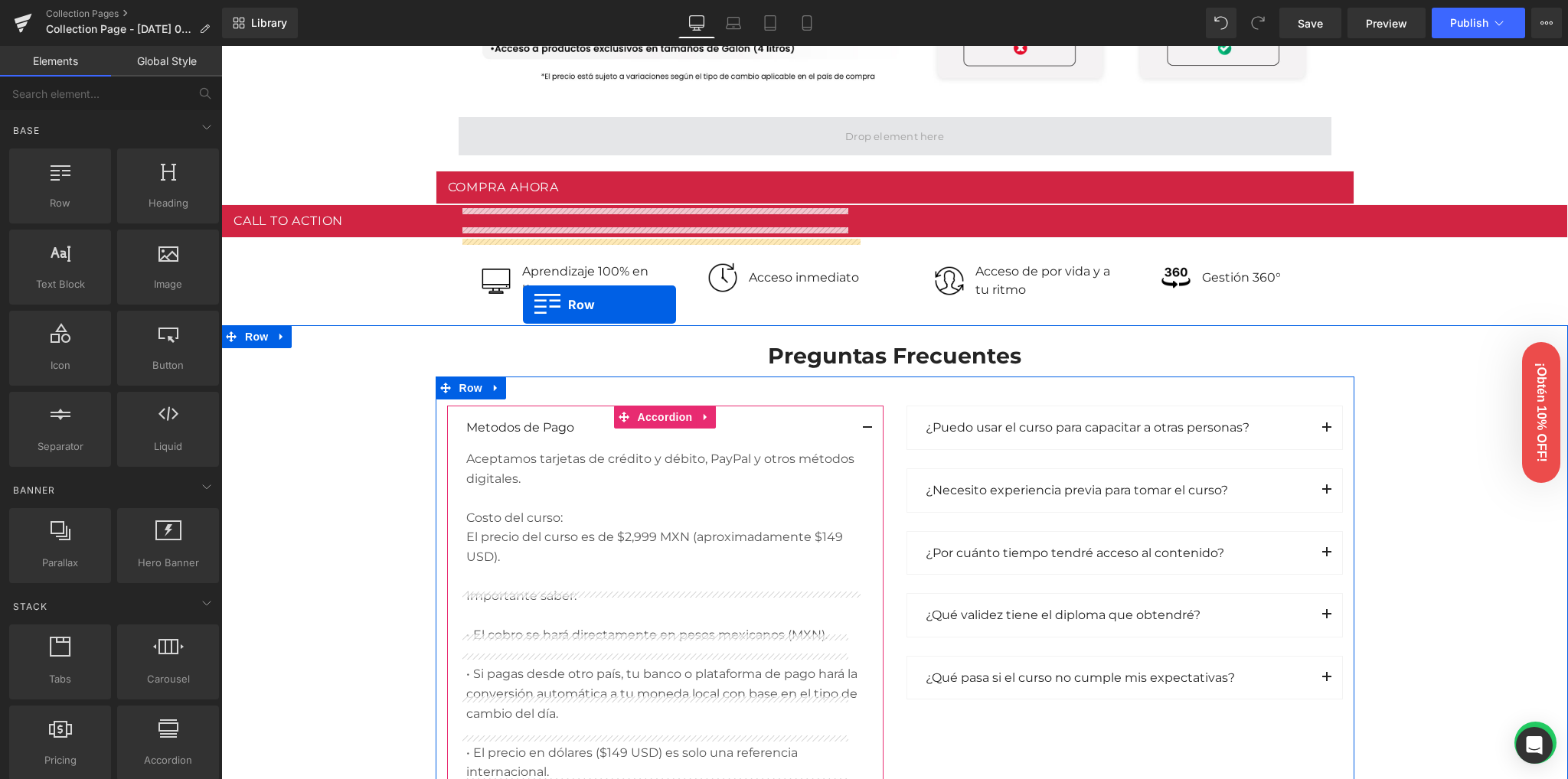
scroll to position [1458, 0]
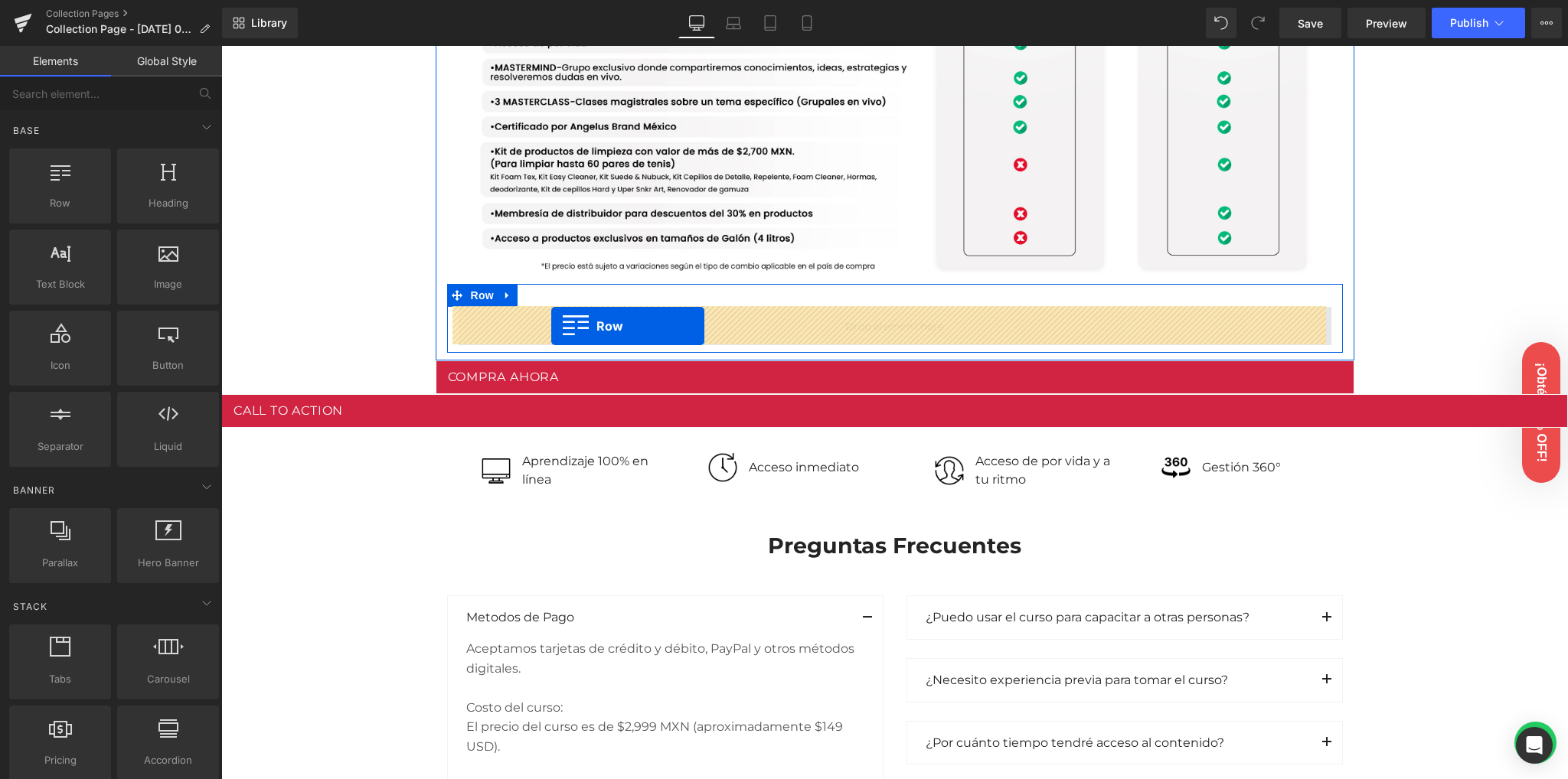
drag, startPoint x: 474, startPoint y: 319, endPoint x: 552, endPoint y: 327, distance: 78.4
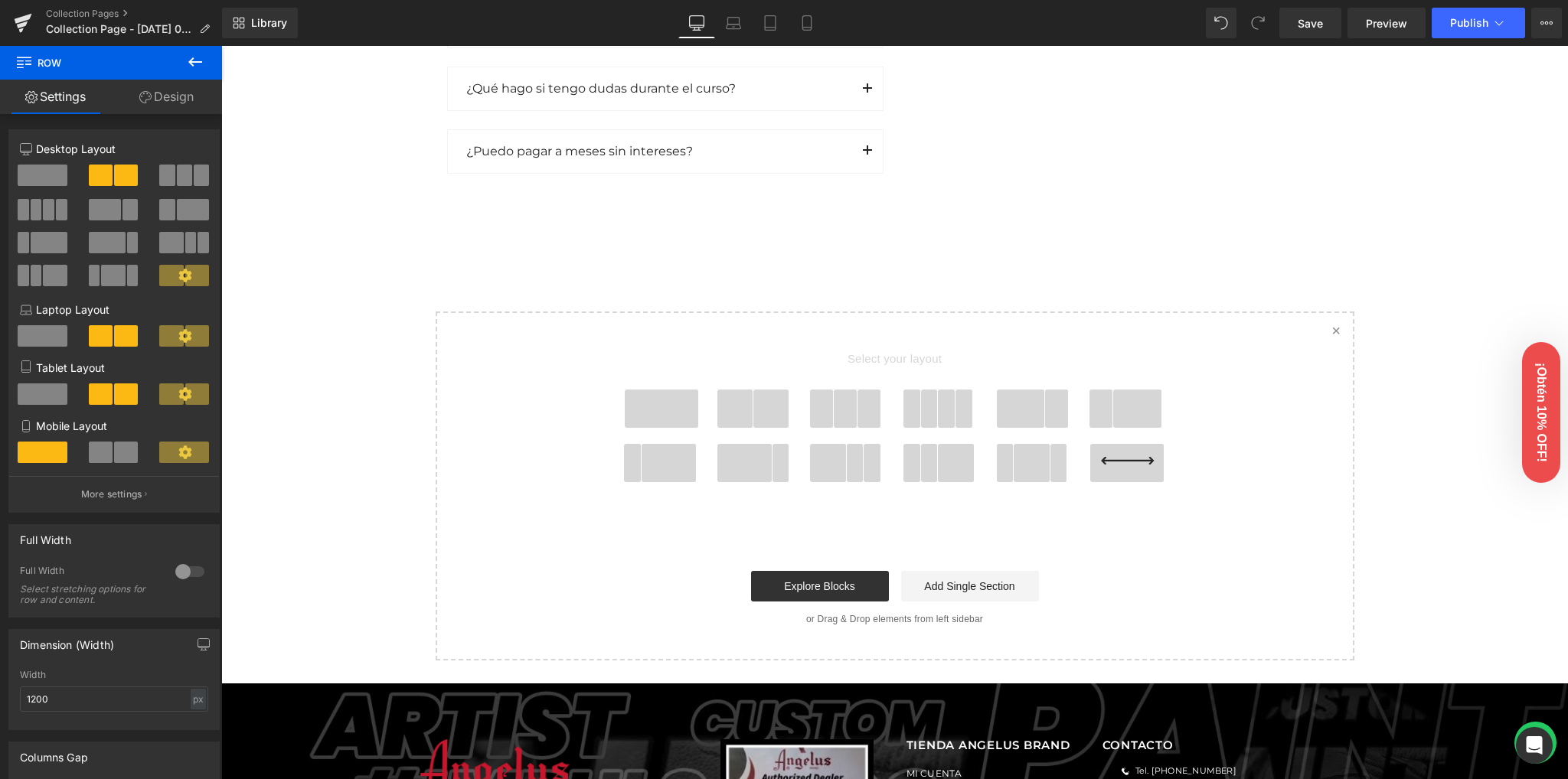
scroll to position [2581, 0]
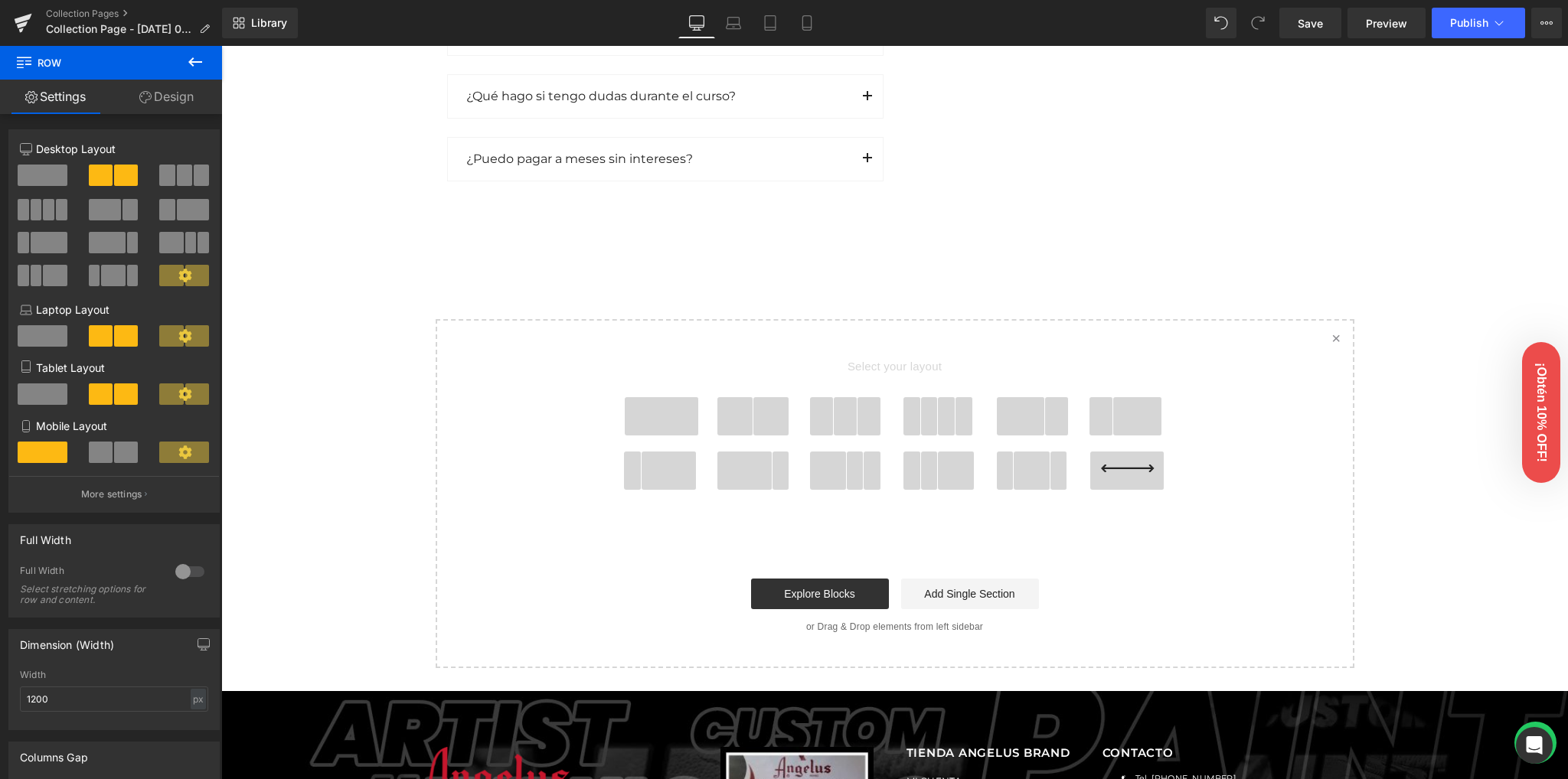
click at [729, 409] on span at bounding box center [735, 416] width 36 height 38
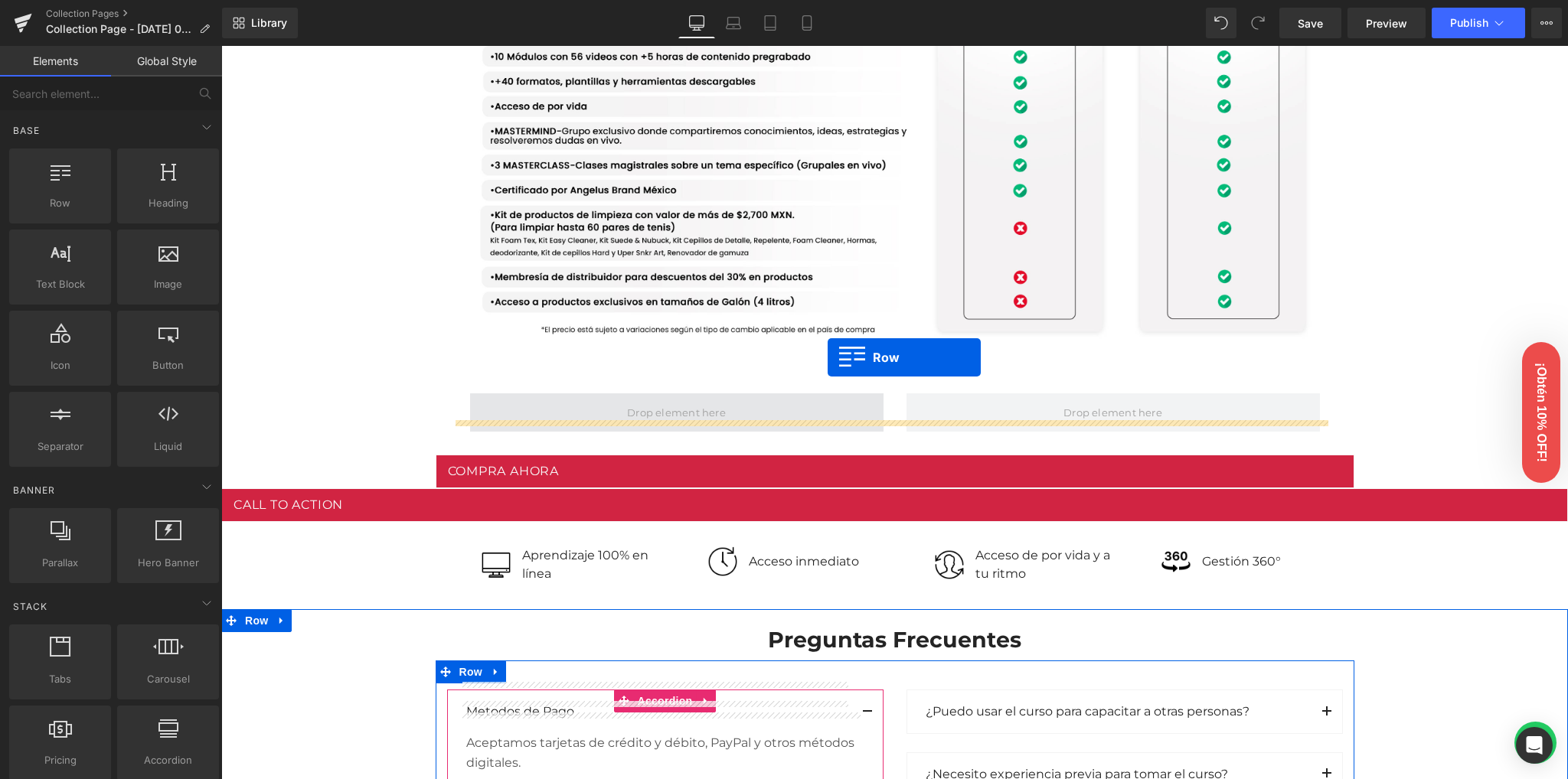
scroll to position [1387, 0]
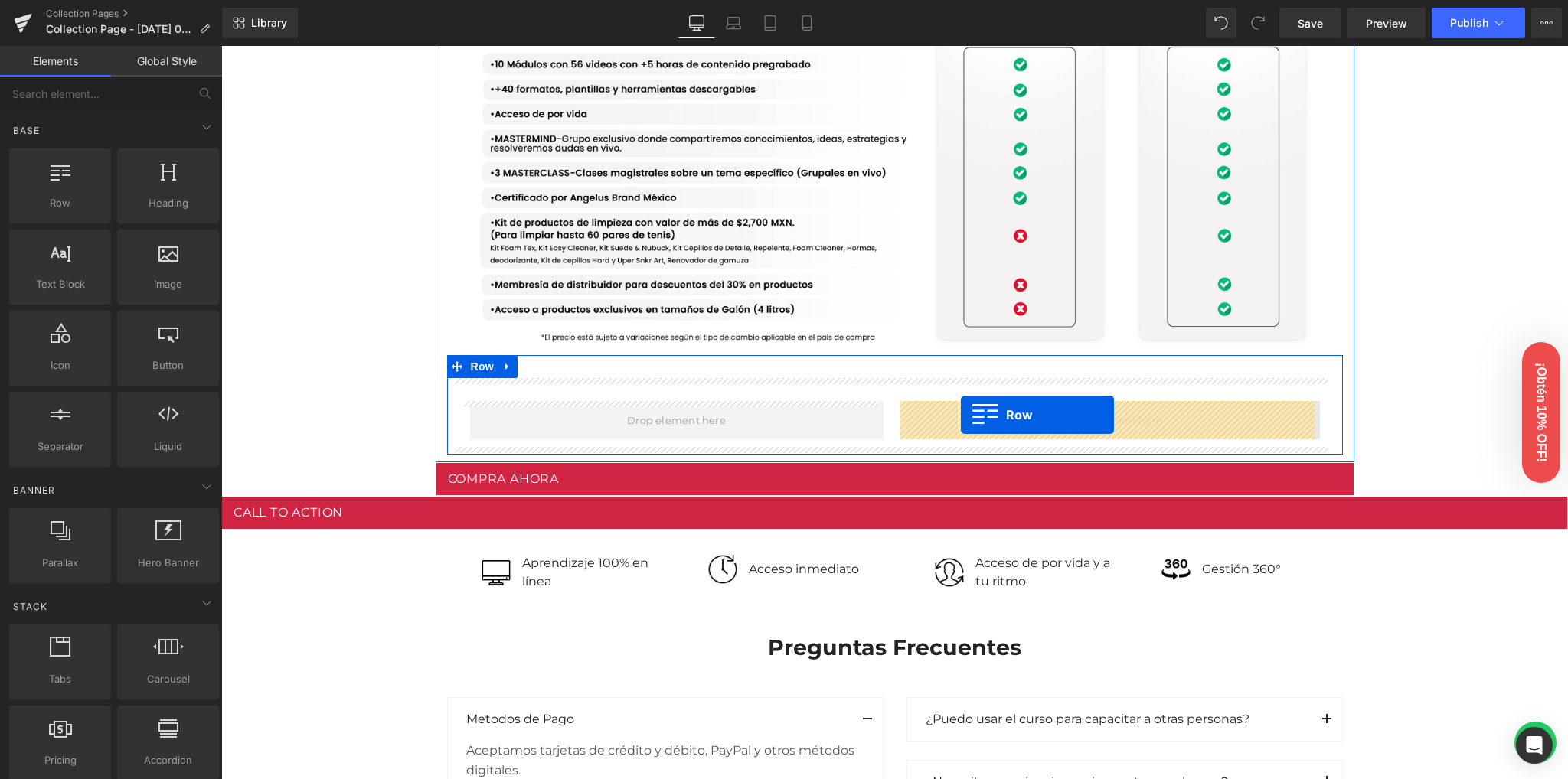
drag, startPoint x: 467, startPoint y: 423, endPoint x: 961, endPoint y: 415, distance: 494.1
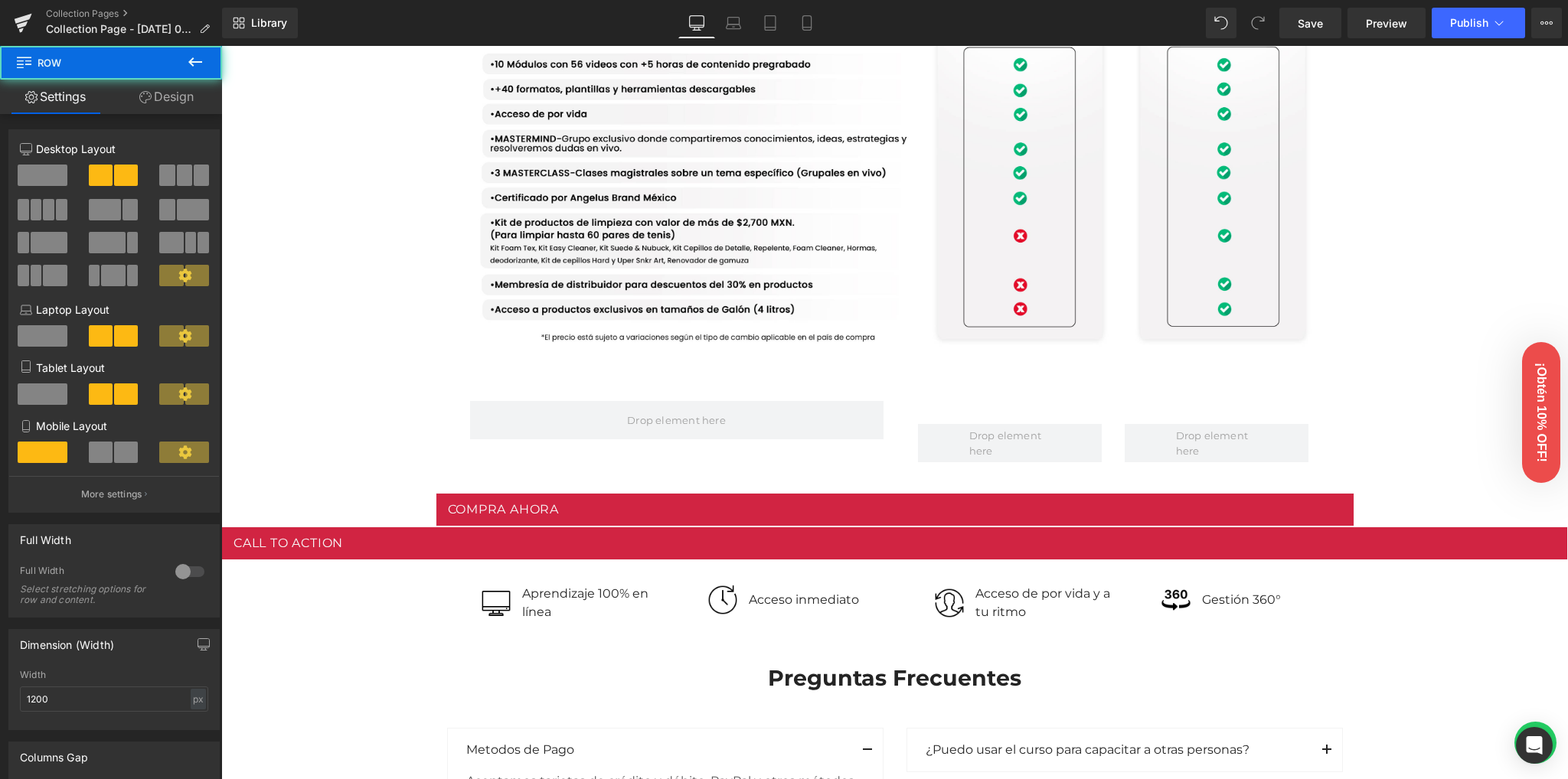
click at [305, 402] on div "Image Row 102px Image Row Conoce nuestras versiones Heading Row Lite Heading Pl…" at bounding box center [895, 304] width 1347 height 3177
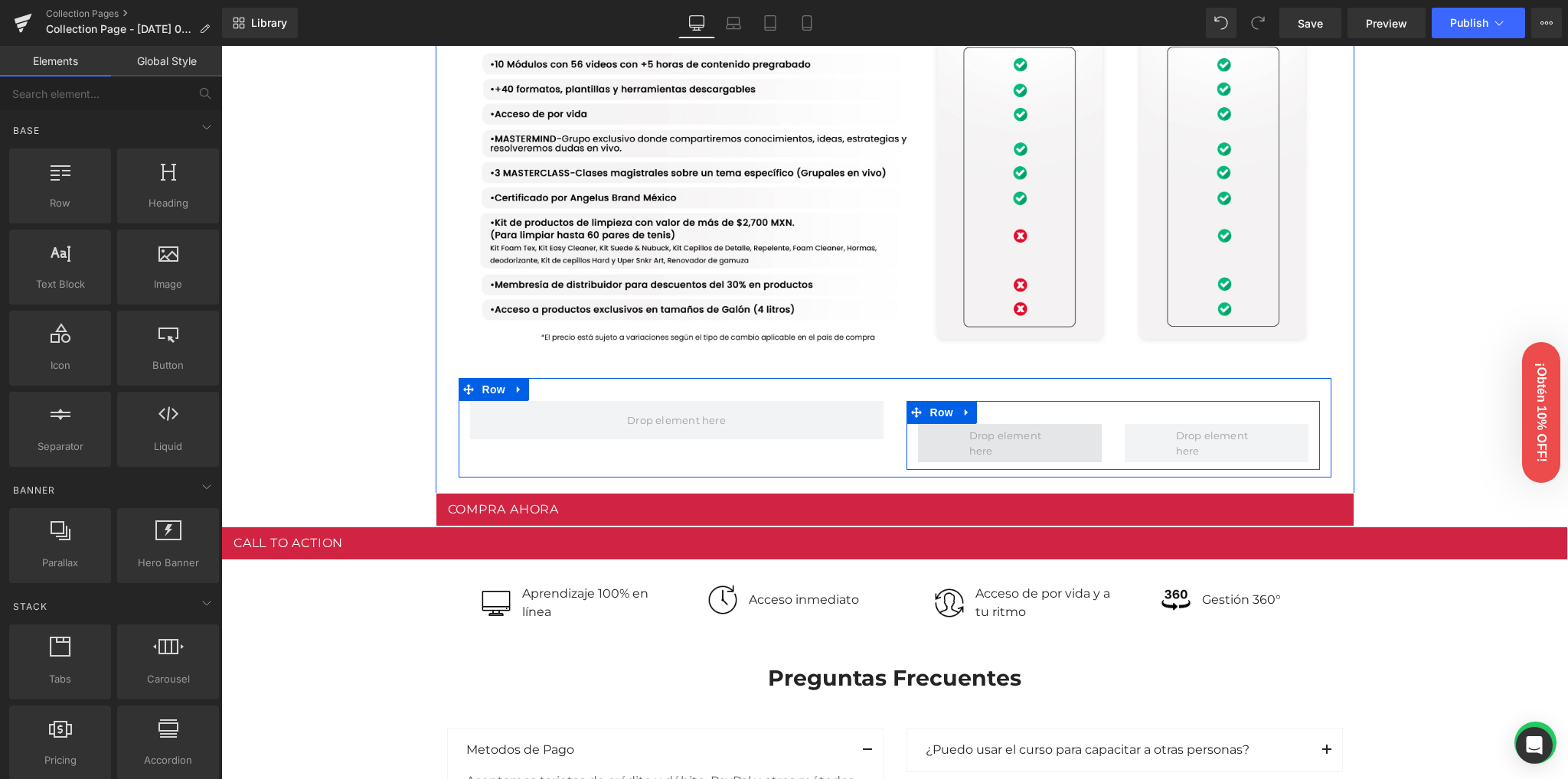
click at [983, 439] on span at bounding box center [1010, 443] width 91 height 38
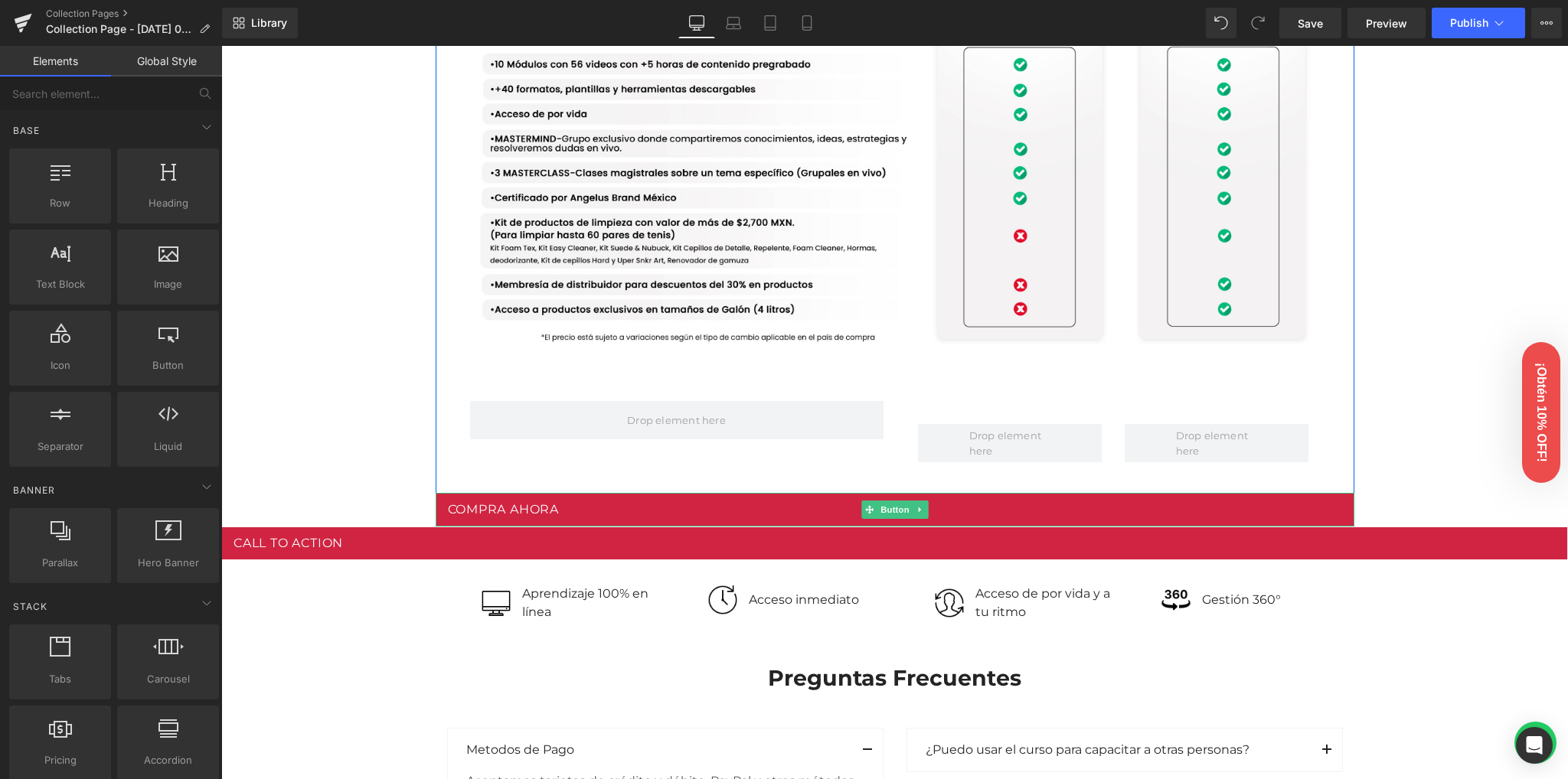
click at [618, 517] on link "Compra ahora" at bounding box center [895, 509] width 918 height 33
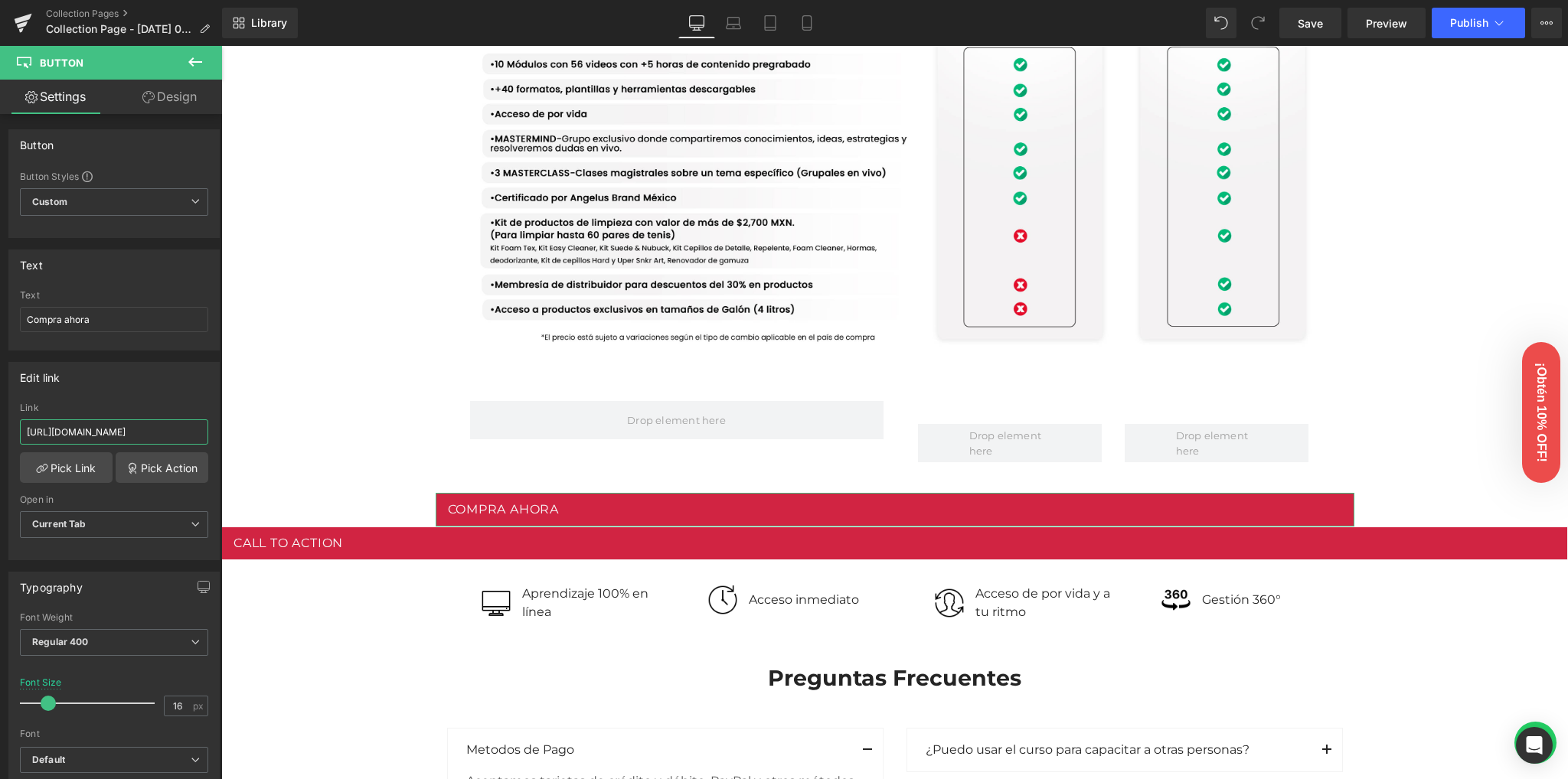
scroll to position [0, 155]
drag, startPoint x: 395, startPoint y: 474, endPoint x: 273, endPoint y: 425, distance: 131.5
click at [279, 433] on div "Image Row 102px Image Row Conoce nuestras versiones Heading Row Lite Heading Pl…" at bounding box center [895, 304] width 1347 height 3177
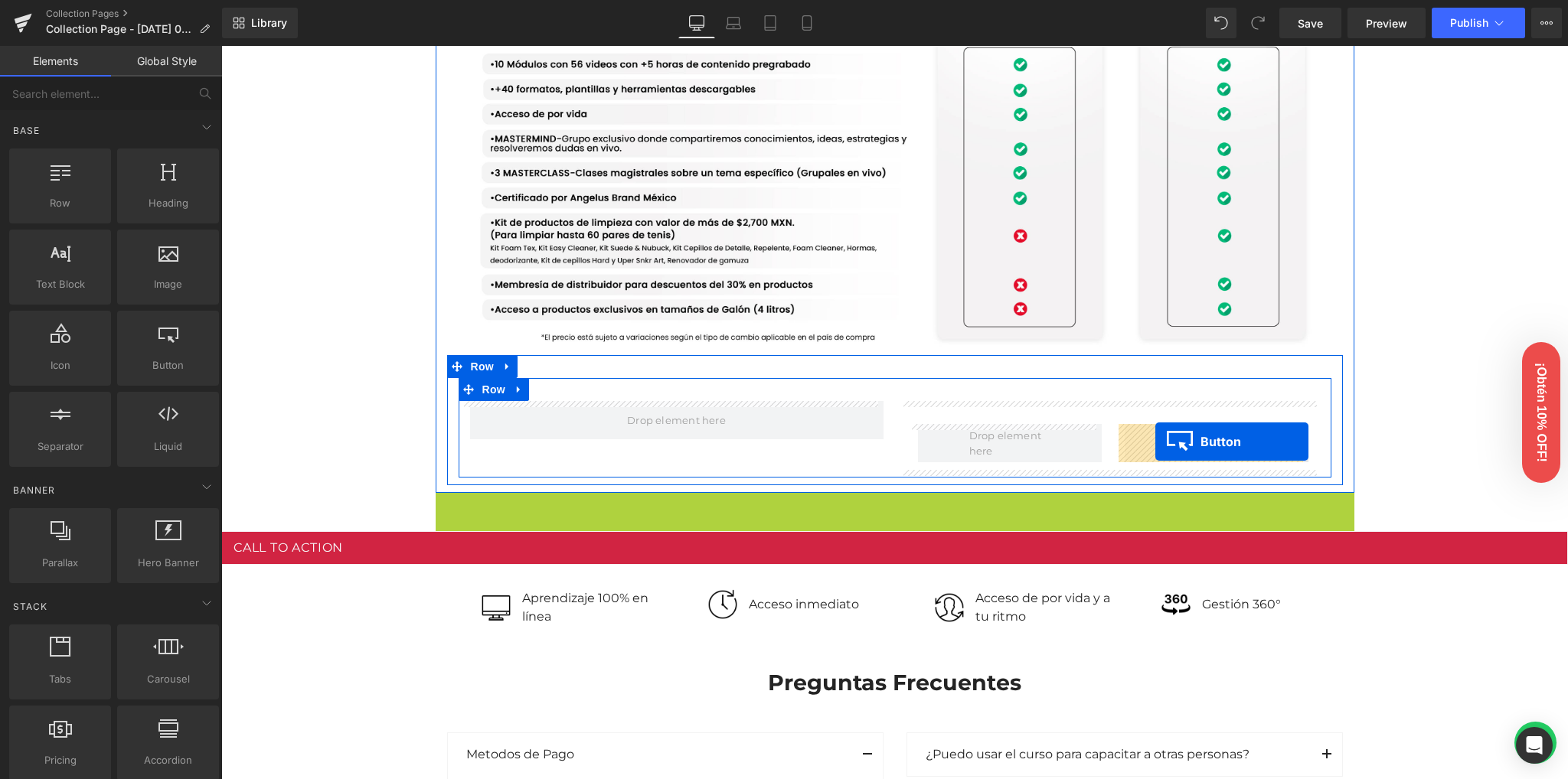
drag, startPoint x: 891, startPoint y: 506, endPoint x: 1156, endPoint y: 442, distance: 272.6
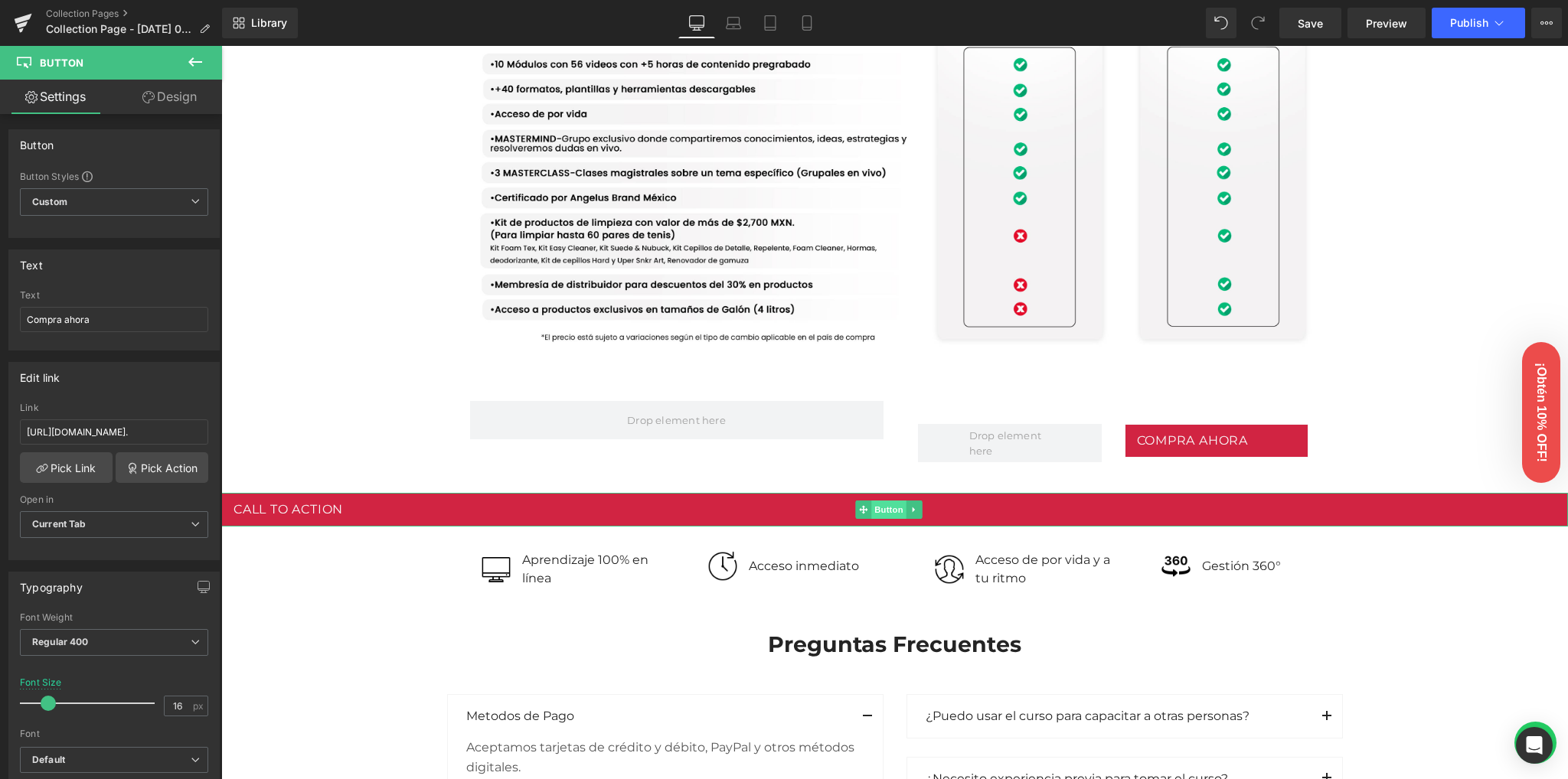
click at [879, 509] on span "Button" at bounding box center [889, 509] width 35 height 18
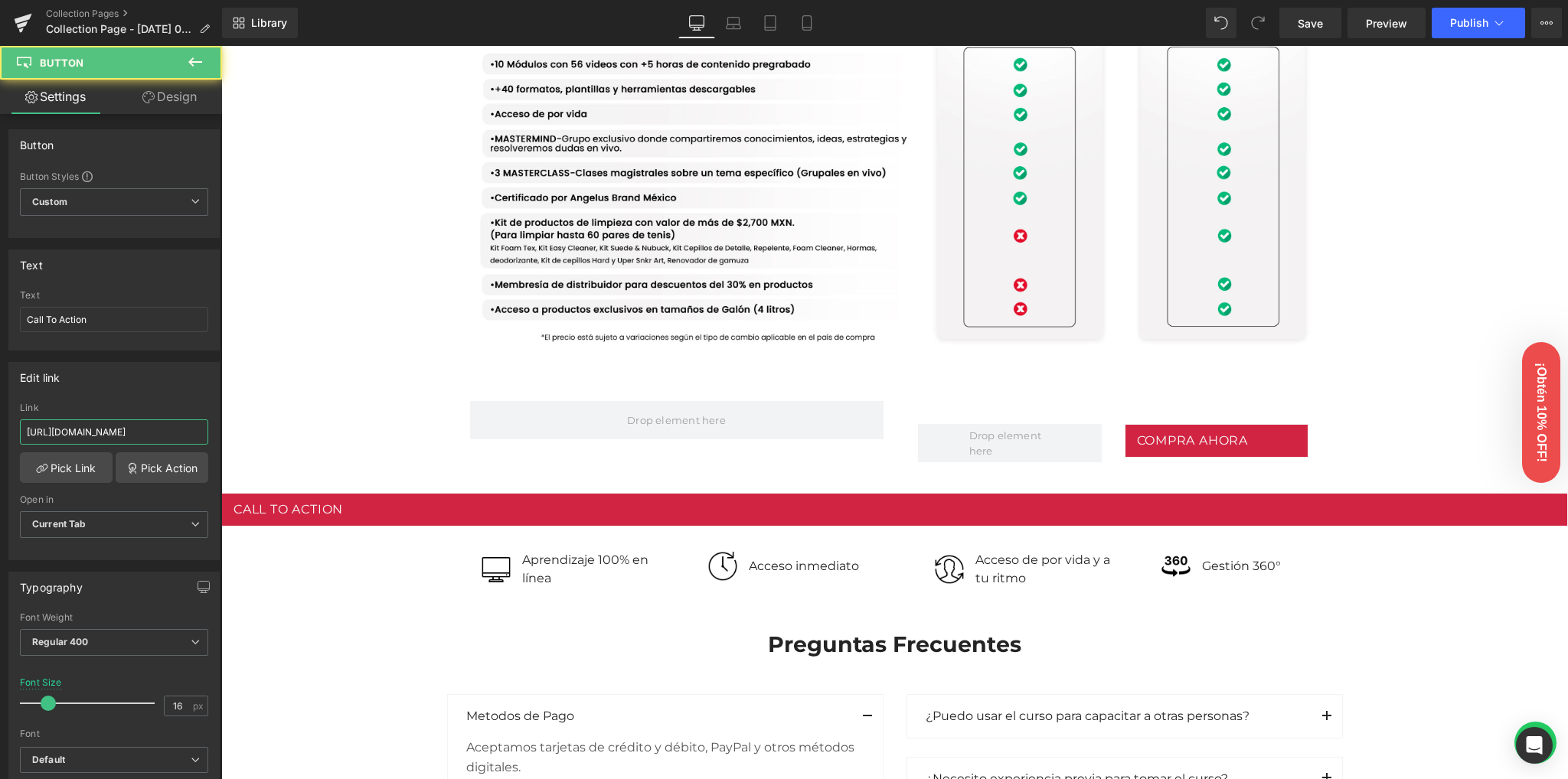
scroll to position [0, 155]
drag, startPoint x: 374, startPoint y: 475, endPoint x: 288, endPoint y: 433, distance: 95.7
drag, startPoint x: 291, startPoint y: 431, endPoint x: 367, endPoint y: 489, distance: 95.6
click at [291, 431] on div "Image Row 102px Image Row Conoce nuestras versiones Heading Row Lite Heading Pl…" at bounding box center [895, 287] width 1347 height 3144
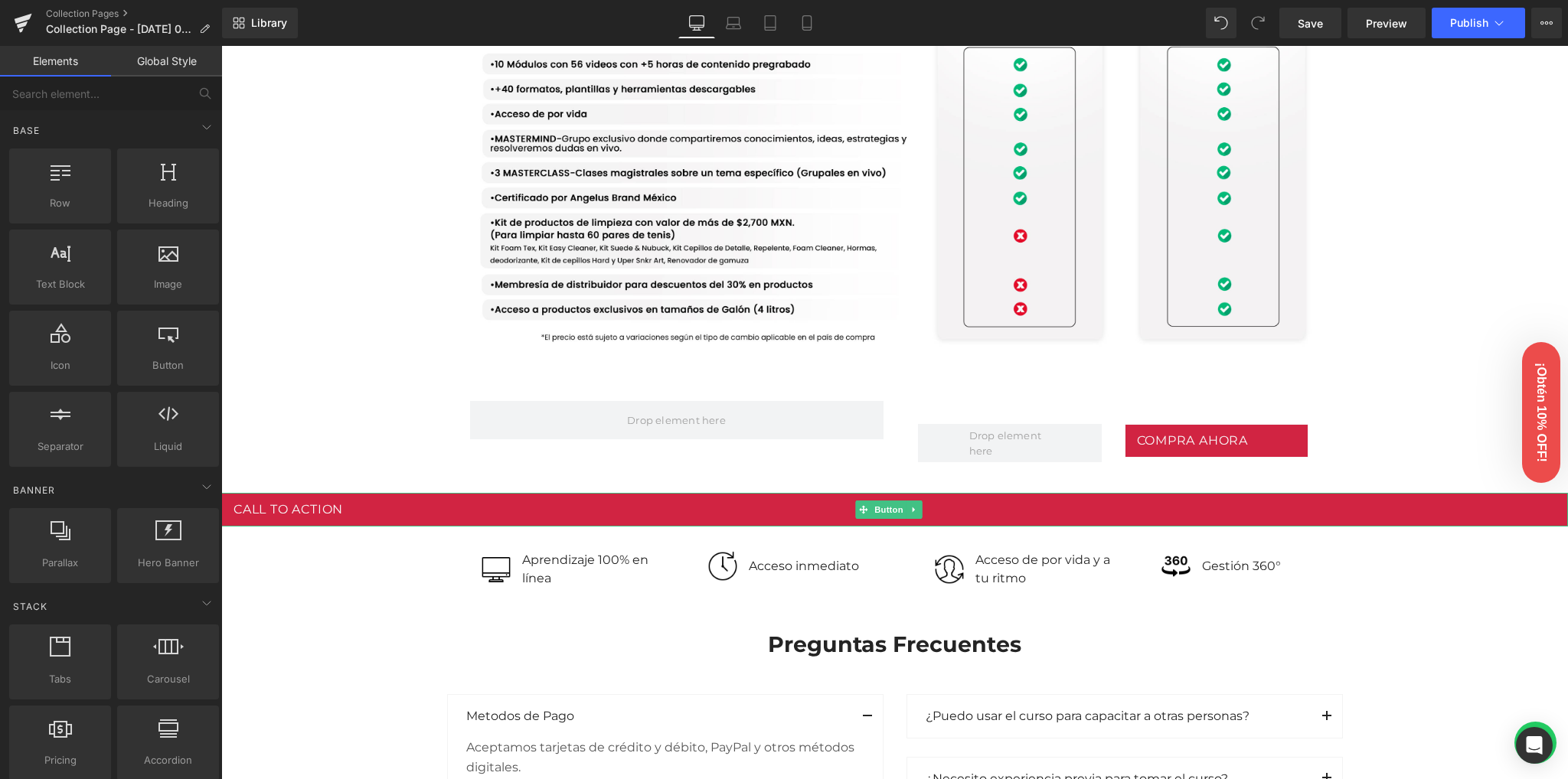
click at [821, 509] on link "Call To Action" at bounding box center [895, 509] width 1347 height 33
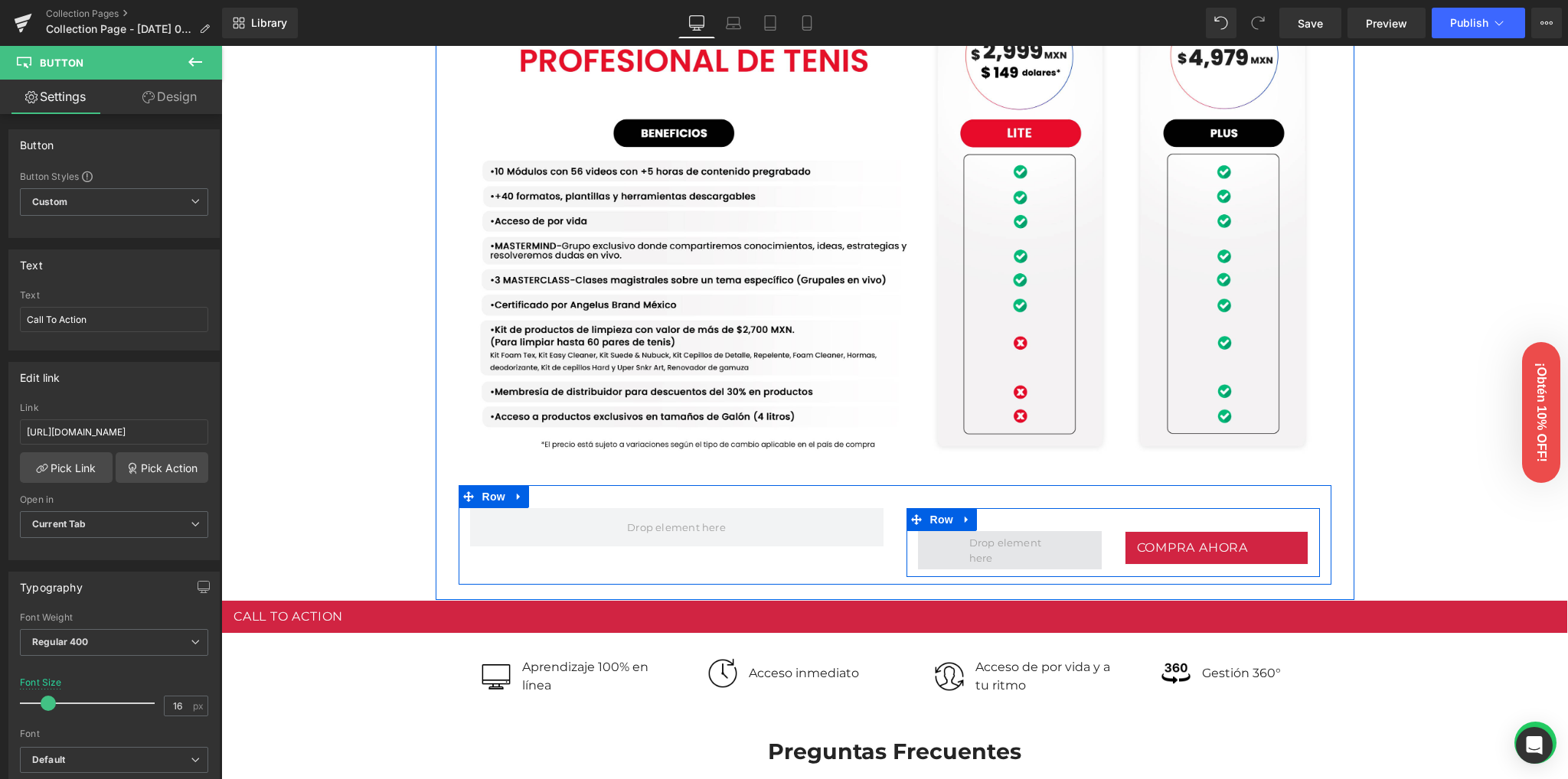
scroll to position [1285, 0]
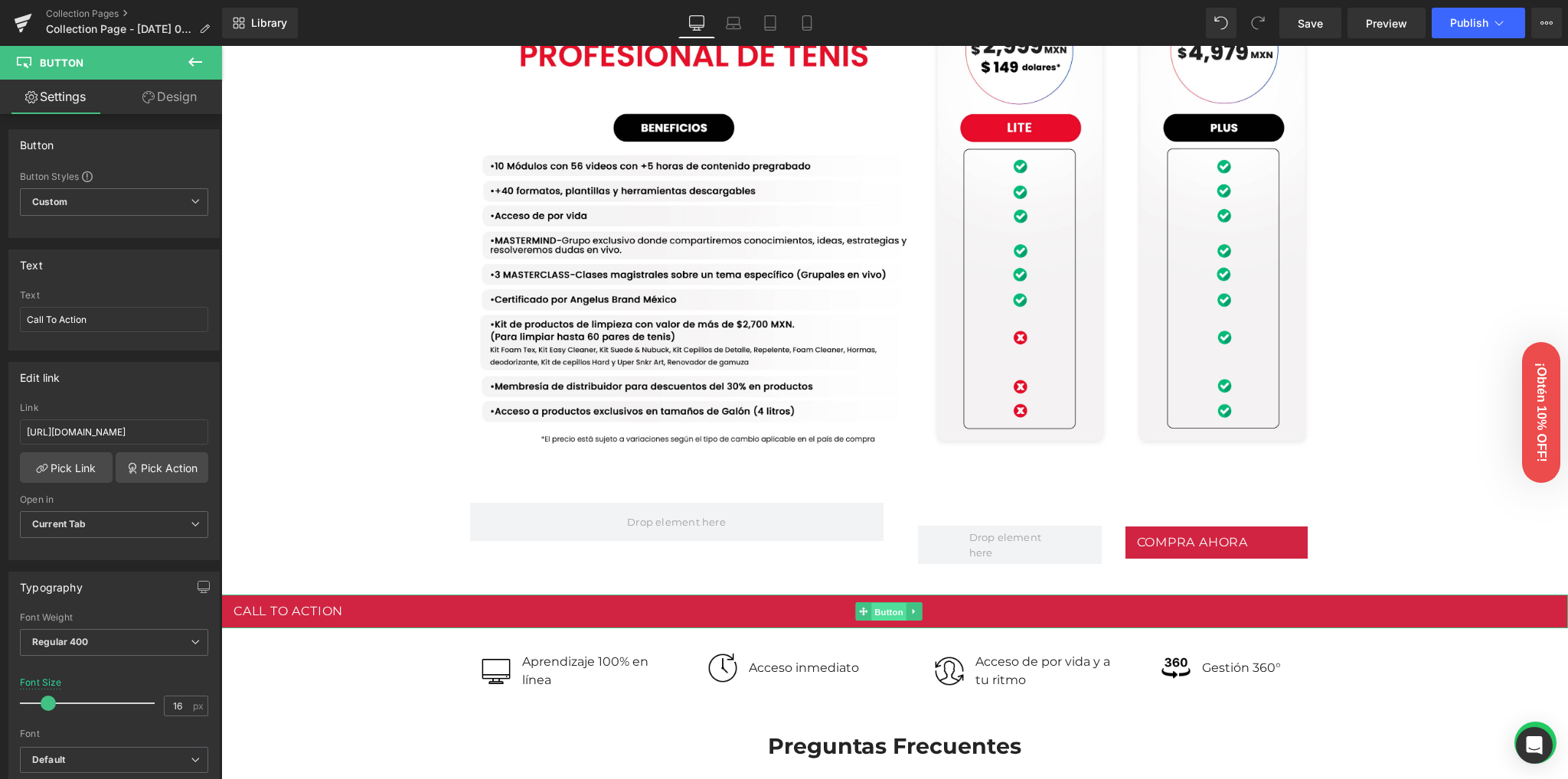
click at [892, 616] on span "Button" at bounding box center [889, 611] width 35 height 18
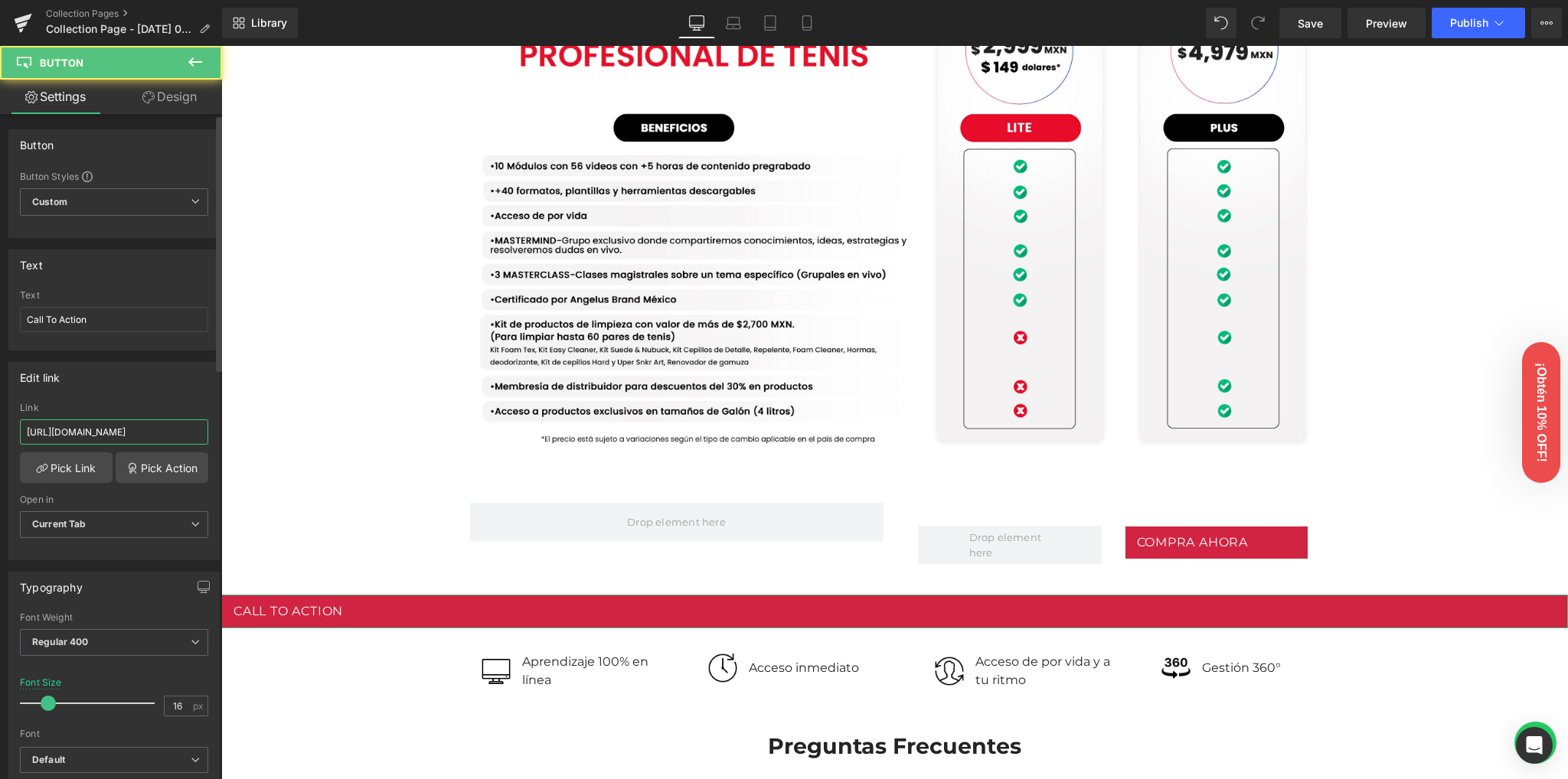
click at [133, 429] on input "[URL][DOMAIN_NAME]" at bounding box center [114, 431] width 189 height 26
type input "[URL][DOMAIN_NAME]"
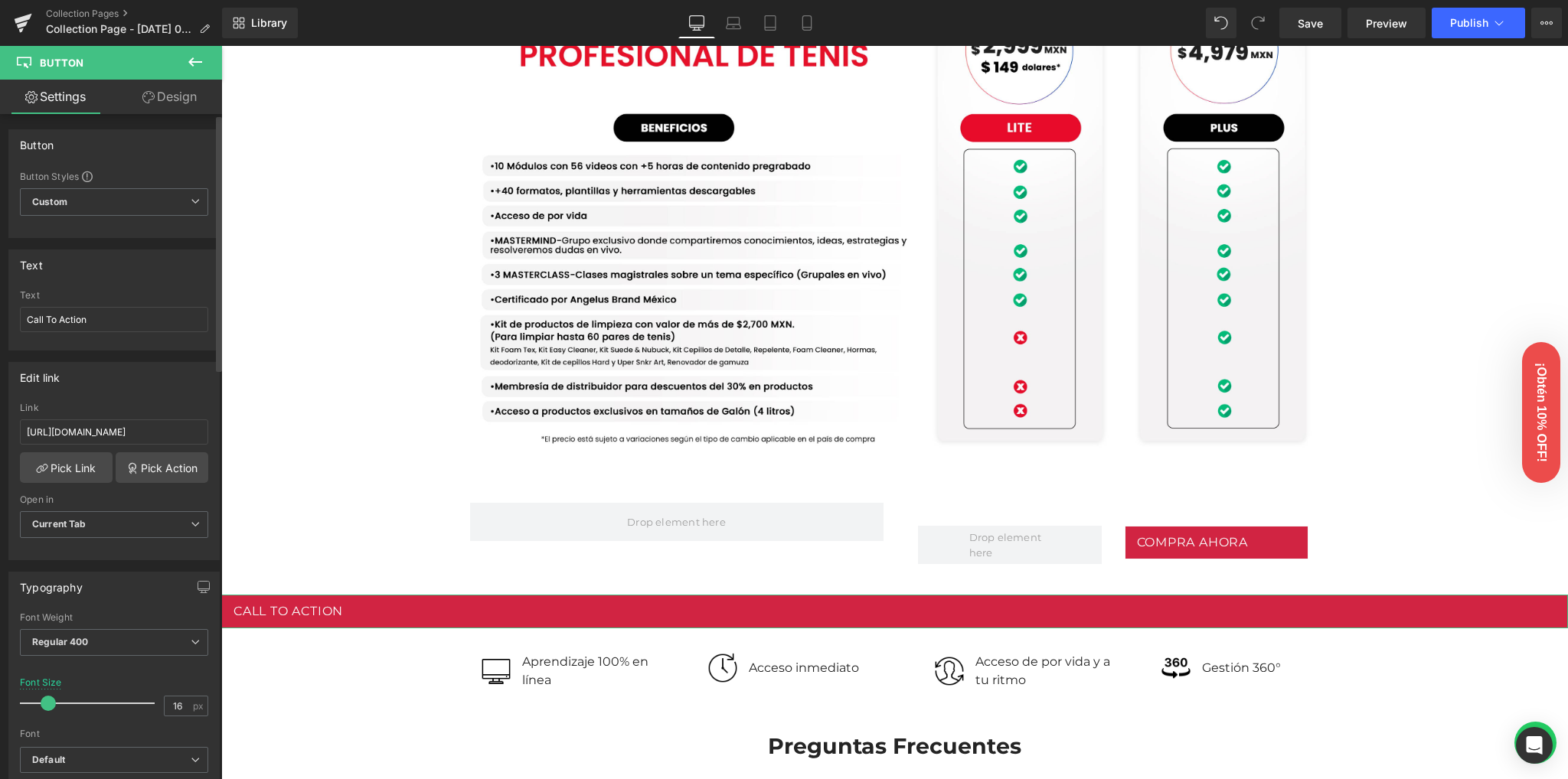
scroll to position [0, 0]
click at [131, 390] on div "Edit link" at bounding box center [114, 377] width 210 height 30
drag, startPoint x: 365, startPoint y: 469, endPoint x: 291, endPoint y: 439, distance: 79.8
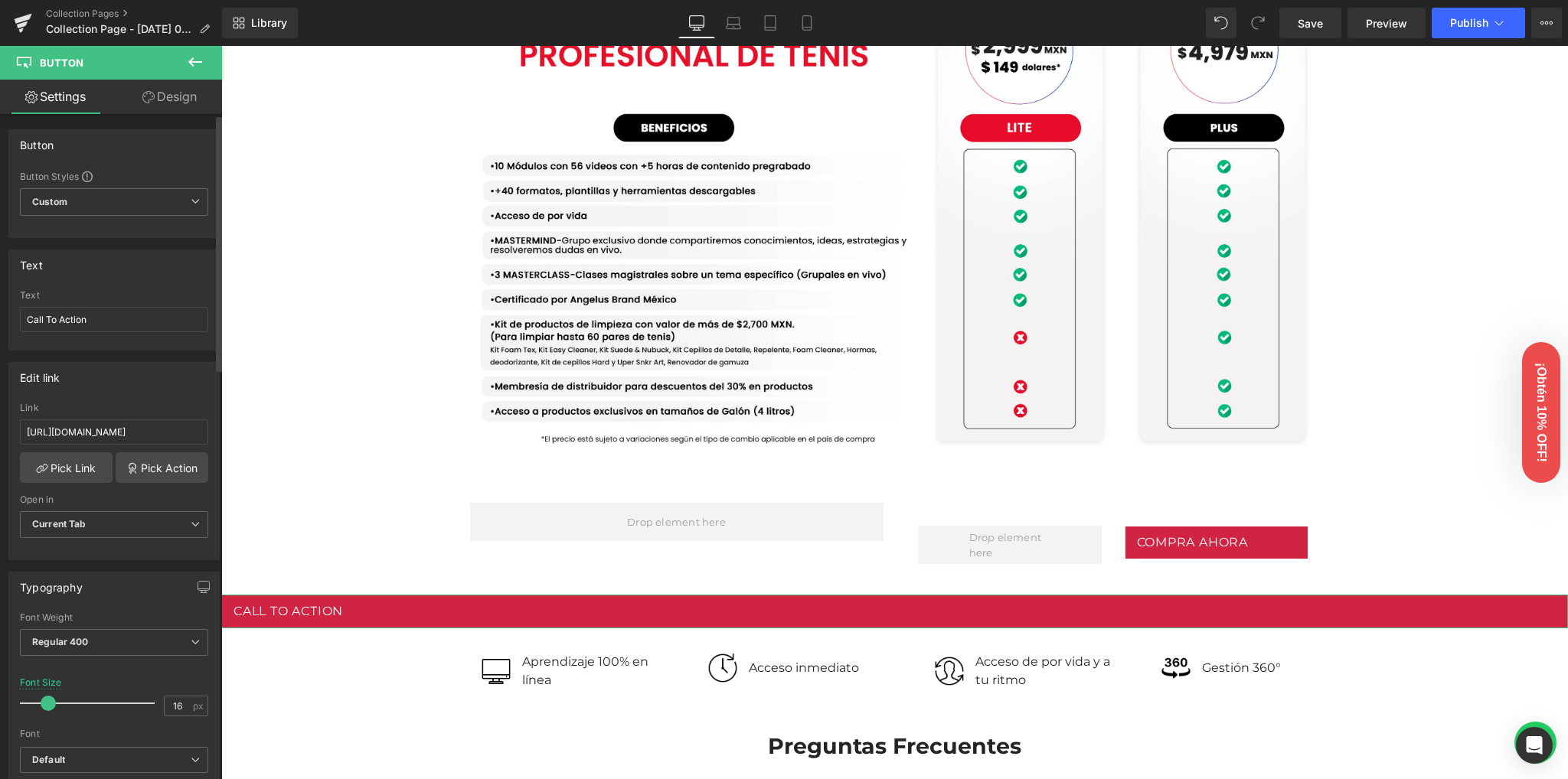
click at [171, 397] on div "Edit link [URL][DOMAIN_NAME] Link [URL][DOMAIN_NAME] Pick Link Pick Action Curr…" at bounding box center [114, 461] width 211 height 198
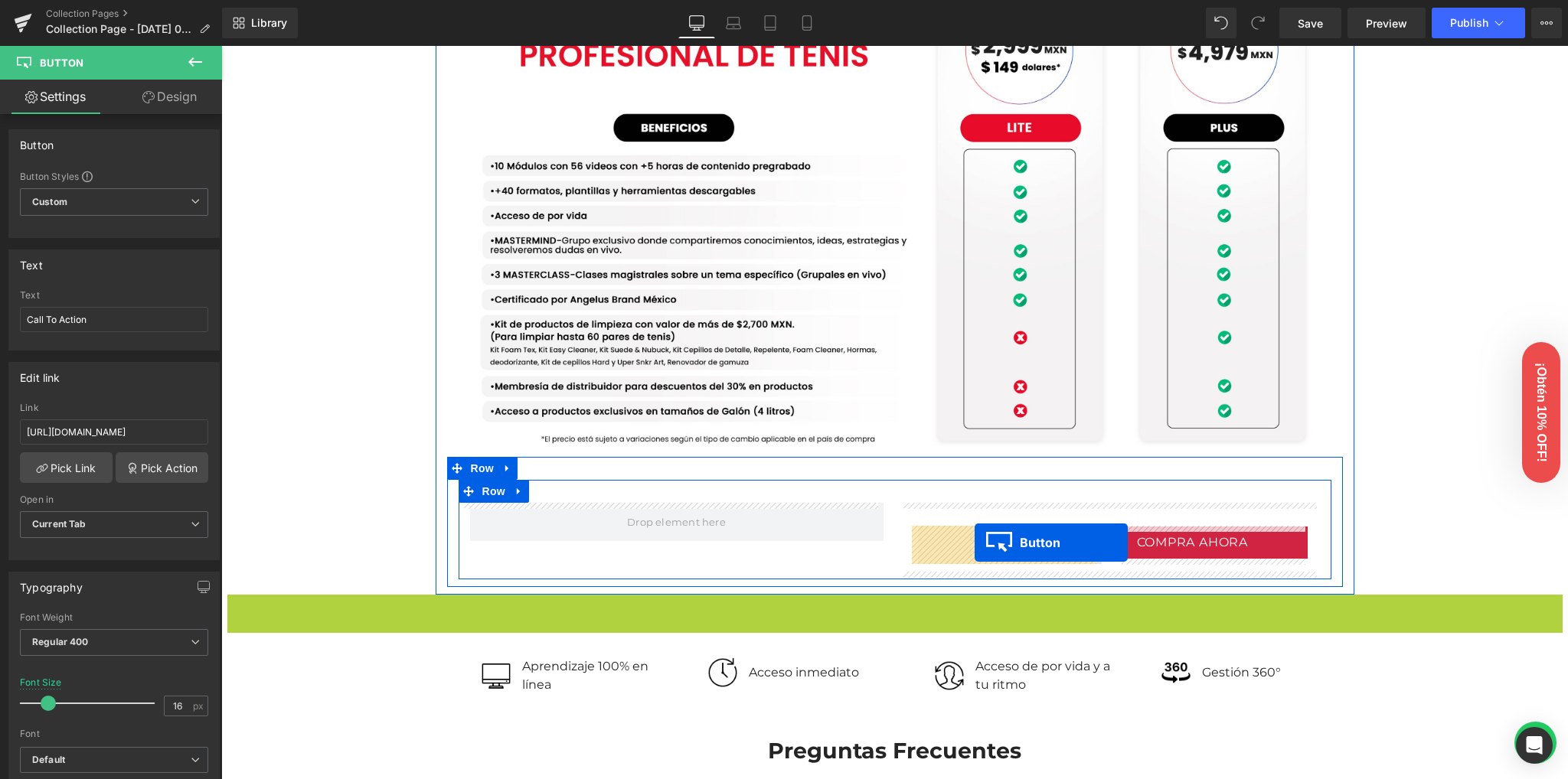
drag, startPoint x: 885, startPoint y: 609, endPoint x: 975, endPoint y: 543, distance: 111.6
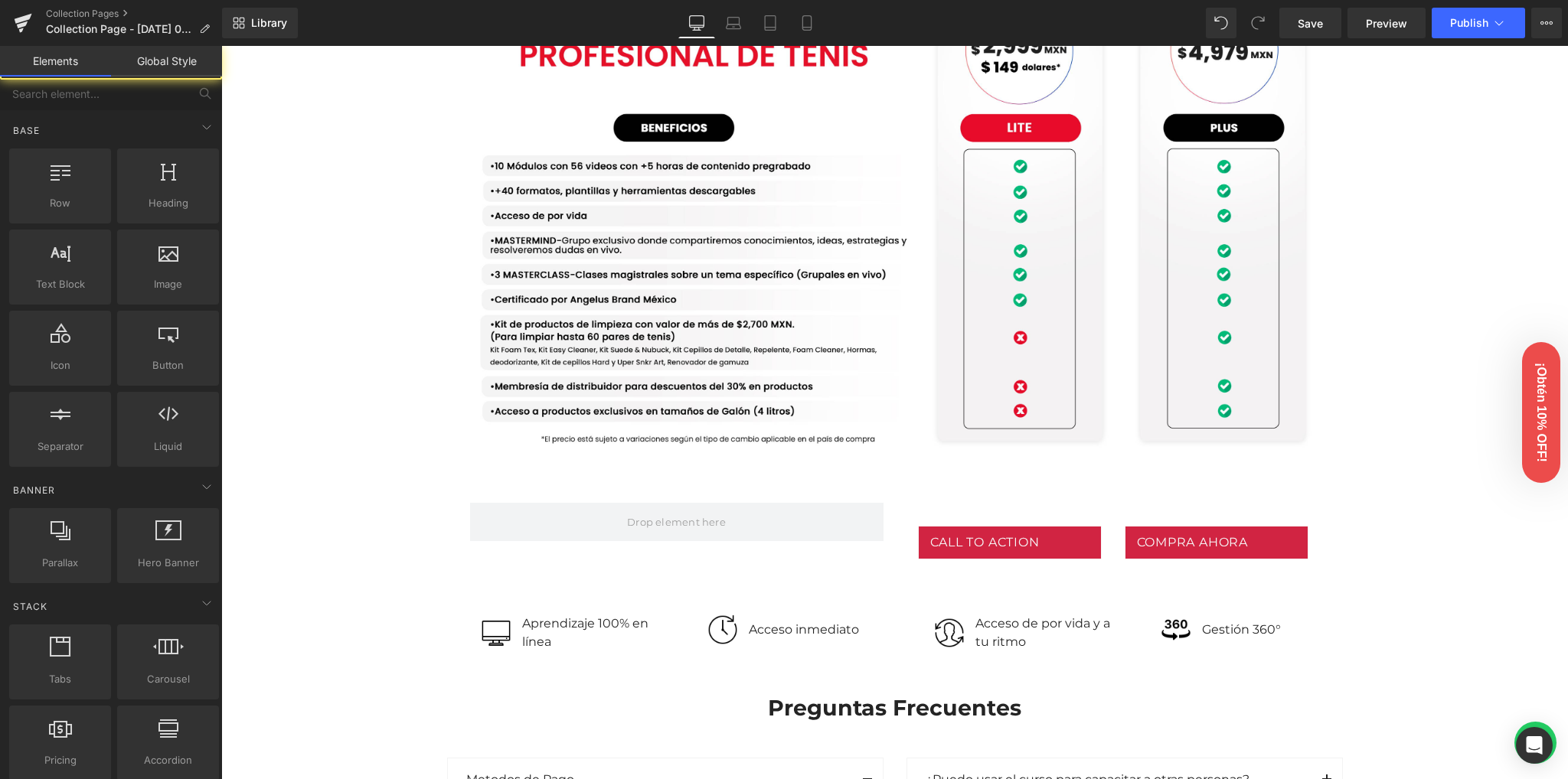
click at [344, 479] on div "Image Row 102px Image Row Conoce nuestras versiones Heading Row Lite Heading Pl…" at bounding box center [895, 370] width 1347 height 3106
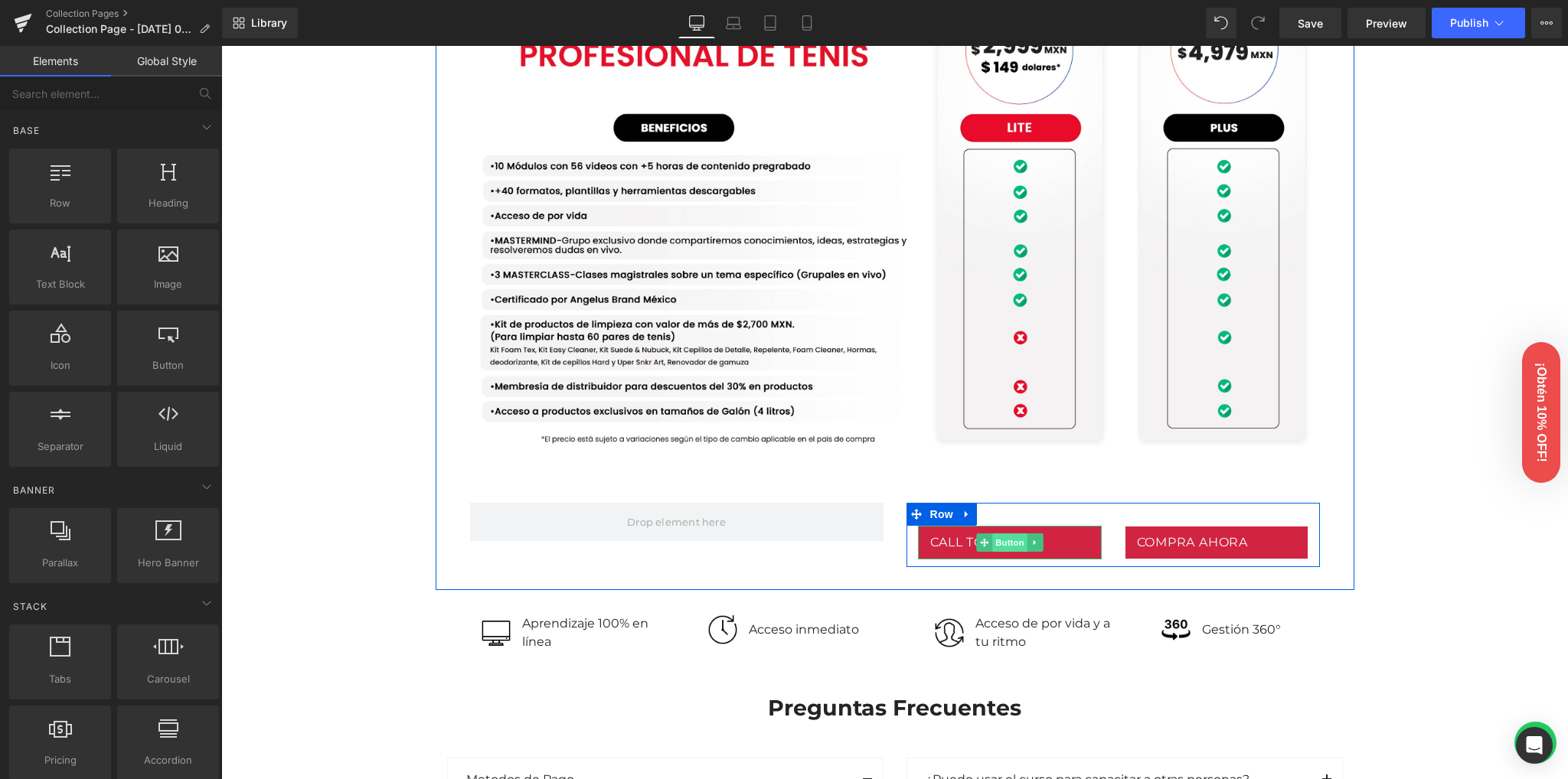
click at [1005, 546] on span "Button" at bounding box center [1010, 542] width 35 height 18
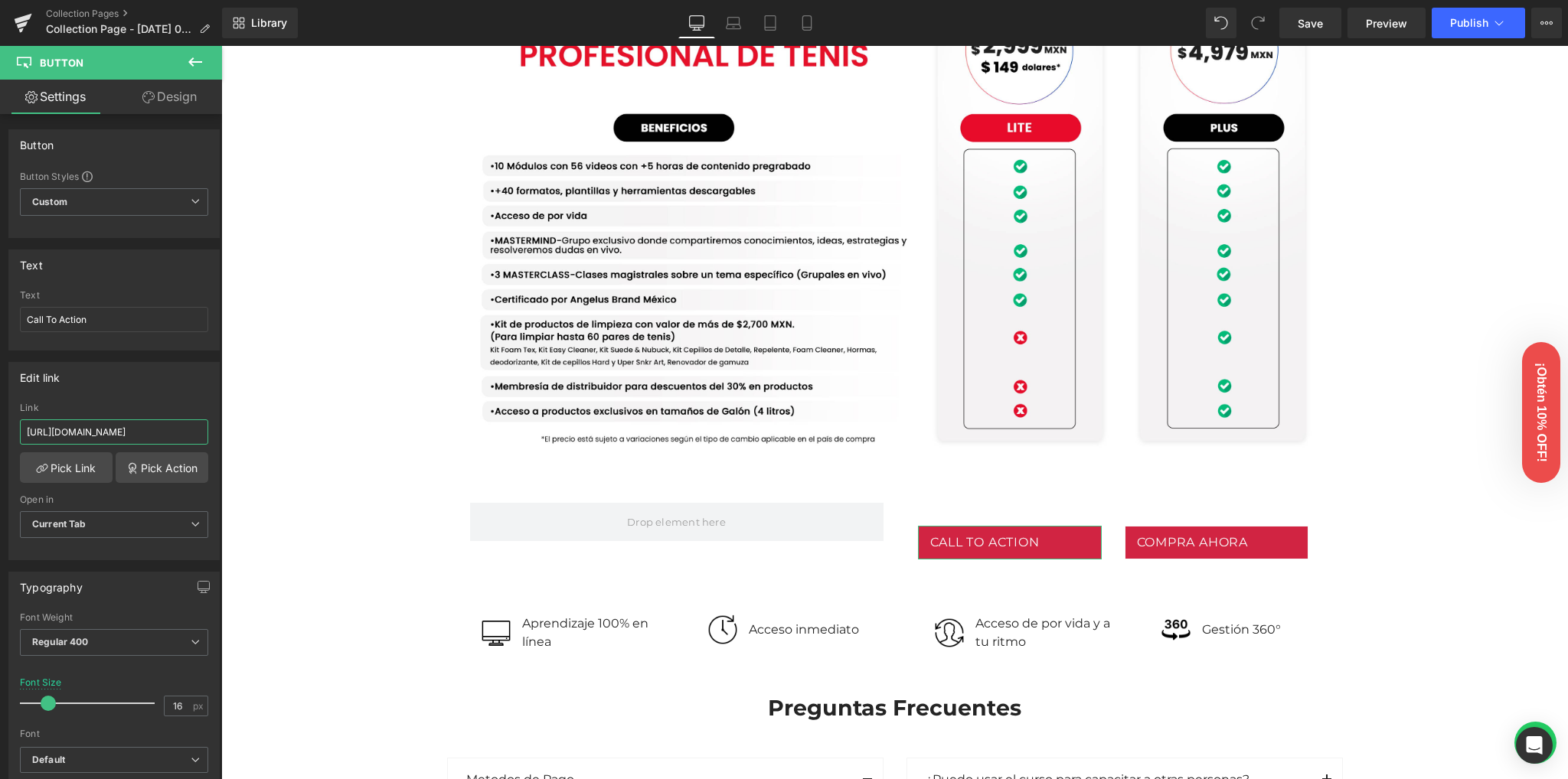
scroll to position [0, 154]
drag, startPoint x: 341, startPoint y: 485, endPoint x: 300, endPoint y: 435, distance: 64.7
click at [159, 396] on div "Edit link [URL][DOMAIN_NAME] Link [URL][DOMAIN_NAME] Pick Link Pick Action Curr…" at bounding box center [114, 461] width 211 height 198
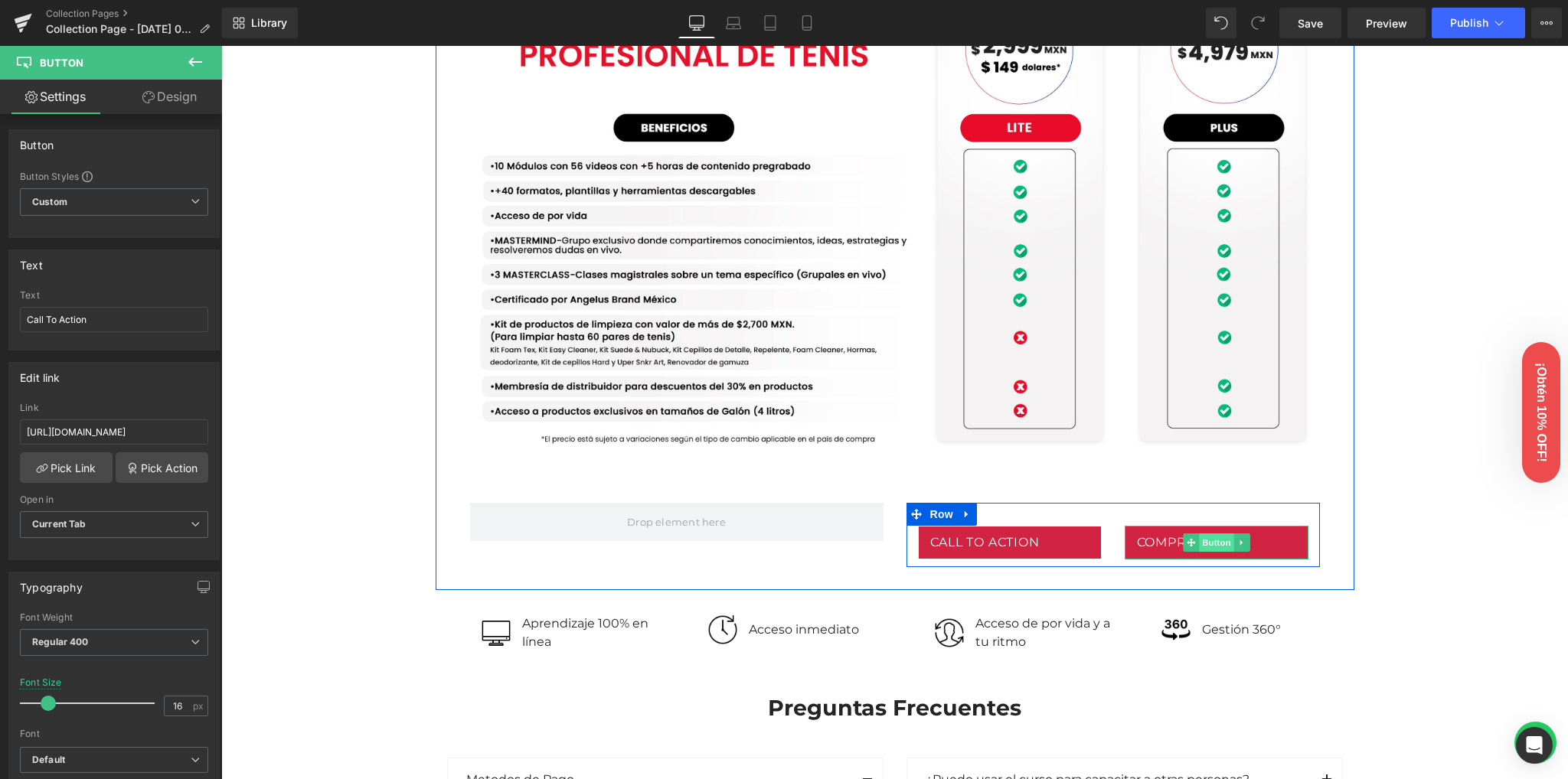
click at [1200, 540] on span "Button" at bounding box center [1216, 542] width 35 height 18
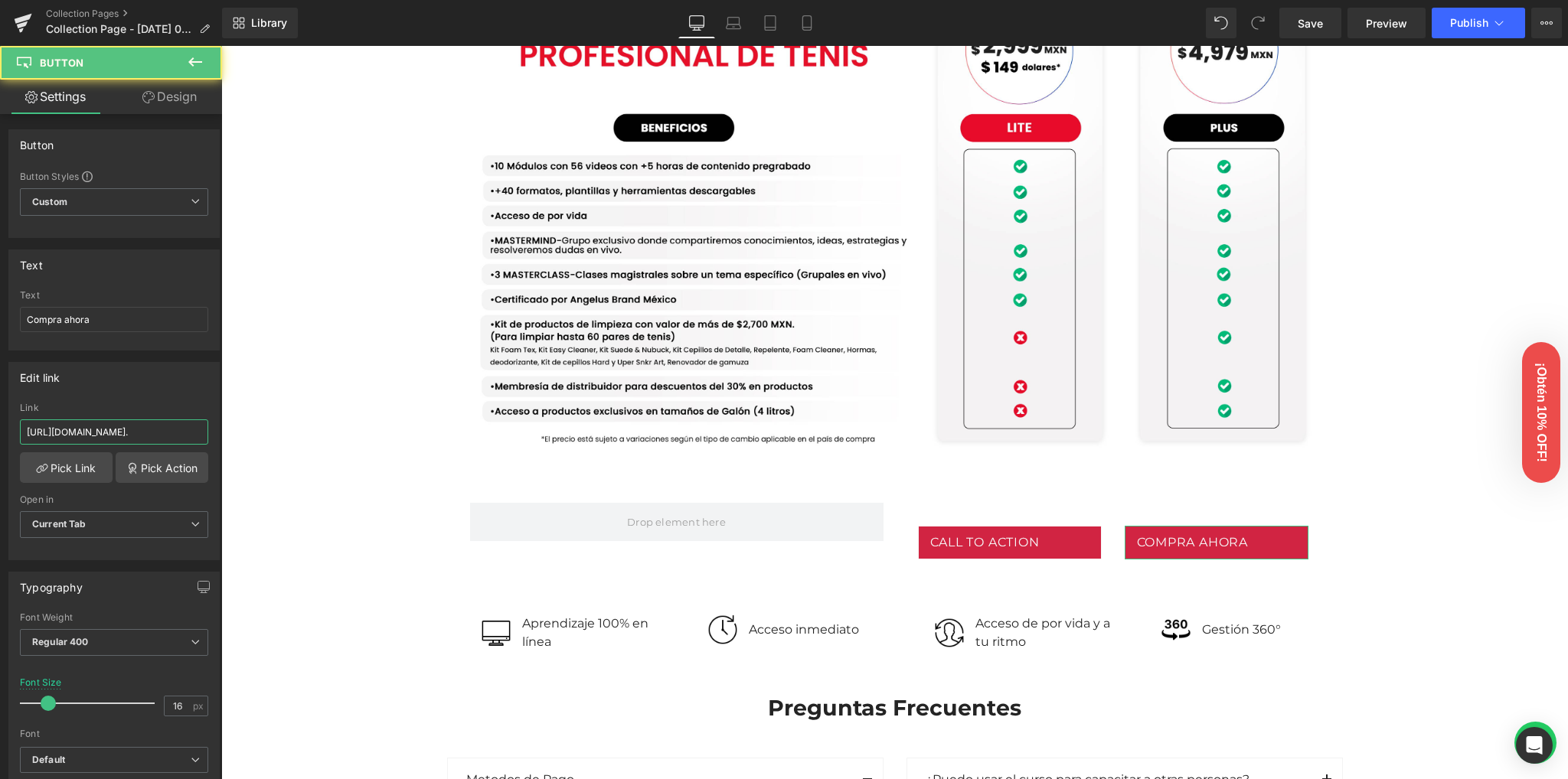
scroll to position [0, 426]
click at [154, 428] on input "[URL][DOMAIN_NAME]." at bounding box center [114, 431] width 189 height 26
drag, startPoint x: 365, startPoint y: 477, endPoint x: 251, endPoint y: 430, distance: 123.3
click at [129, 384] on div "Edit link" at bounding box center [114, 377] width 210 height 30
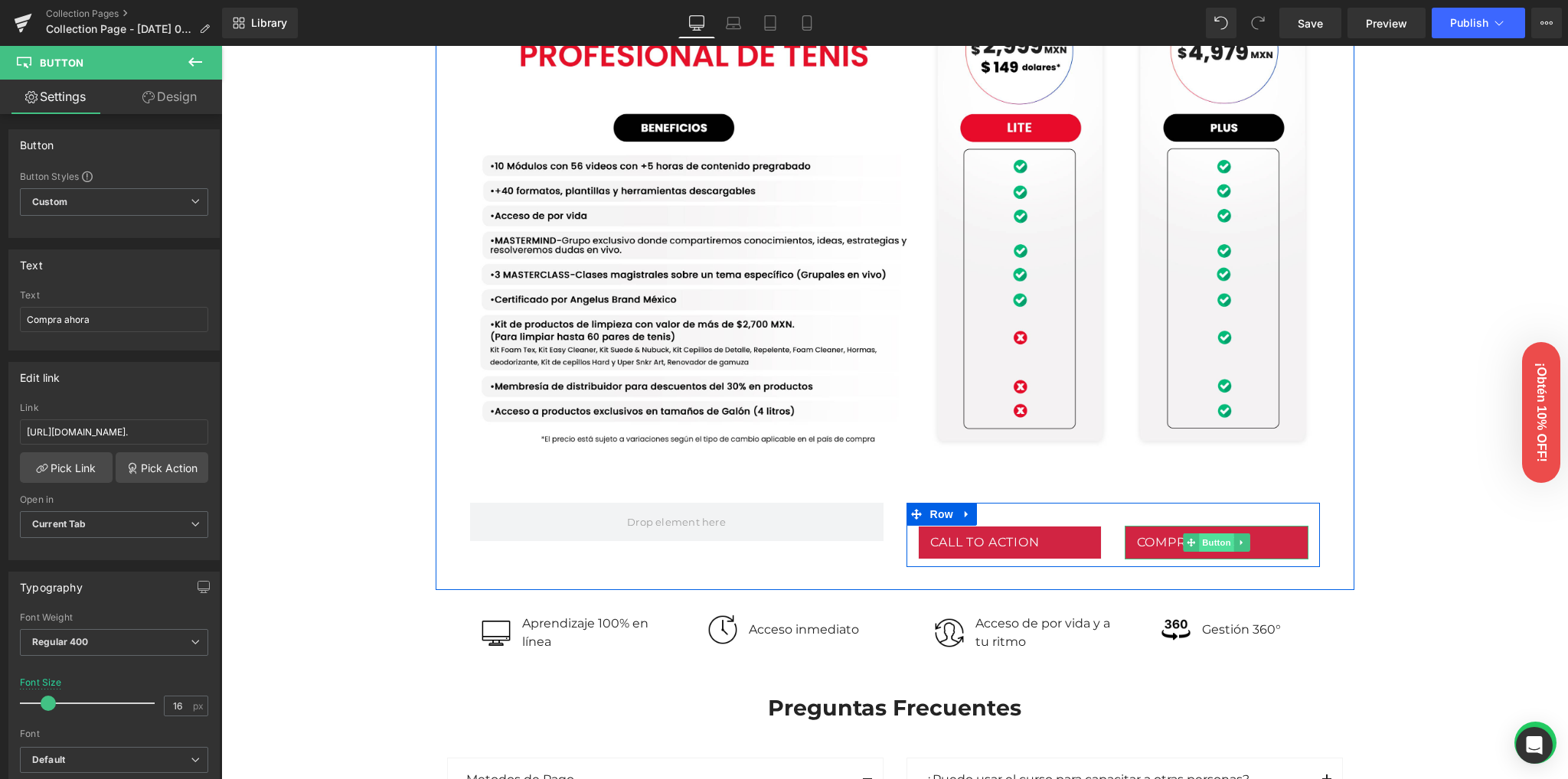
click at [1207, 540] on span "Button" at bounding box center [1216, 542] width 35 height 18
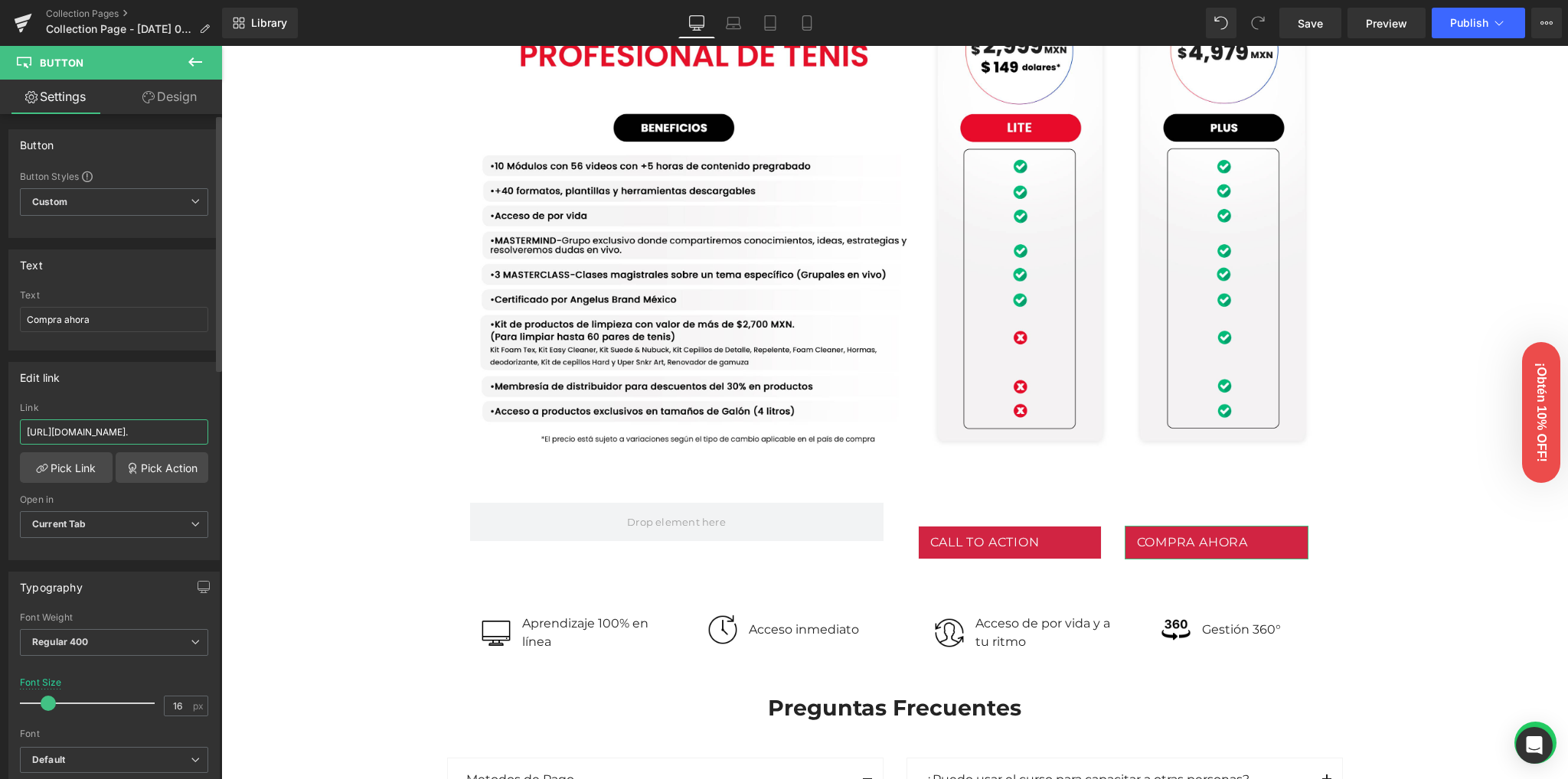
scroll to position [0, 426]
drag, startPoint x: 167, startPoint y: 429, endPoint x: 196, endPoint y: 429, distance: 29.0
click at [196, 429] on input "[URL][DOMAIN_NAME]." at bounding box center [114, 431] width 189 height 26
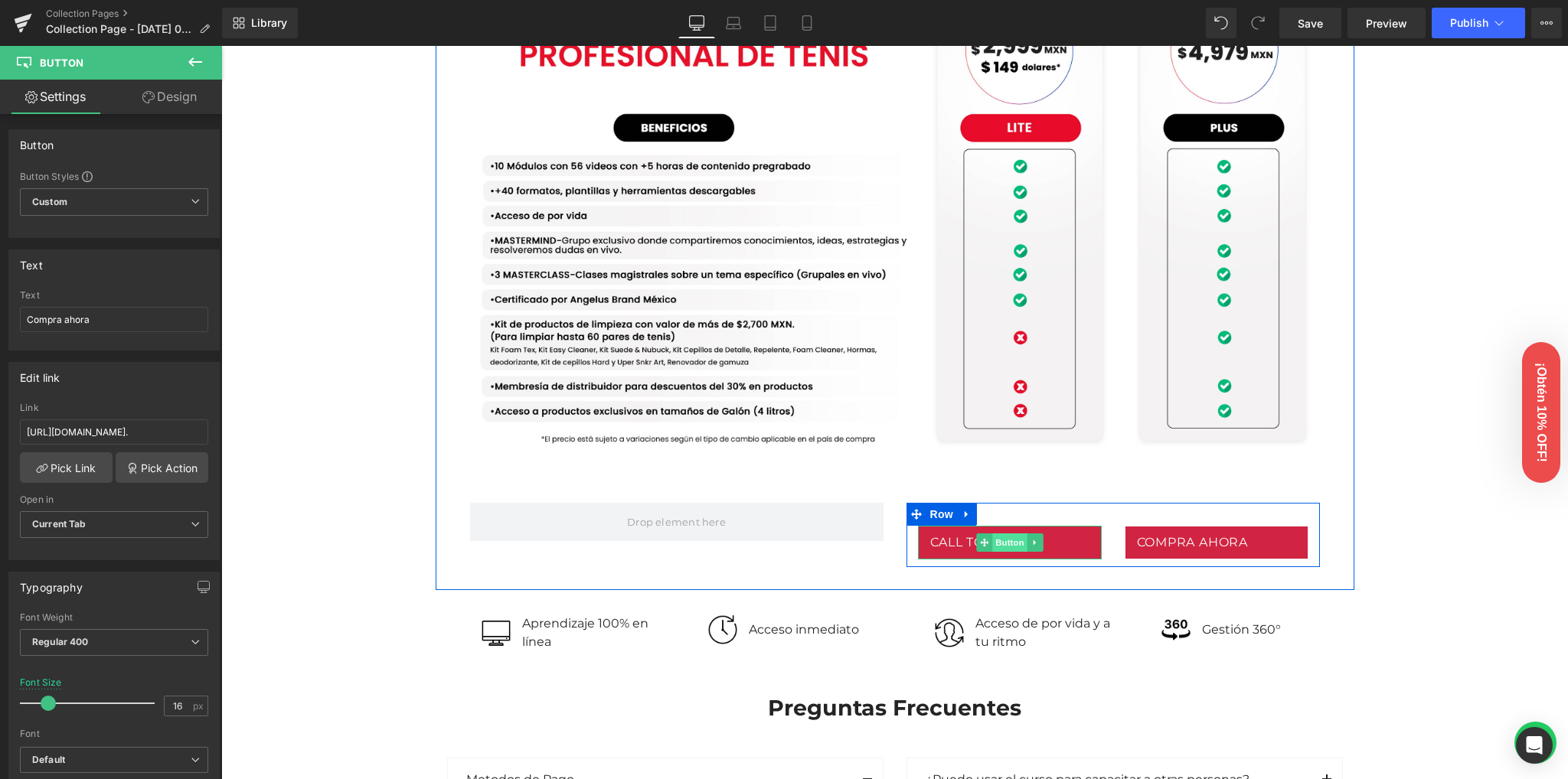
click at [1013, 538] on span "Button" at bounding box center [1010, 542] width 35 height 18
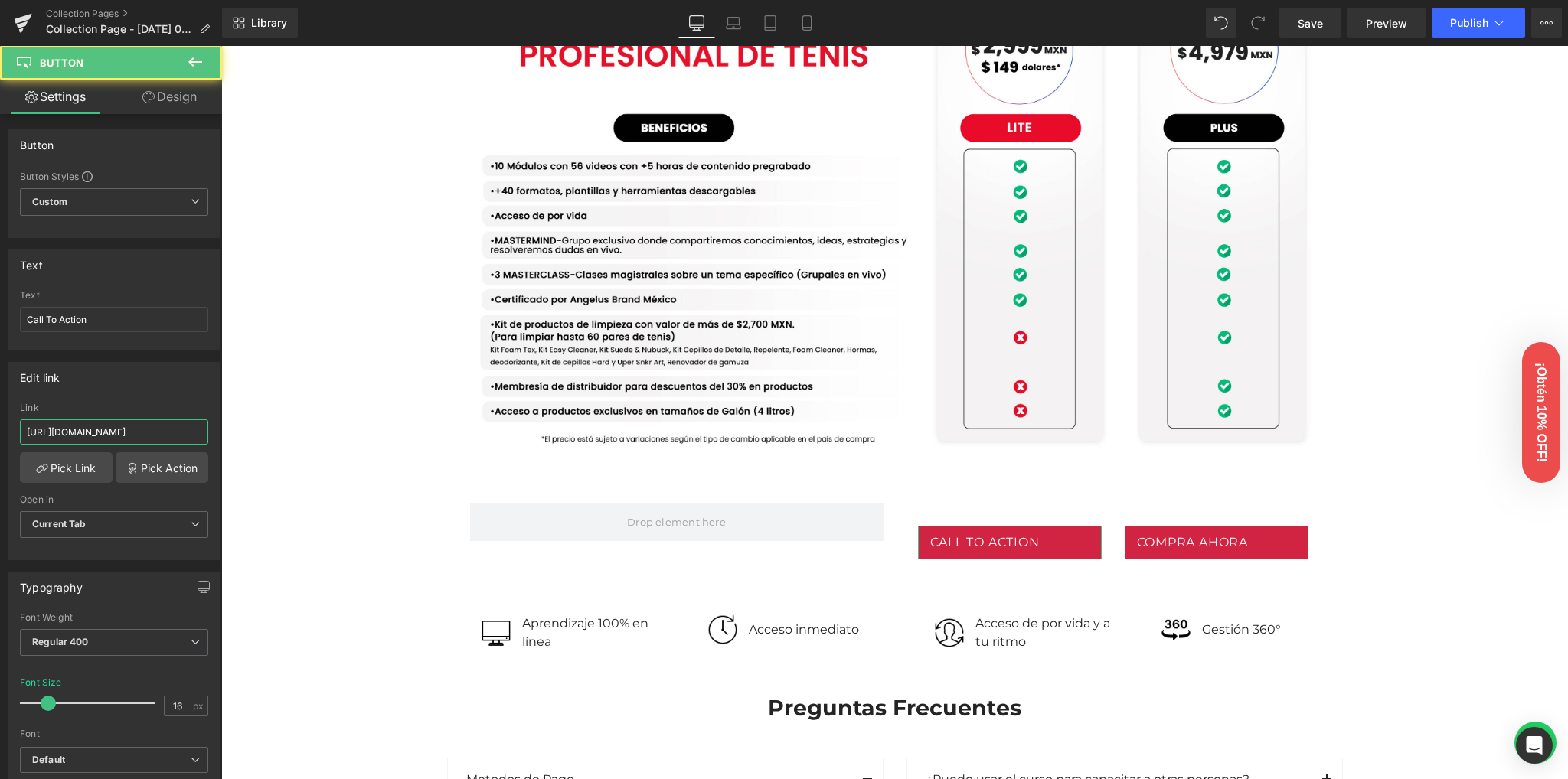
scroll to position [0, 154]
drag, startPoint x: 302, startPoint y: 469, endPoint x: 357, endPoint y: 423, distance: 71.7
click at [330, 431] on div "Image Row 102px Image Row Conoce nuestras versiones Heading Row Lite Heading Pl…" at bounding box center [895, 370] width 1347 height 3106
